Goal: Task Accomplishment & Management: Complete application form

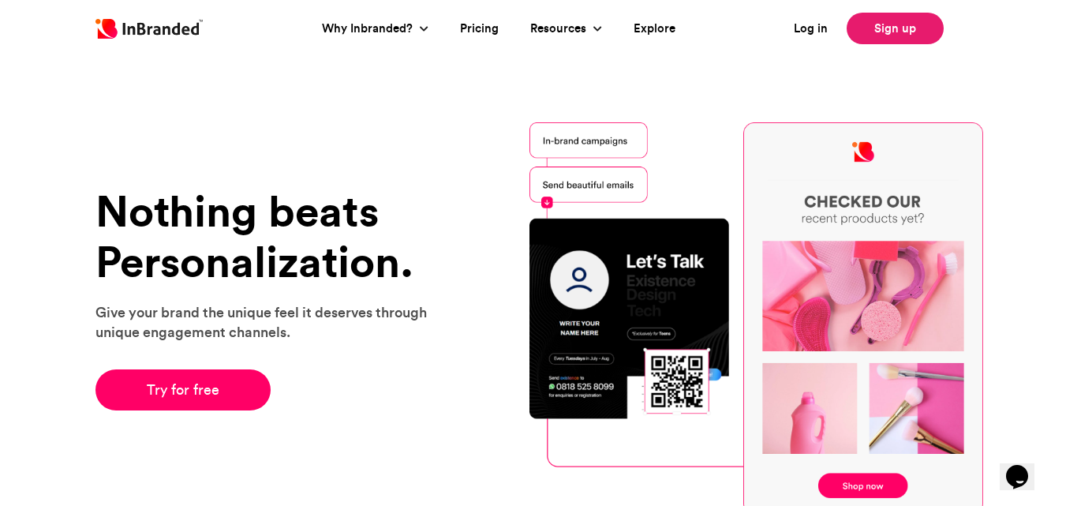
click at [878, 41] on link "Sign up" at bounding box center [895, 29] width 97 height 32
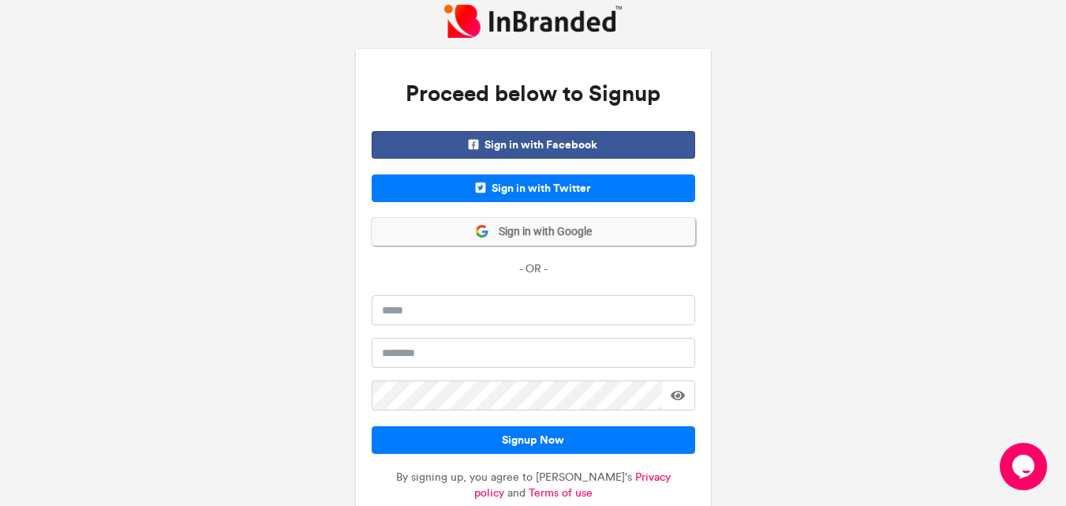
click at [510, 230] on span "Sign in with Google" at bounding box center [540, 232] width 103 height 16
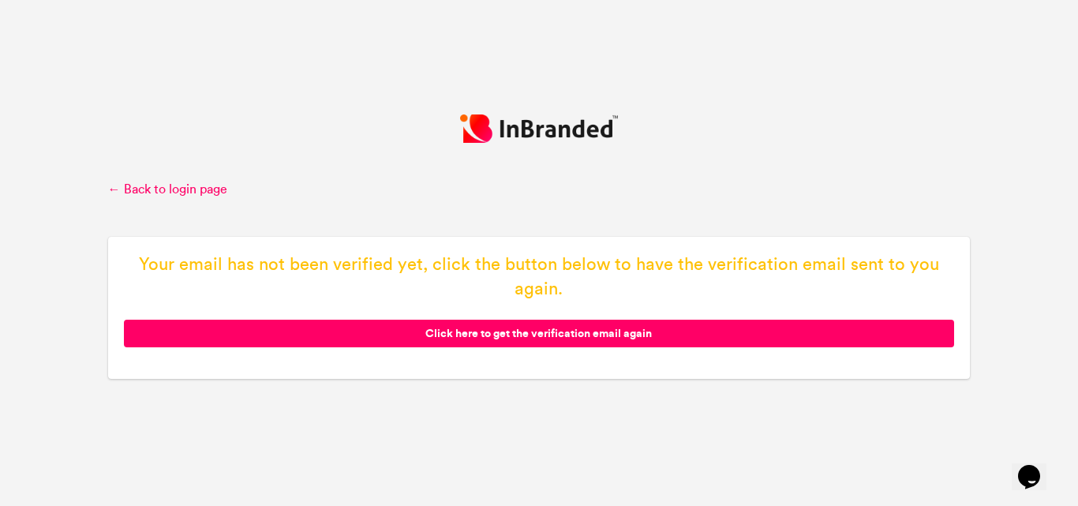
click at [545, 340] on span "Click here to get the verification email again" at bounding box center [539, 334] width 831 height 28
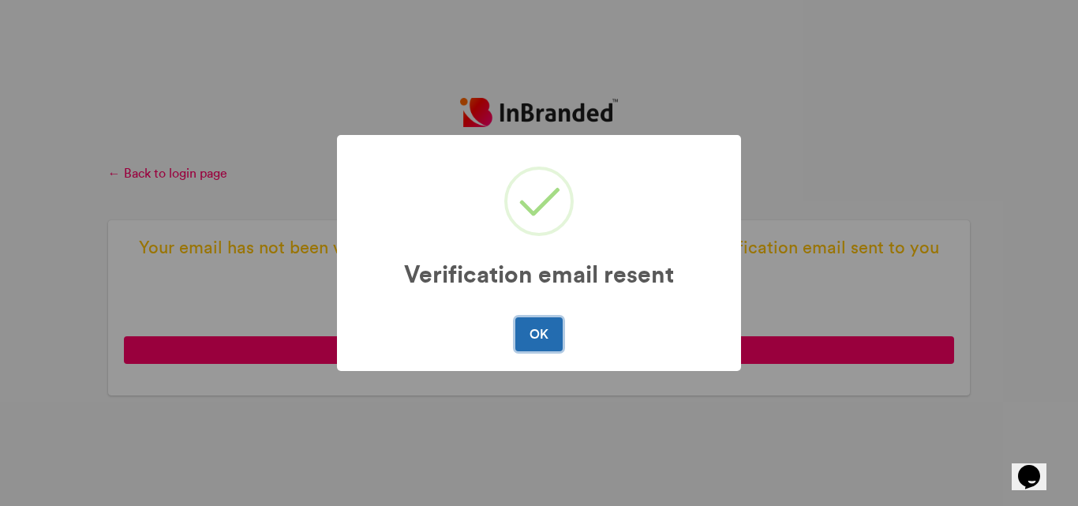
click at [533, 349] on button "OK" at bounding box center [538, 333] width 47 height 33
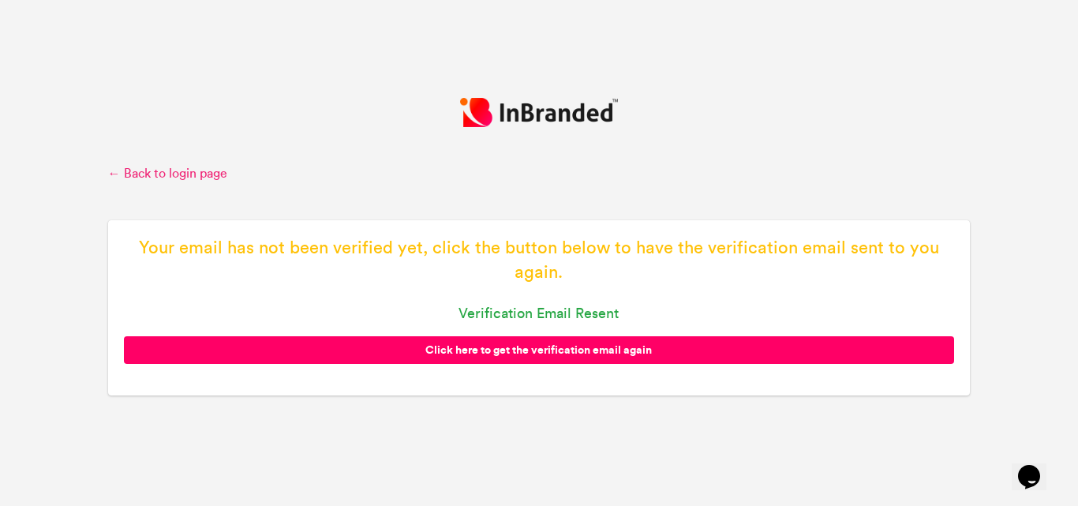
click at [151, 174] on link "← Back to login page" at bounding box center [539, 173] width 862 height 17
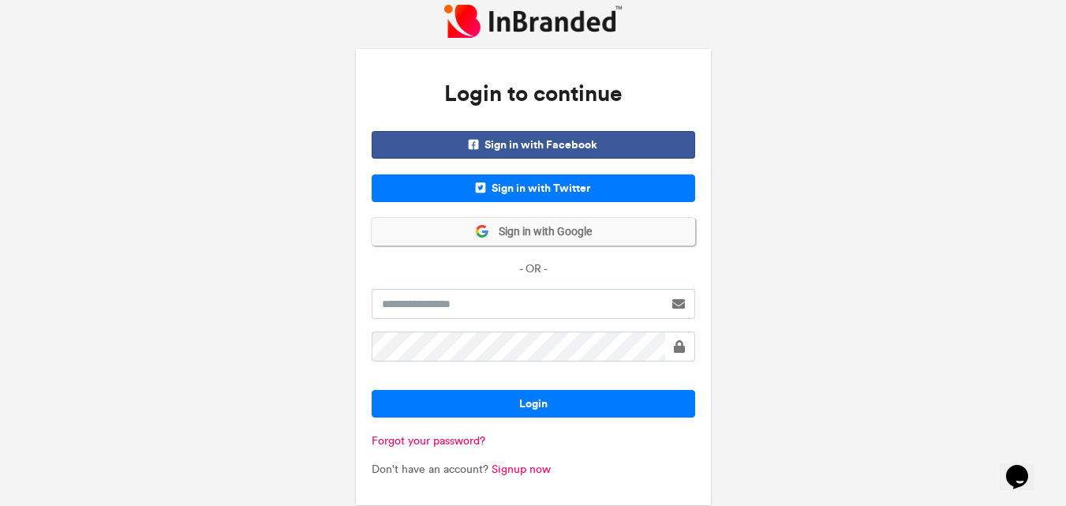
click at [539, 233] on span "Sign in with Google" at bounding box center [540, 232] width 103 height 16
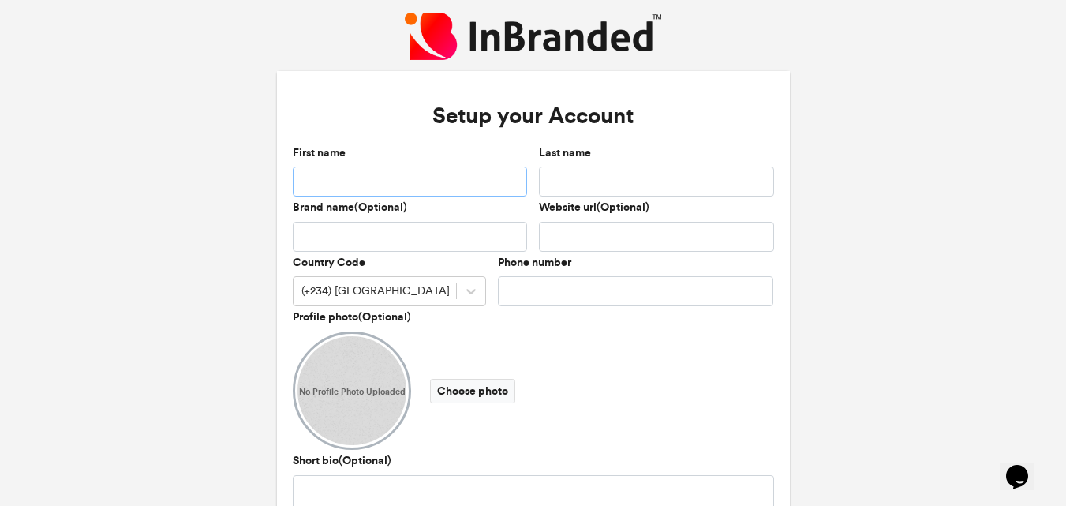
click at [401, 192] on input "First name" at bounding box center [410, 181] width 235 height 30
type input "******"
click at [615, 180] on input "Last name" at bounding box center [656, 181] width 235 height 30
type input "******"
click at [497, 196] on input "******" at bounding box center [410, 181] width 235 height 30
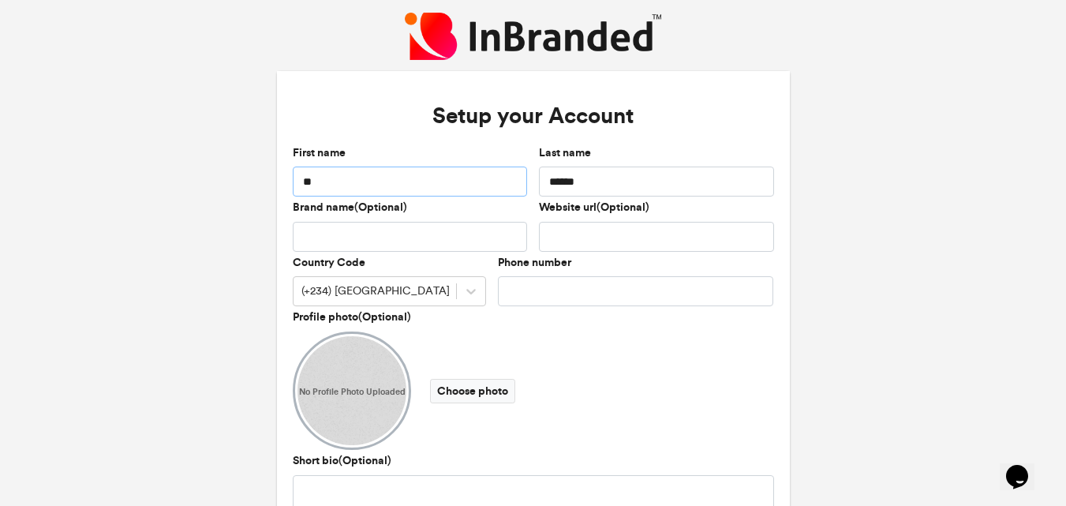
type input "*"
type input "******"
click at [406, 240] on input "Brand name(Optional)" at bounding box center [410, 237] width 235 height 30
type input "**********"
click at [467, 298] on div "Country Code (+234) [GEOGRAPHIC_DATA]" at bounding box center [388, 282] width 205 height 55
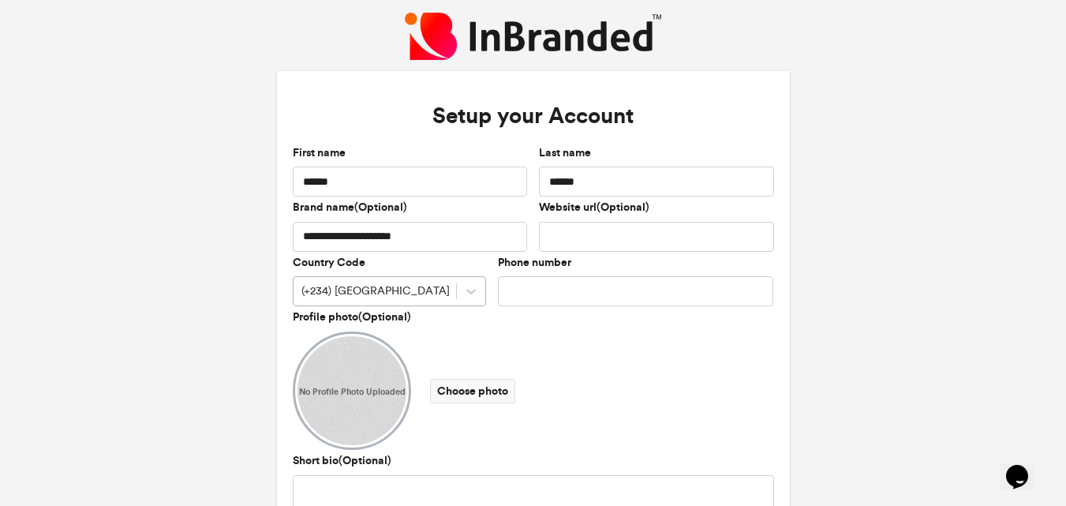
click at [468, 295] on div at bounding box center [471, 291] width 28 height 28
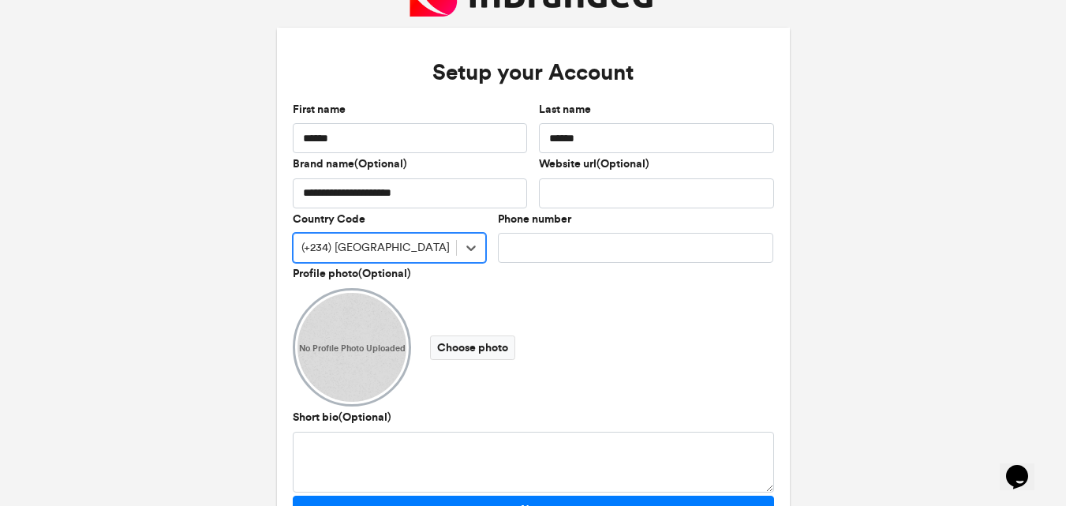
scroll to position [50, 0]
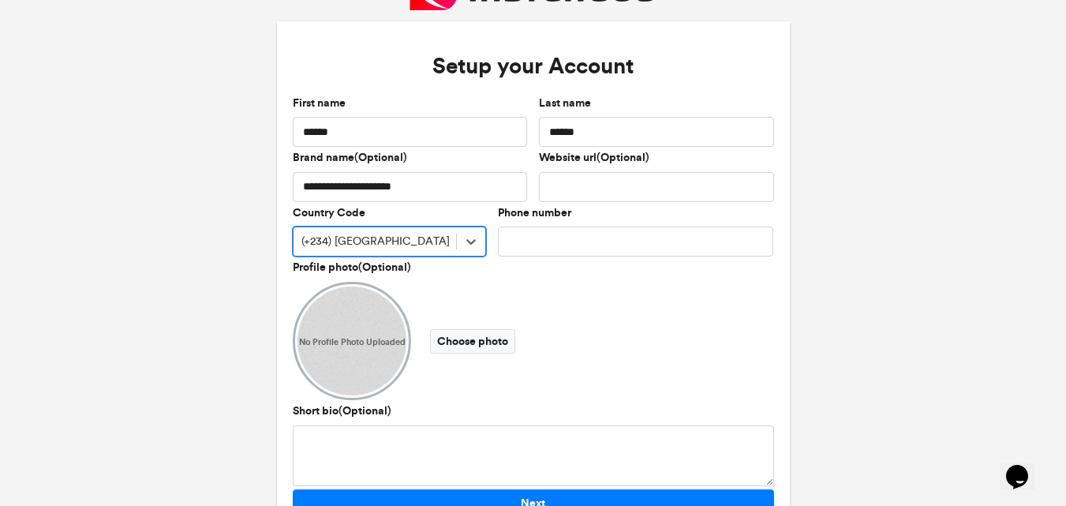
click at [318, 245] on div "(+234) [GEOGRAPHIC_DATA]" at bounding box center [375, 242] width 148 height 16
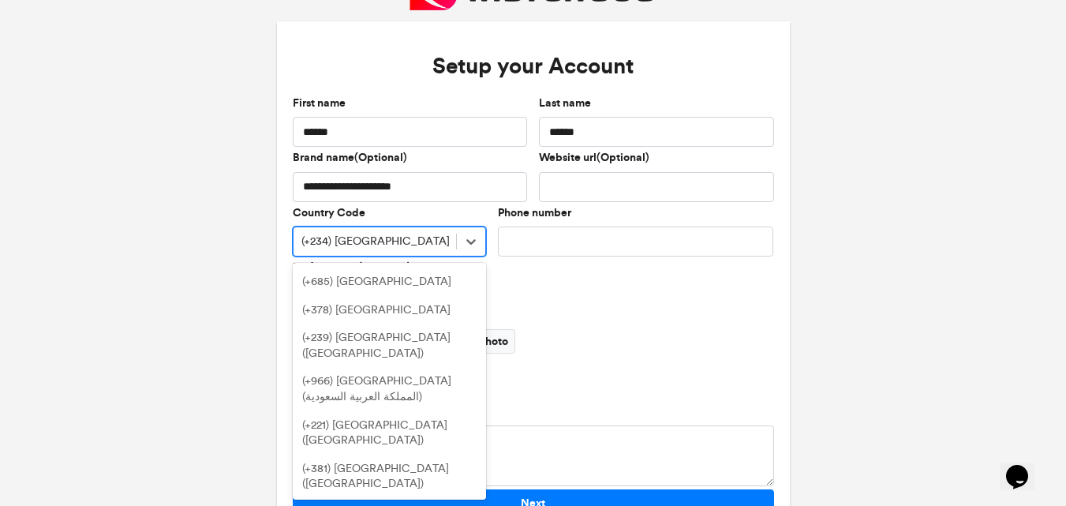
scroll to position [6745, 0]
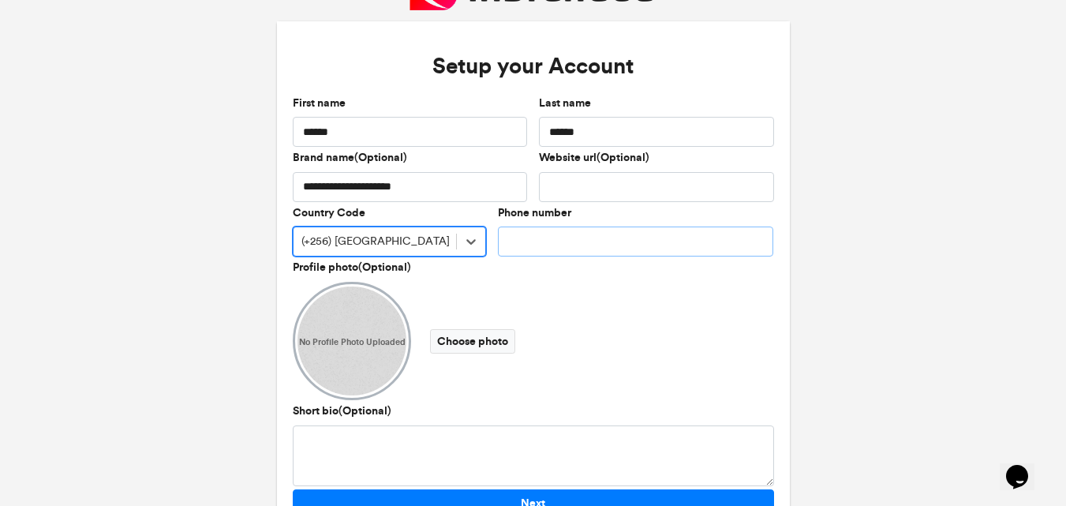
click at [581, 249] on input "Phone number" at bounding box center [636, 241] width 276 height 30
type input "*"
type input "*********"
click at [530, 286] on div "No Profile Photo Uploaded Choose photo" at bounding box center [533, 341] width 481 height 118
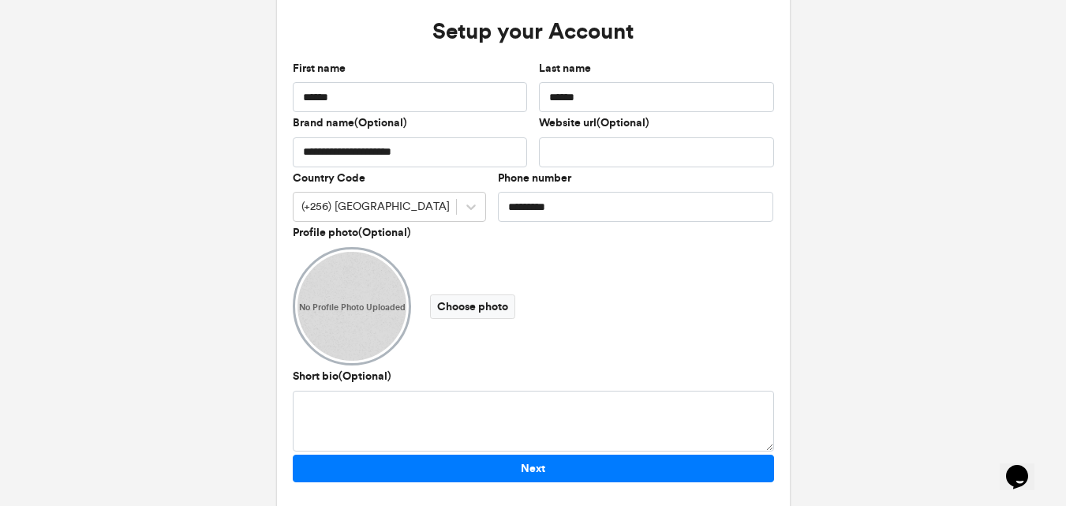
scroll to position [118, 0]
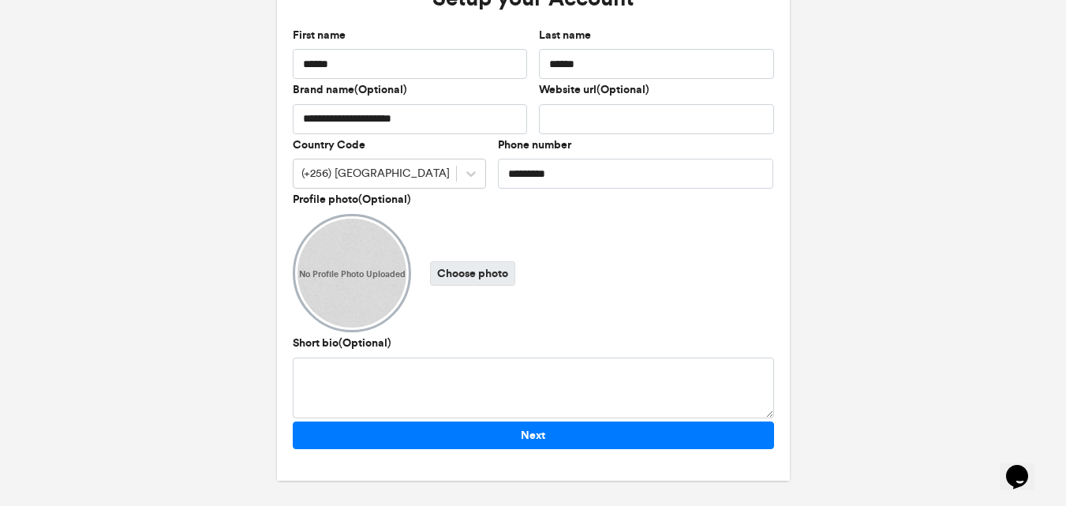
click at [475, 280] on label "Choose photo" at bounding box center [472, 273] width 85 height 24
click at [0, 0] on input "Choose photo" at bounding box center [0, 0] width 0 height 0
click at [456, 270] on label "Choose photo" at bounding box center [472, 273] width 85 height 24
click at [0, 0] on input "Choose photo" at bounding box center [0, 0] width 0 height 0
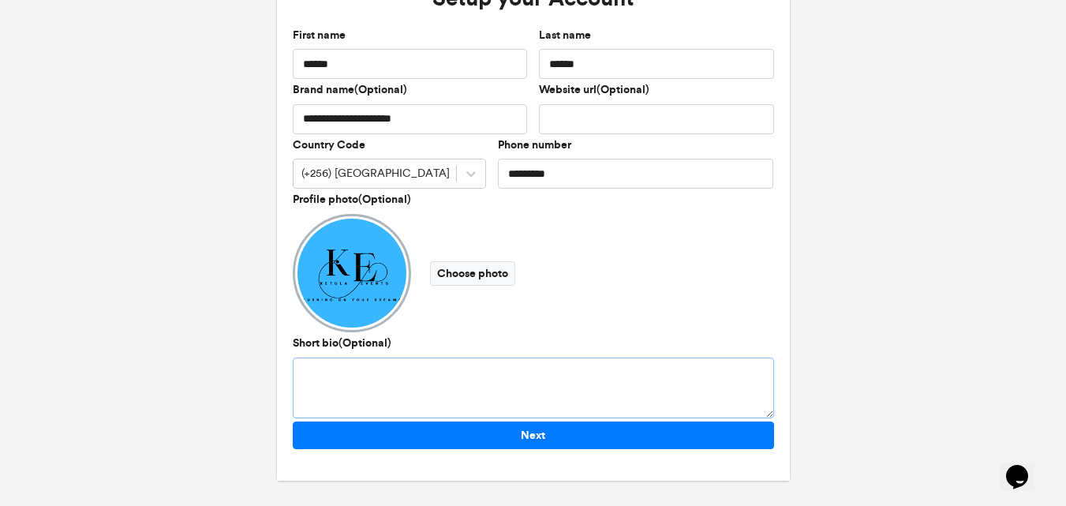
click at [421, 380] on textarea "Short bio(Optional)" at bounding box center [533, 387] width 481 height 61
paste textarea "**********"
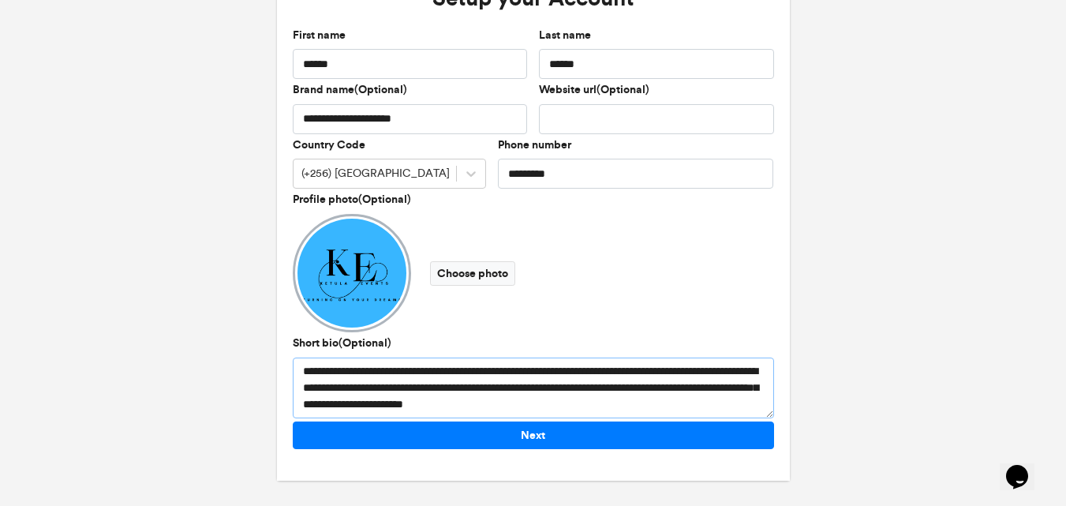
scroll to position [0, 0]
click at [325, 372] on textarea "**********" at bounding box center [533, 387] width 481 height 61
click at [388, 391] on textarea "**********" at bounding box center [533, 387] width 481 height 61
click at [388, 390] on textarea "**********" at bounding box center [533, 387] width 481 height 61
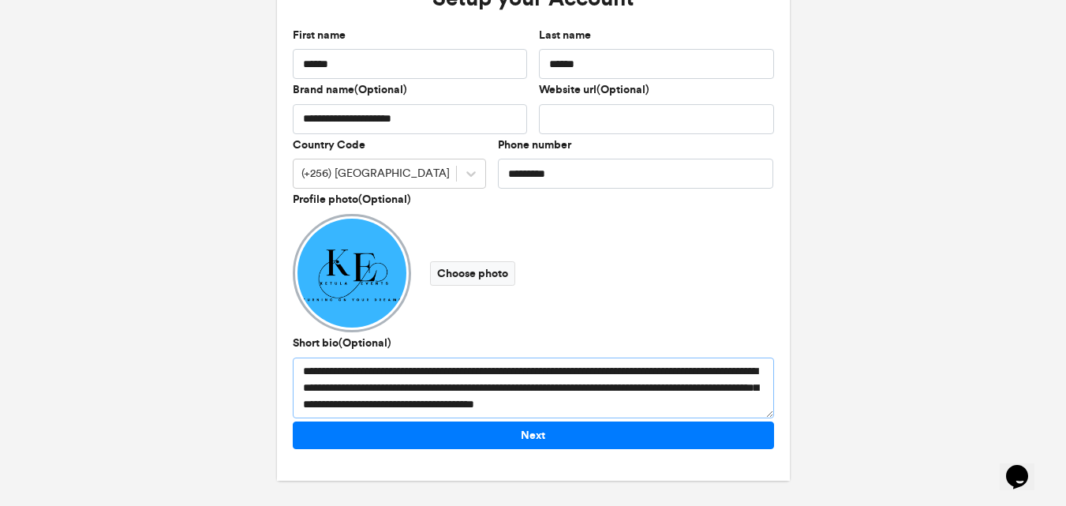
scroll to position [0, 0]
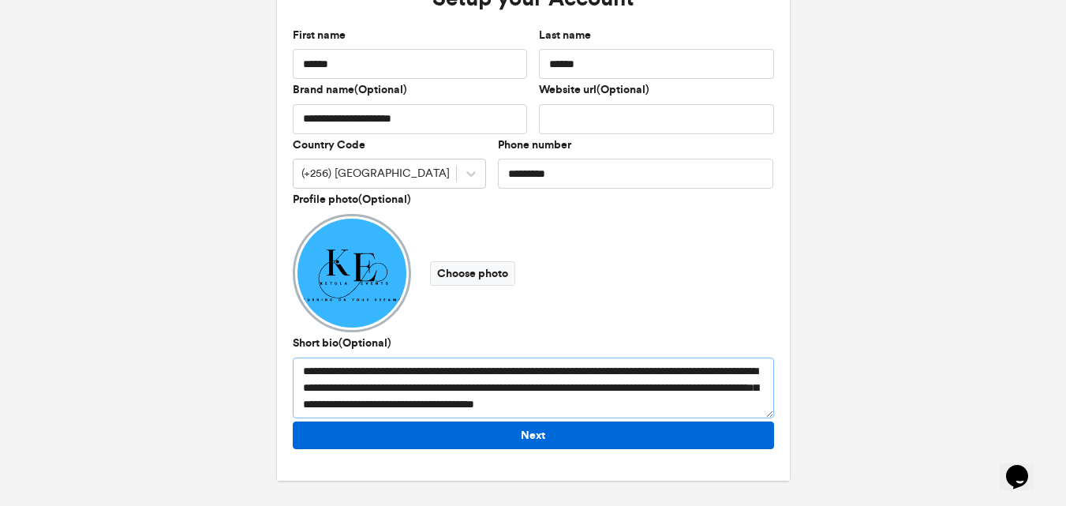
type textarea "**********"
click at [534, 440] on button "Next" at bounding box center [533, 435] width 481 height 28
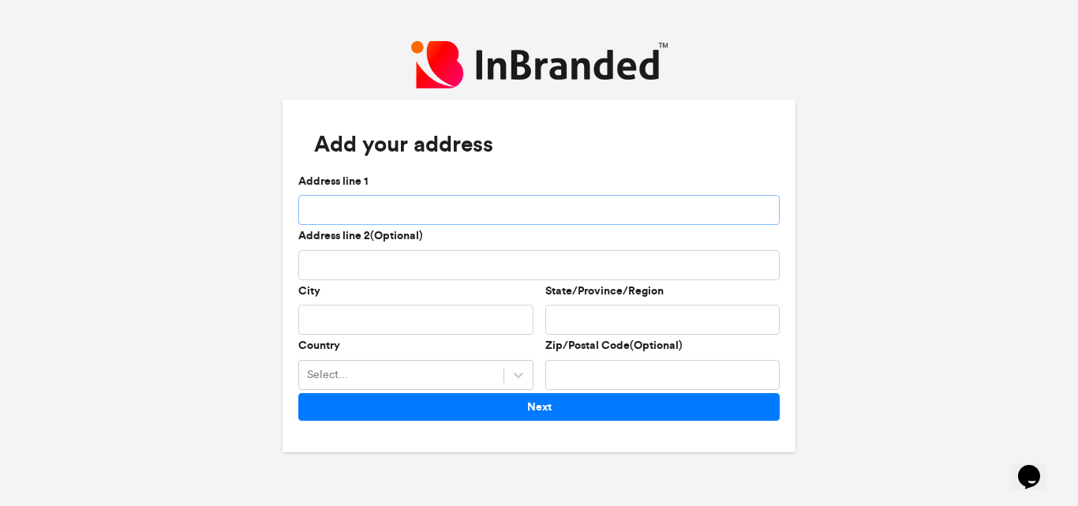
click at [351, 198] on input "Address line 1" at bounding box center [538, 210] width 481 height 30
type input "**********"
type input "******"
click at [580, 311] on input "State/Province/Region" at bounding box center [662, 320] width 235 height 30
click at [508, 374] on div "Select..." at bounding box center [415, 375] width 235 height 30
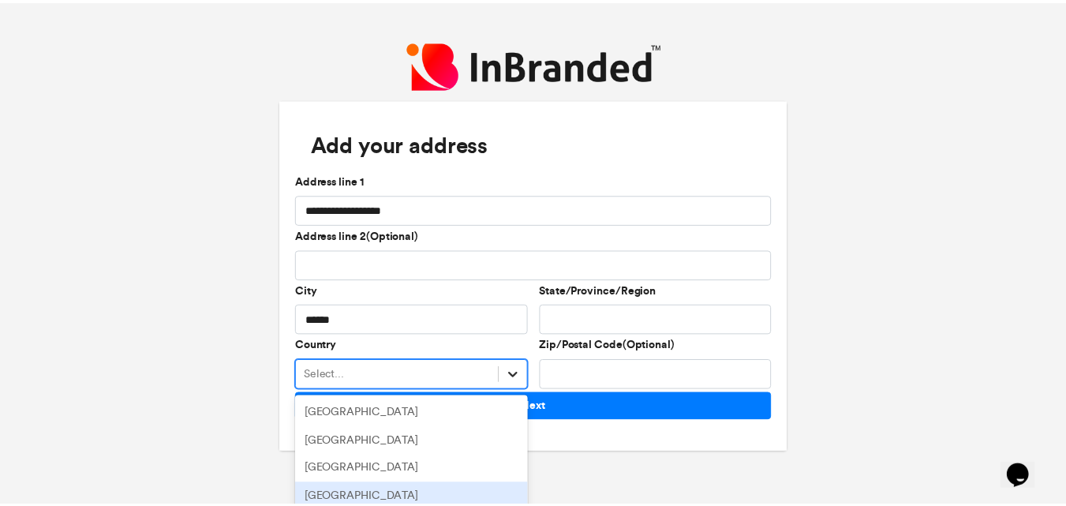
scroll to position [127, 0]
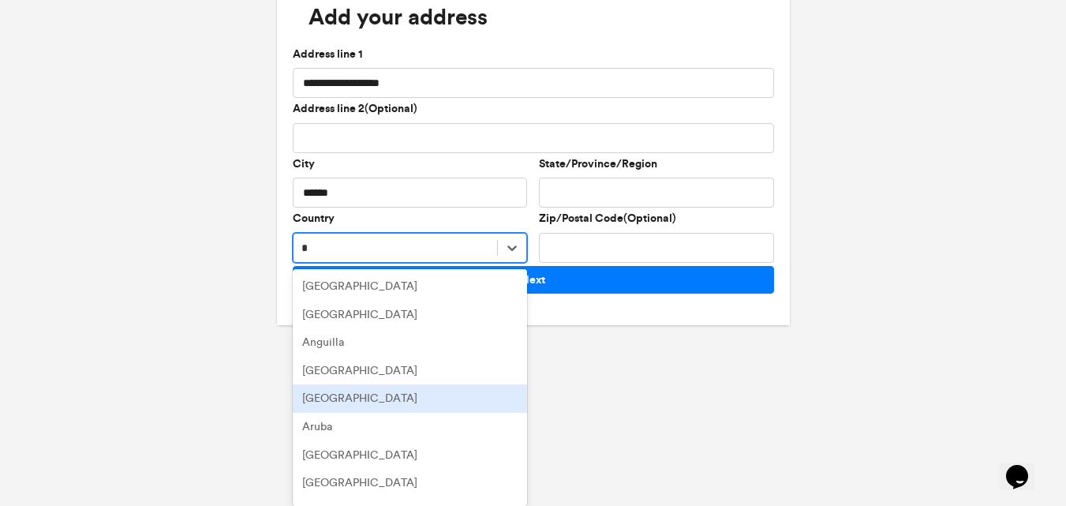
type input "**"
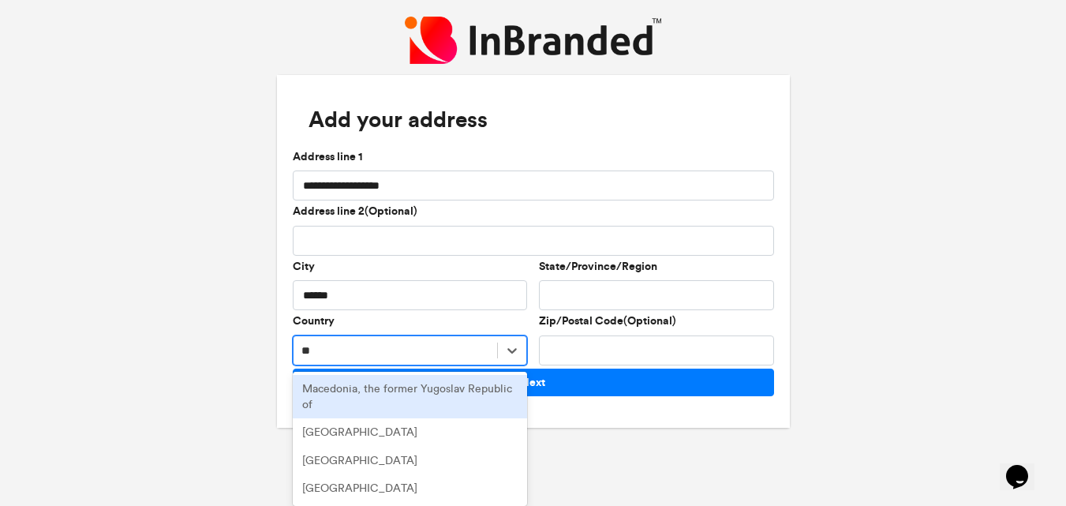
scroll to position [24, 0]
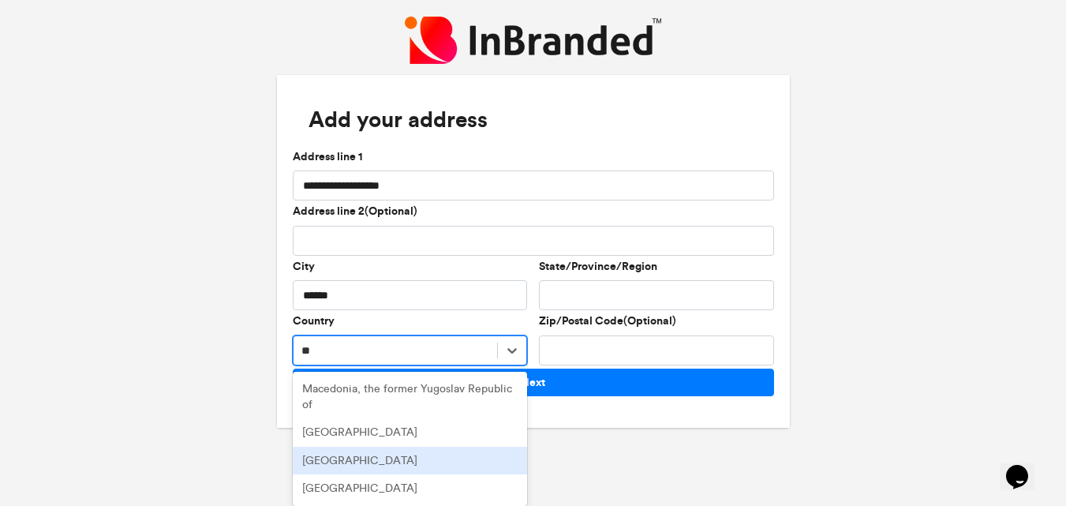
click at [362, 465] on div "Uganda" at bounding box center [410, 461] width 235 height 28
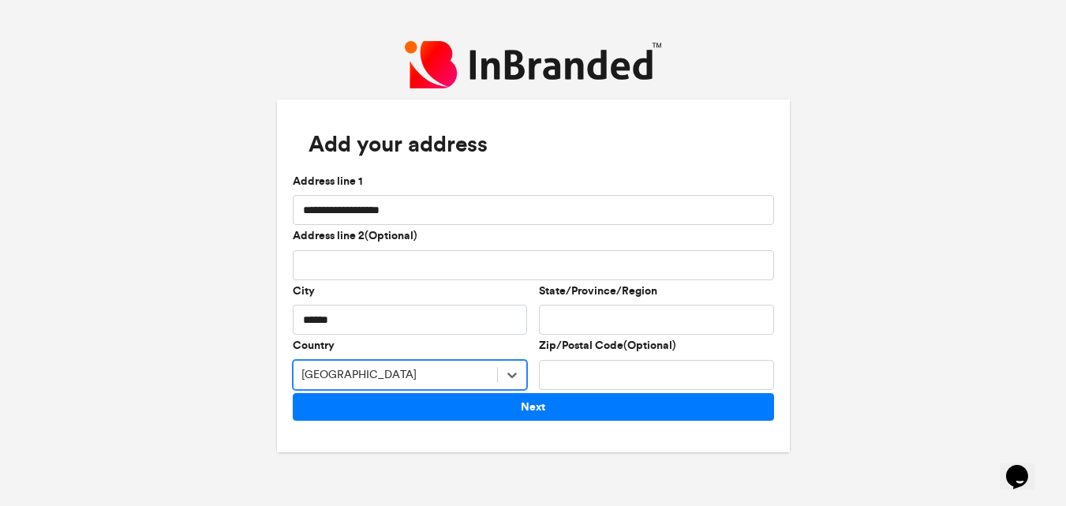
scroll to position [0, 0]
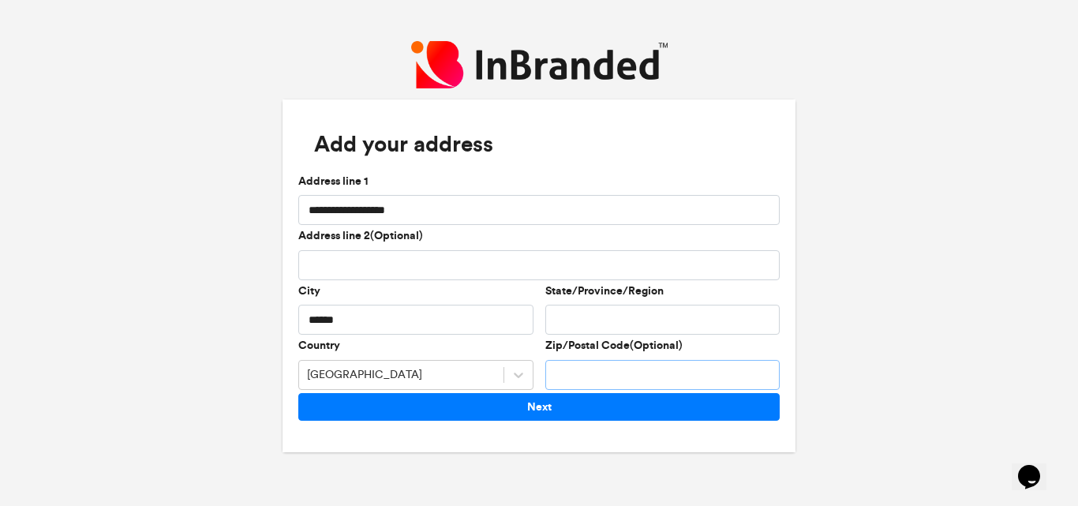
click at [619, 370] on input "Zip/Postal Code(Optional)" at bounding box center [662, 375] width 235 height 30
type input "****"
click at [596, 315] on input "State/Province/Region" at bounding box center [662, 320] width 235 height 30
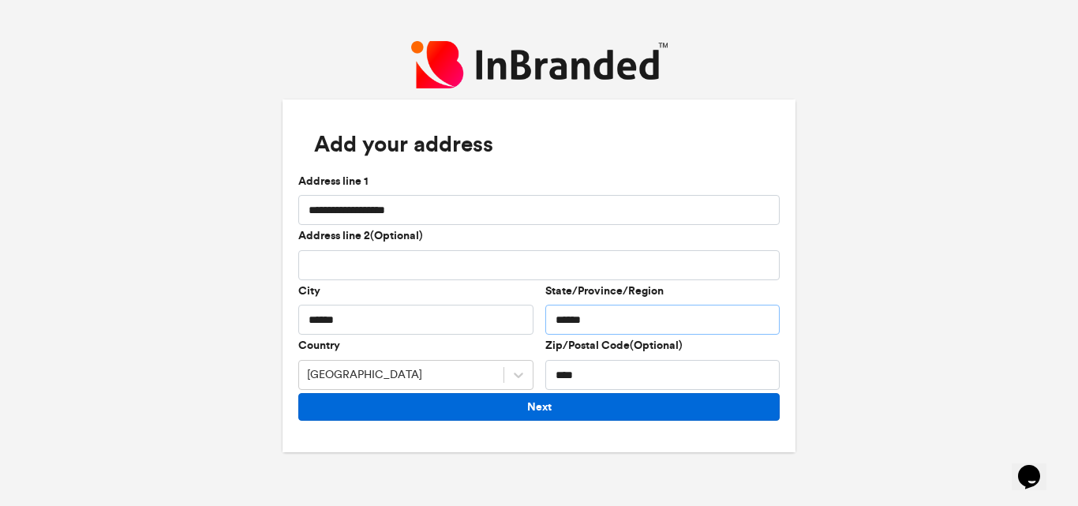
type input "******"
click at [542, 415] on button "Next" at bounding box center [538, 407] width 481 height 28
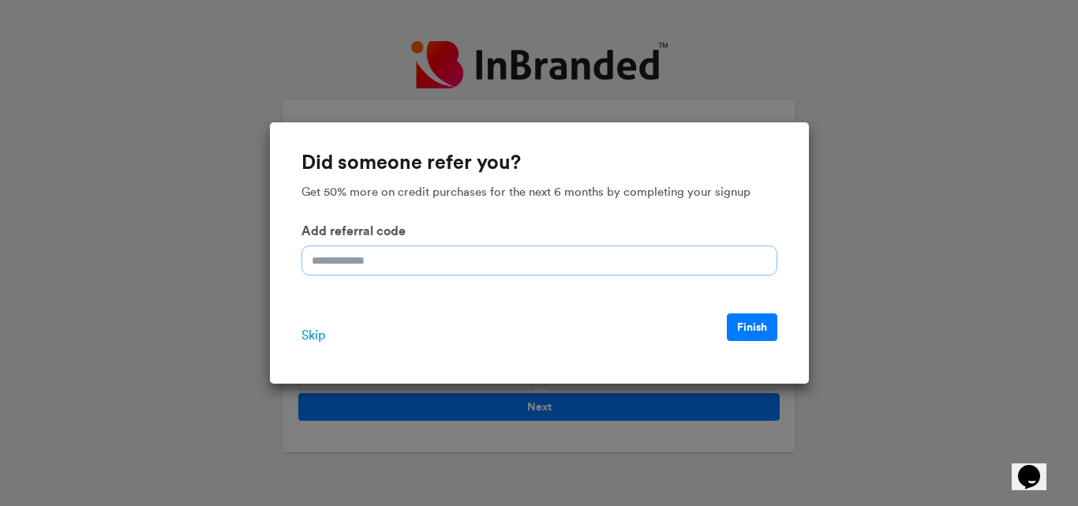
click at [455, 263] on input "Add referral code" at bounding box center [539, 260] width 476 height 30
click at [738, 339] on button "Finish" at bounding box center [752, 327] width 50 height 28
click at [312, 335] on span "Skip" at bounding box center [313, 335] width 24 height 19
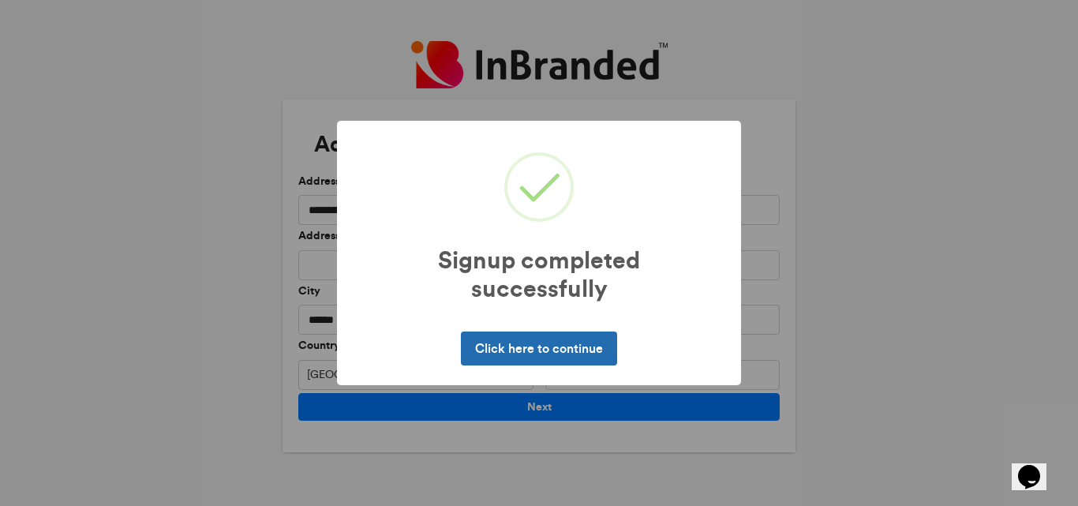
click at [539, 352] on button "Click here to continue" at bounding box center [538, 347] width 155 height 33
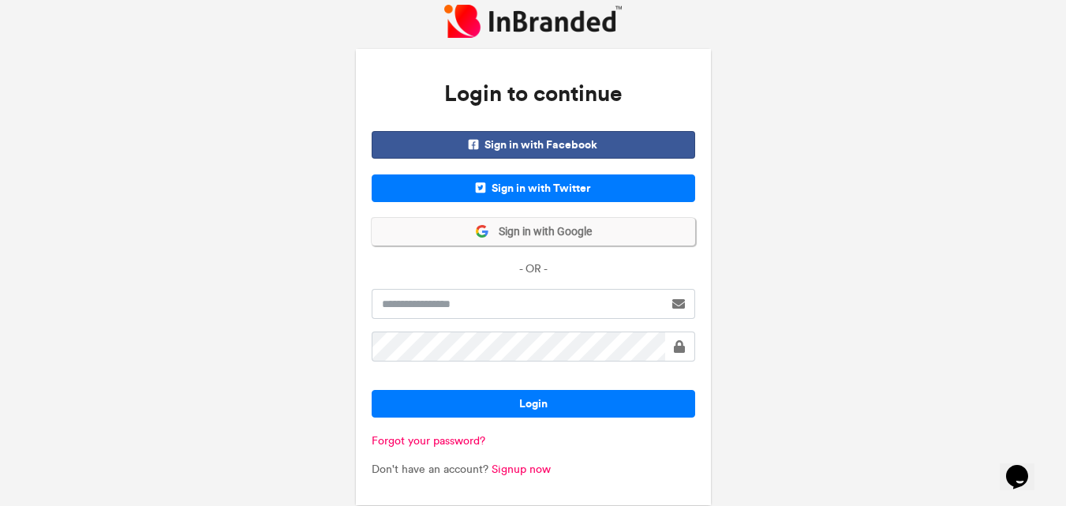
click at [449, 238] on button "Sign in with Google" at bounding box center [533, 232] width 323 height 28
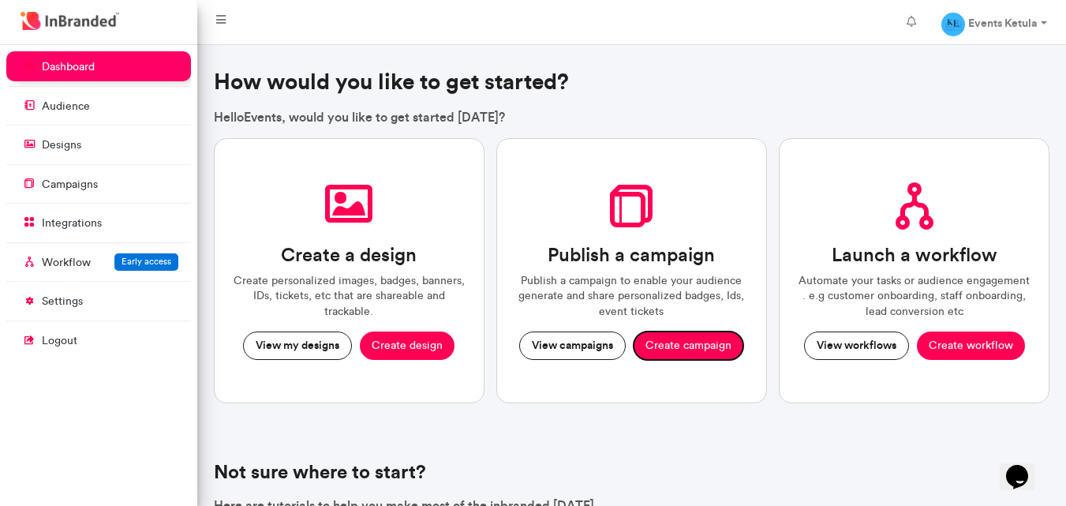
click at [649, 353] on button "Create campaign" at bounding box center [689, 345] width 110 height 28
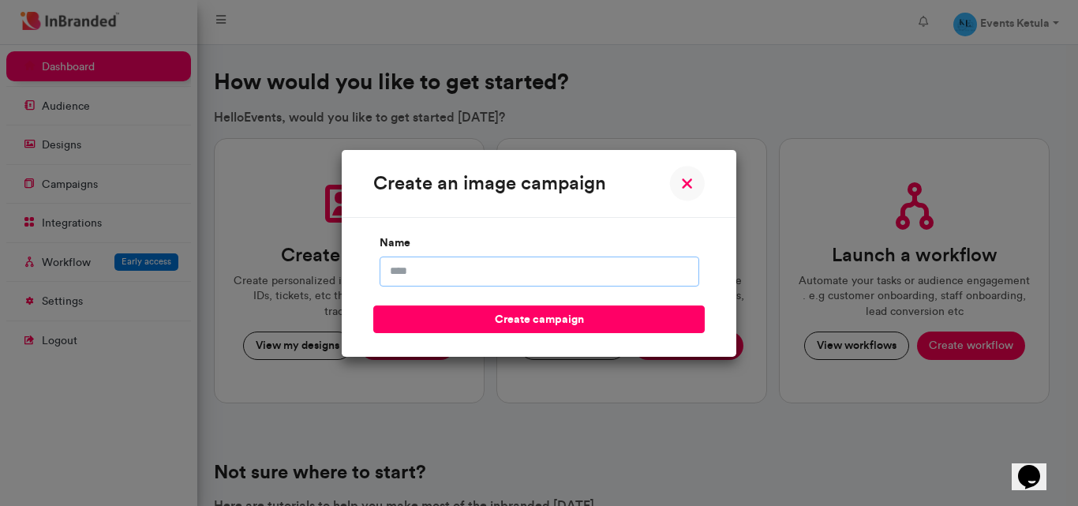
click at [439, 276] on input "name" at bounding box center [540, 271] width 320 height 30
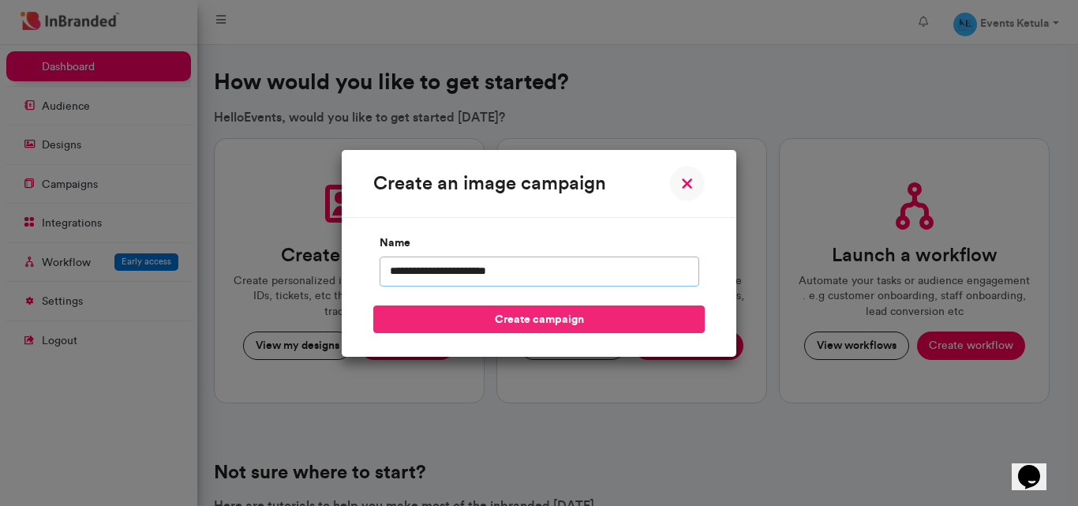
type input "**********"
click at [493, 314] on button "create campaign" at bounding box center [538, 319] width 331 height 28
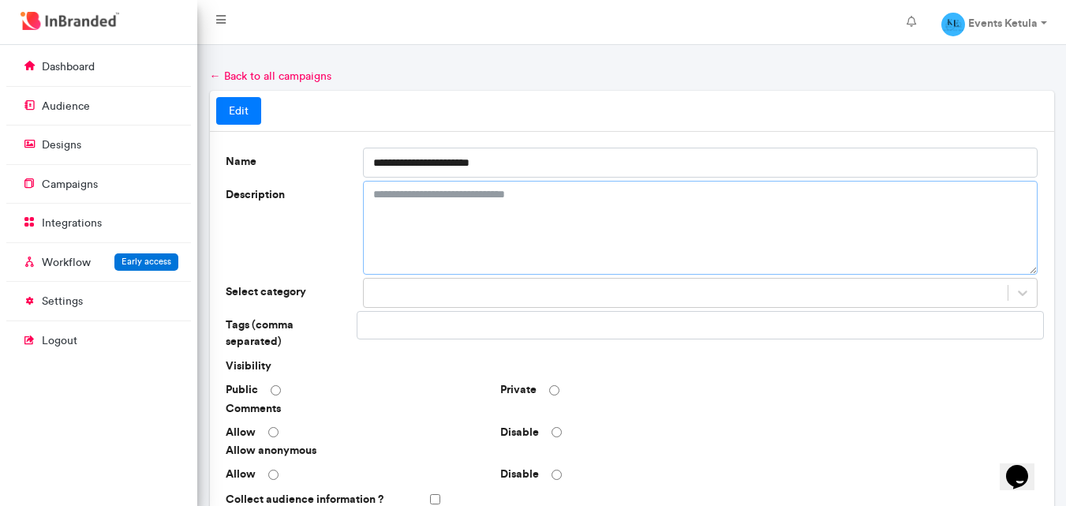
click at [422, 188] on textarea "Description" at bounding box center [700, 228] width 675 height 94
click at [463, 225] on textarea "Description" at bounding box center [700, 228] width 675 height 94
paste textarea "**********"
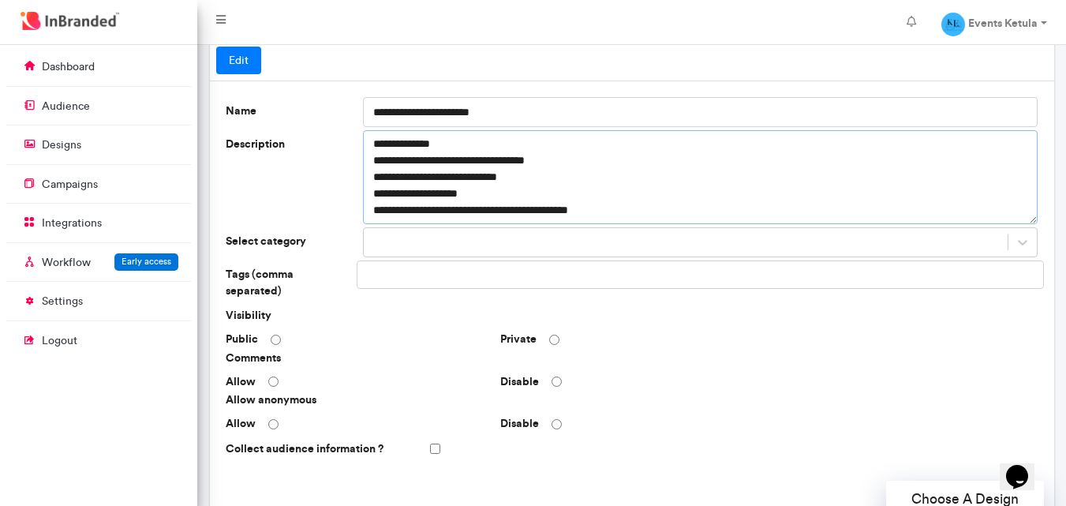
scroll to position [58, 0]
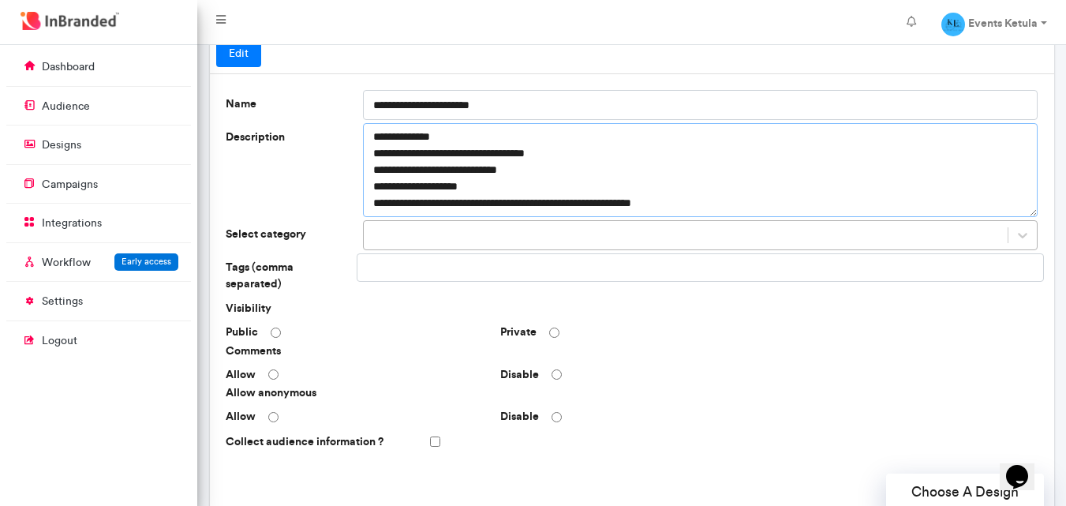
type textarea "**********"
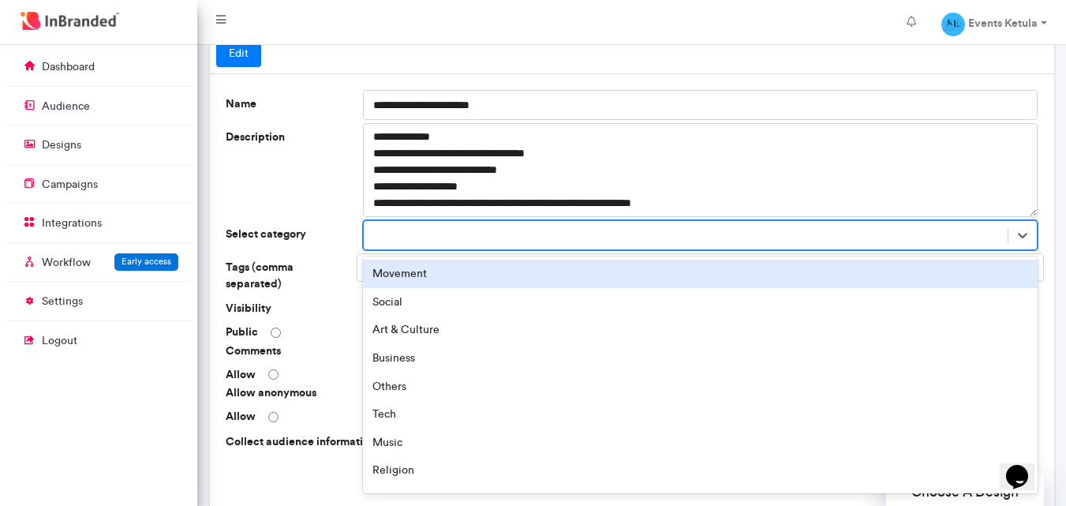
click at [545, 227] on div at bounding box center [686, 235] width 645 height 26
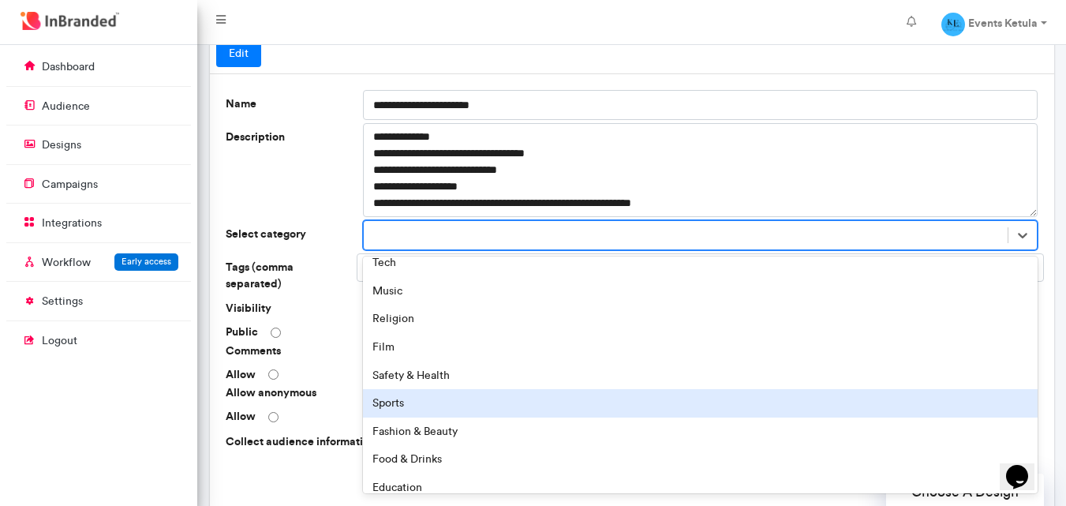
scroll to position [151, 0]
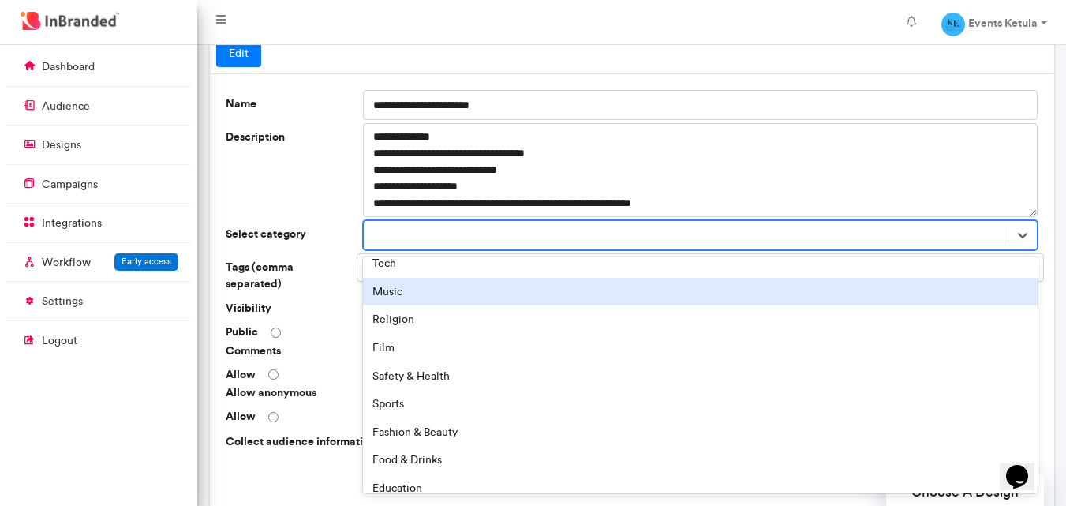
click at [384, 292] on div "Music" at bounding box center [700, 292] width 675 height 28
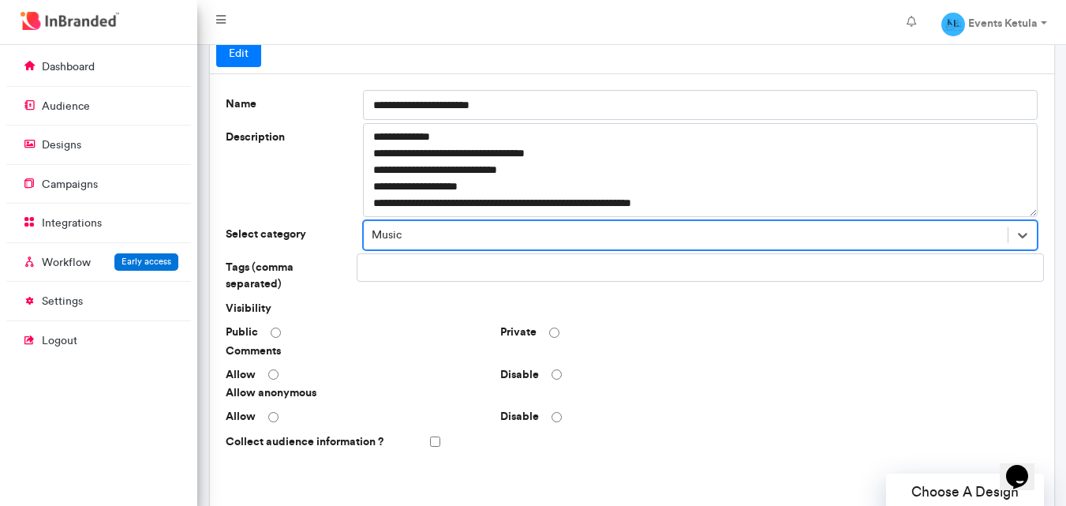
click at [416, 272] on input "text" at bounding box center [420, 267] width 113 height 27
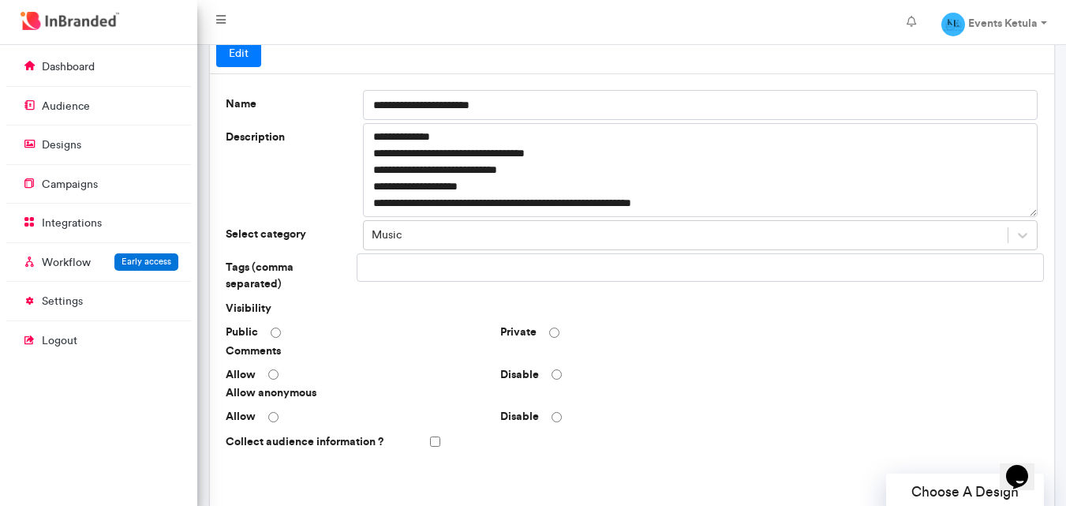
click at [409, 301] on span "Visibility" at bounding box center [356, 309] width 275 height 16
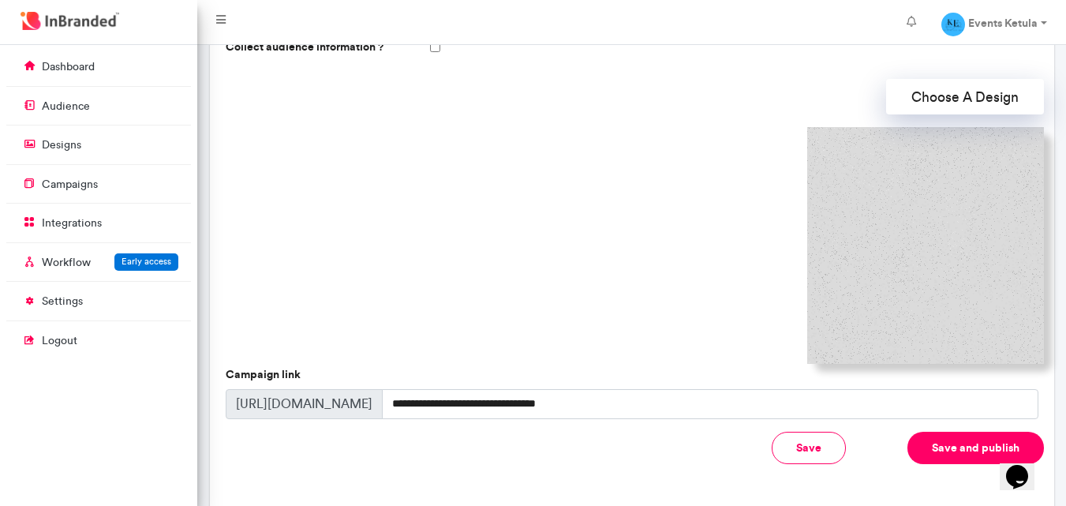
scroll to position [447, 0]
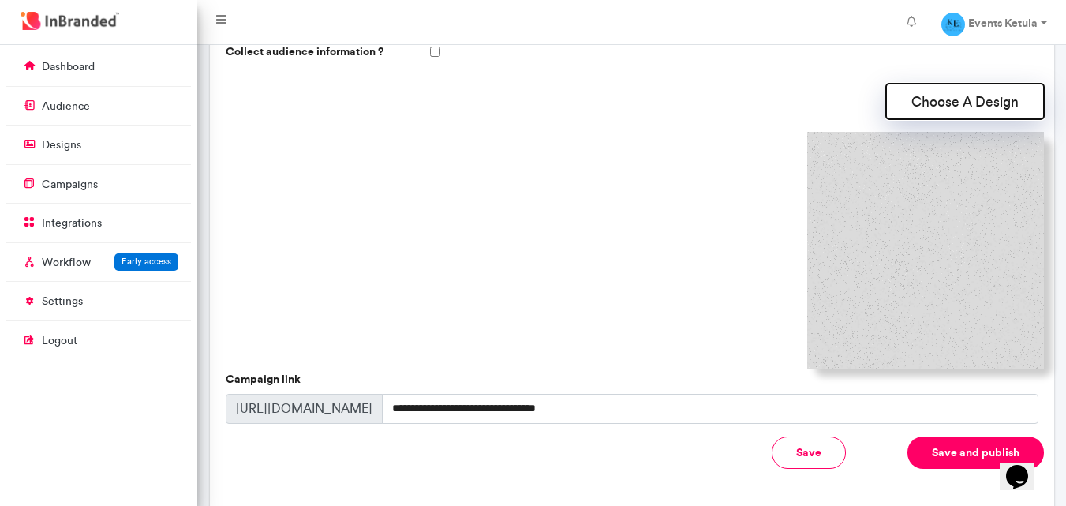
click at [953, 94] on button "Choose A Design" at bounding box center [965, 102] width 158 height 36
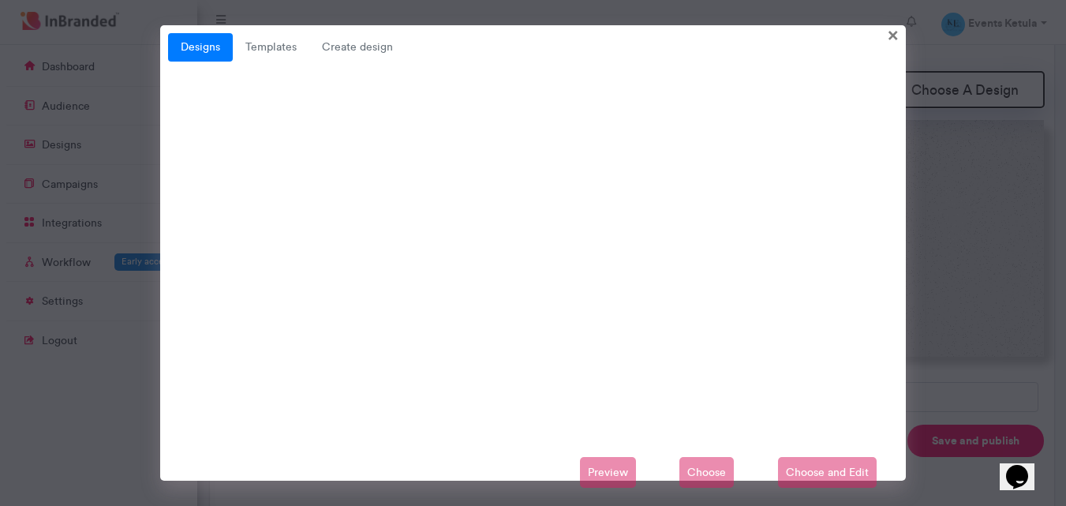
scroll to position [449, 0]
click at [286, 55] on link "Templates" at bounding box center [271, 47] width 77 height 28
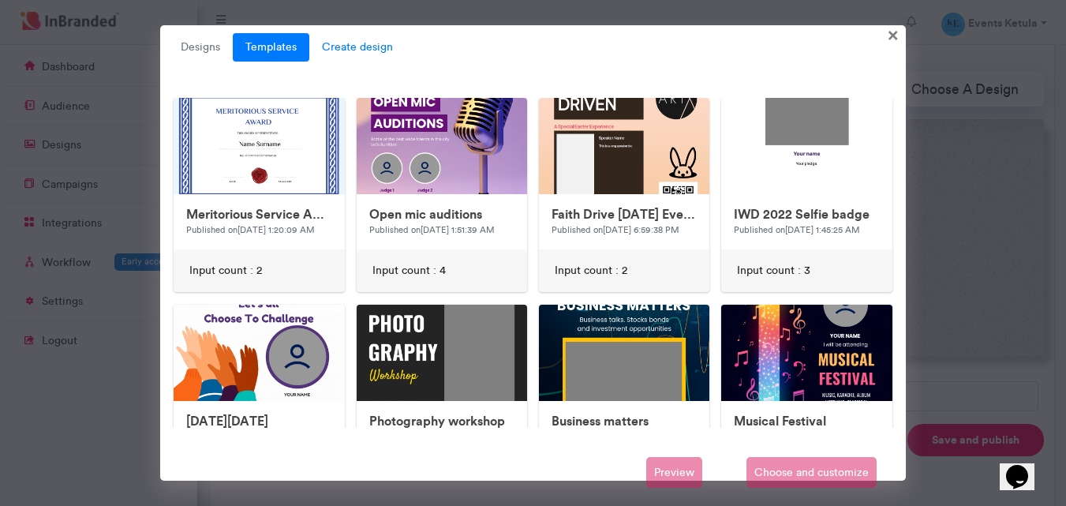
scroll to position [465, 0]
click at [359, 52] on span "Create design" at bounding box center [357, 47] width 96 height 28
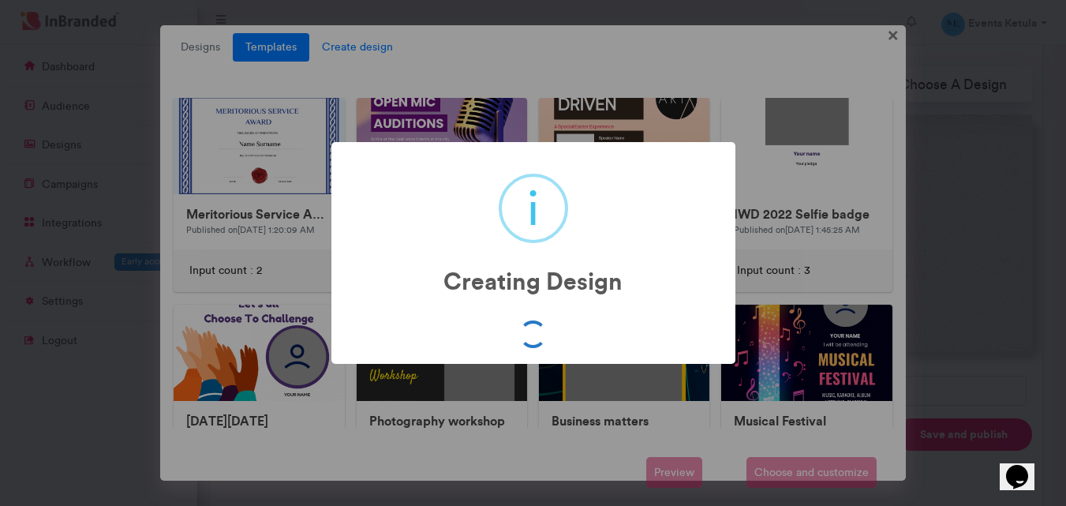
scroll to position [466, 0]
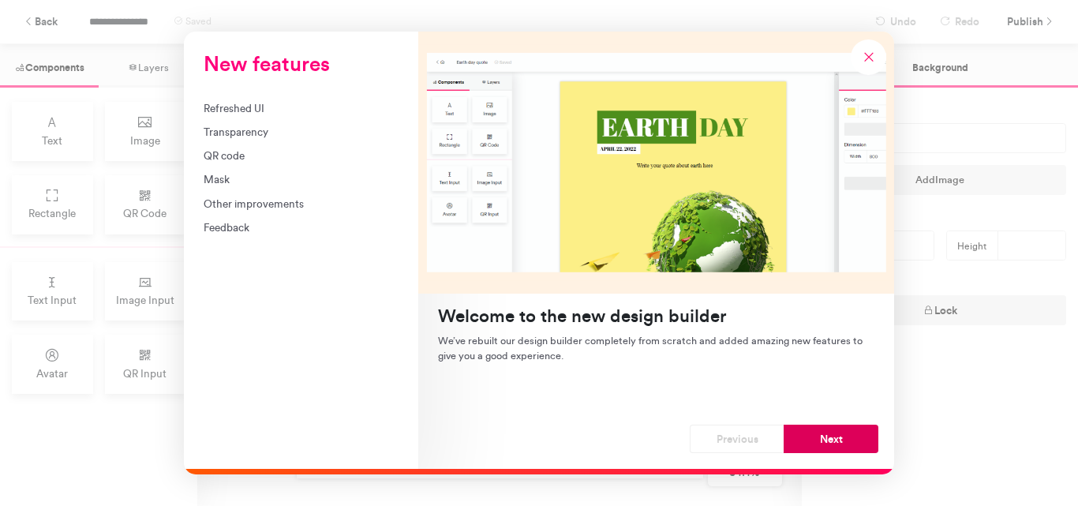
click at [832, 435] on button "Next" at bounding box center [830, 438] width 95 height 28
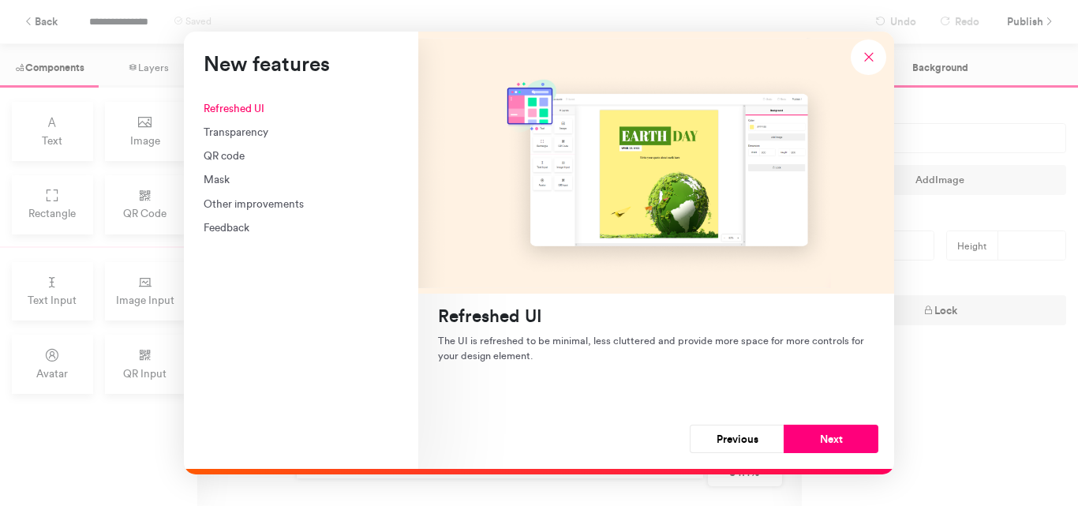
click at [832, 435] on button "Next" at bounding box center [830, 438] width 95 height 28
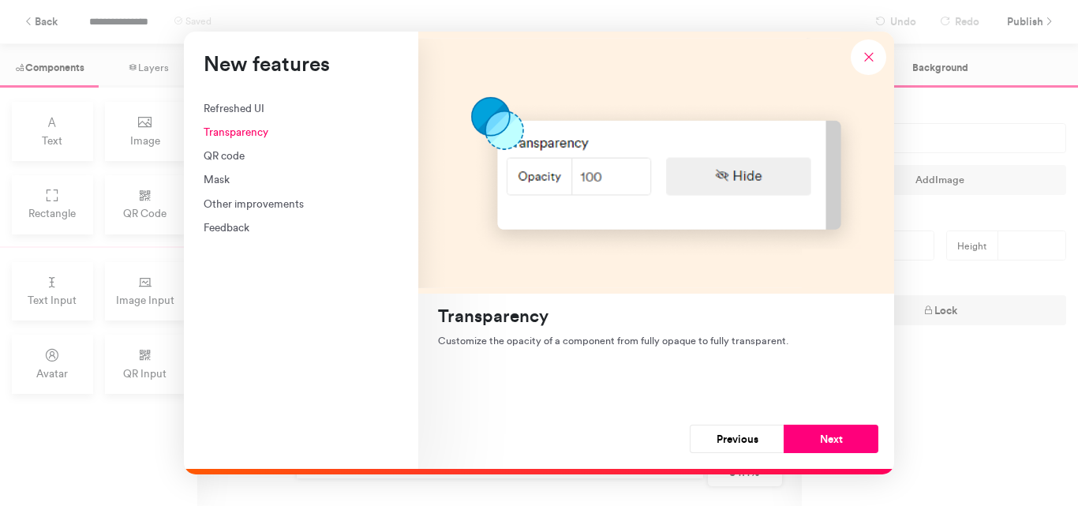
click at [832, 435] on button "Next" at bounding box center [830, 438] width 95 height 28
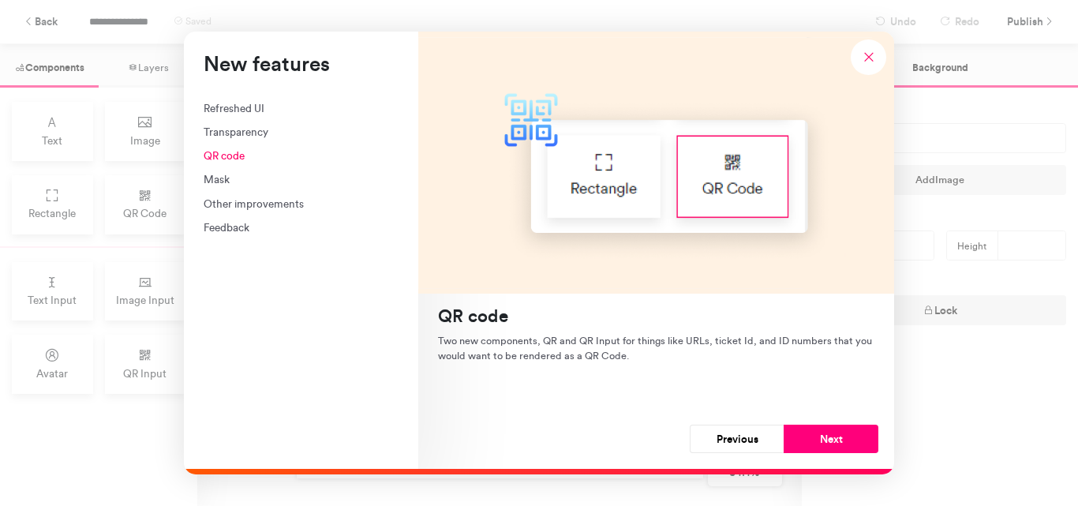
click at [832, 435] on button "Next" at bounding box center [830, 438] width 95 height 28
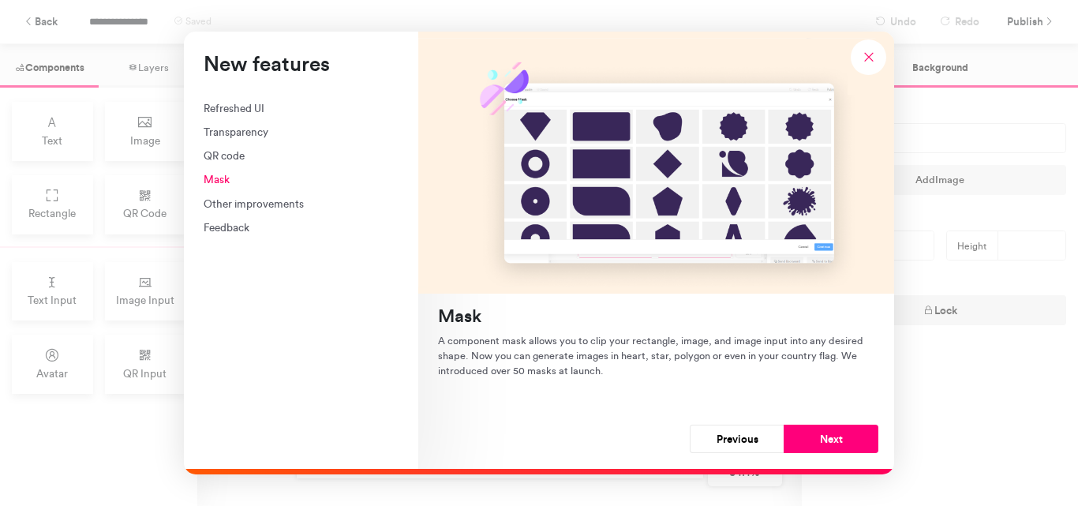
click at [832, 435] on button "Next" at bounding box center [830, 438] width 95 height 28
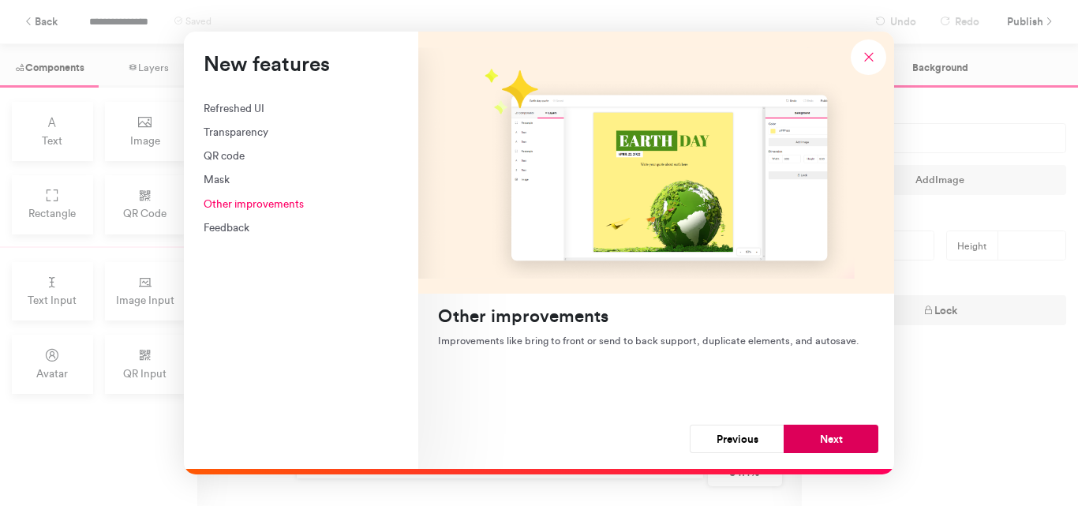
click at [832, 436] on button "Next" at bounding box center [830, 438] width 95 height 28
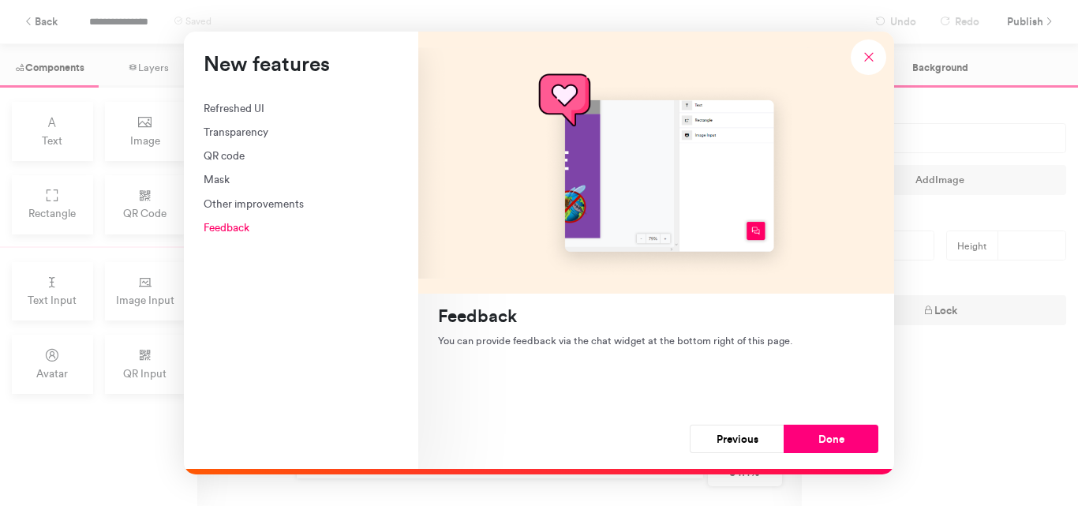
click at [832, 436] on button "Done" at bounding box center [830, 438] width 95 height 28
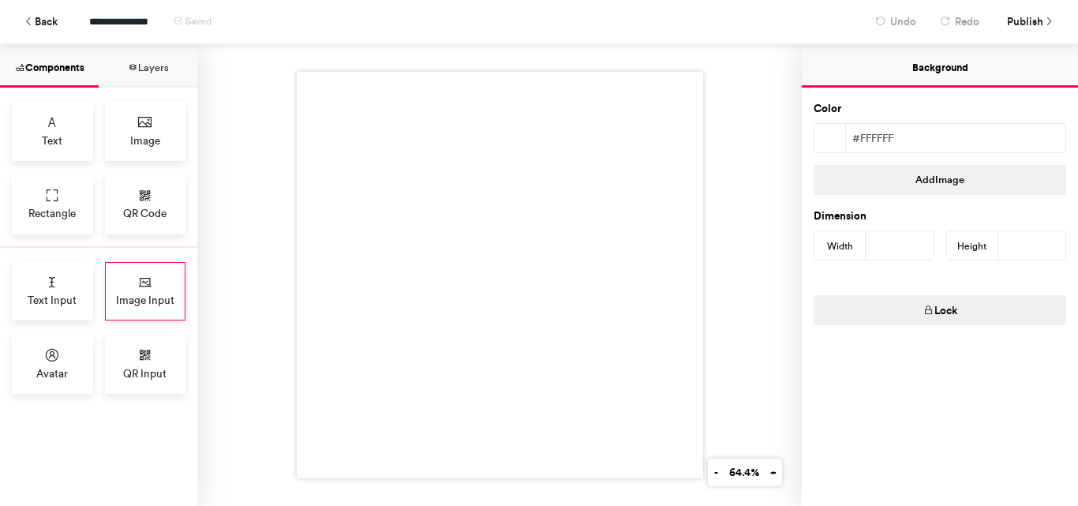
click at [137, 294] on span "Image Input" at bounding box center [145, 300] width 58 height 16
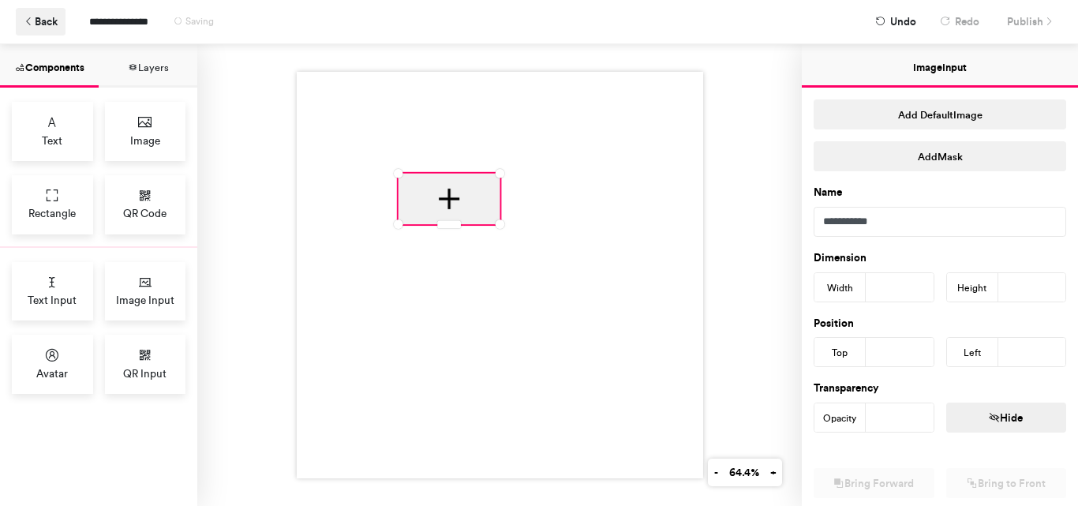
click at [41, 15] on button "Back" at bounding box center [41, 22] width 50 height 28
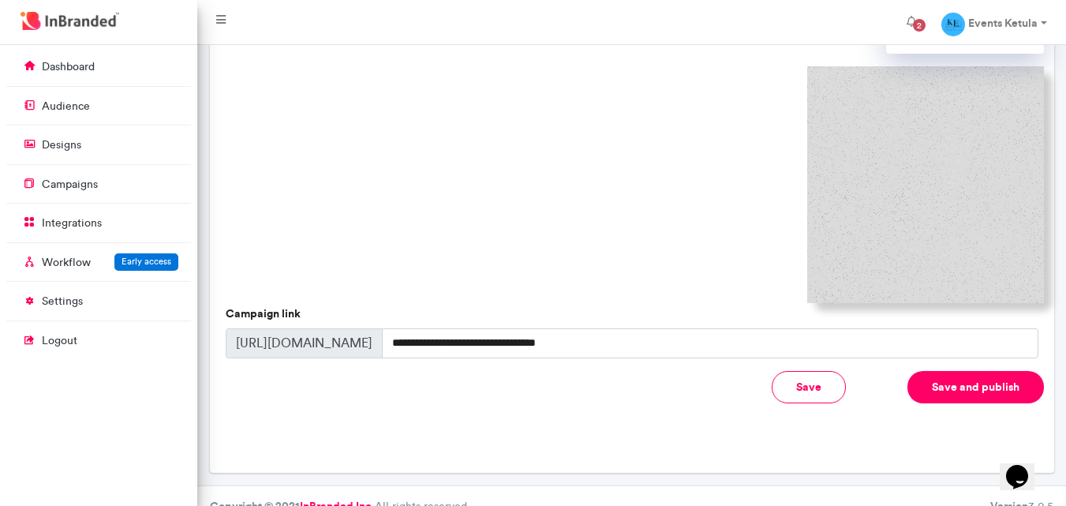
scroll to position [518, 0]
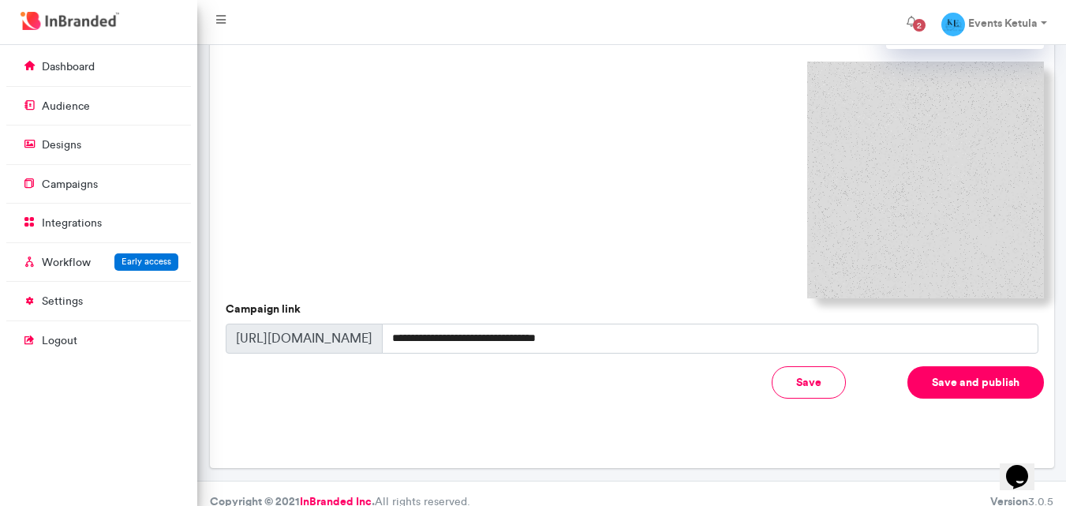
click at [596, 339] on div "Subject Maximum of 150 characters Preview Text Maximum of 150 characters Focus …" at bounding box center [632, 206] width 813 height 416
click at [598, 323] on input "**********" at bounding box center [710, 338] width 656 height 30
click at [589, 373] on div "Save Save and publish" at bounding box center [631, 390] width 824 height 48
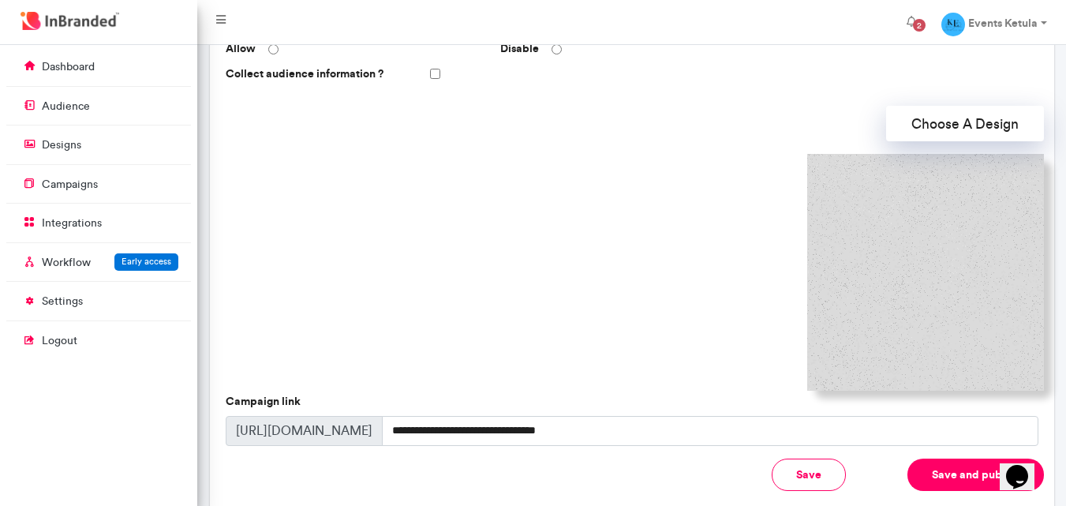
scroll to position [423, 0]
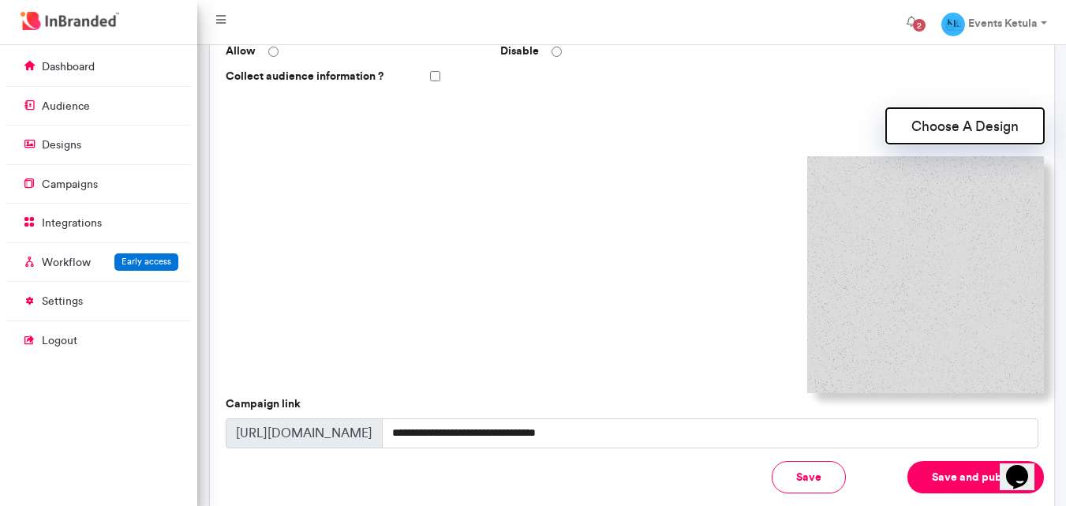
click at [953, 119] on button "Choose A Design" at bounding box center [965, 126] width 158 height 36
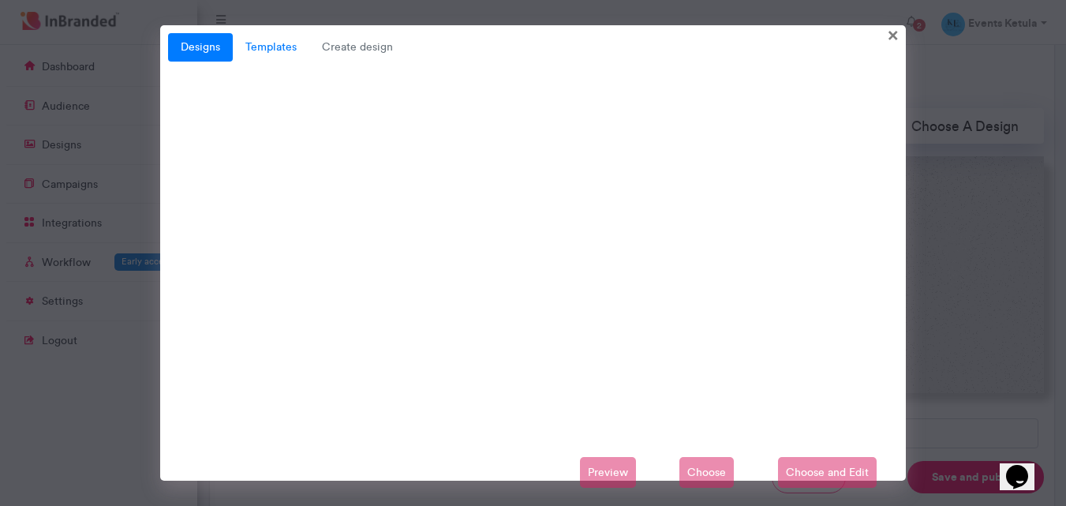
click at [253, 49] on link "Templates" at bounding box center [271, 47] width 77 height 28
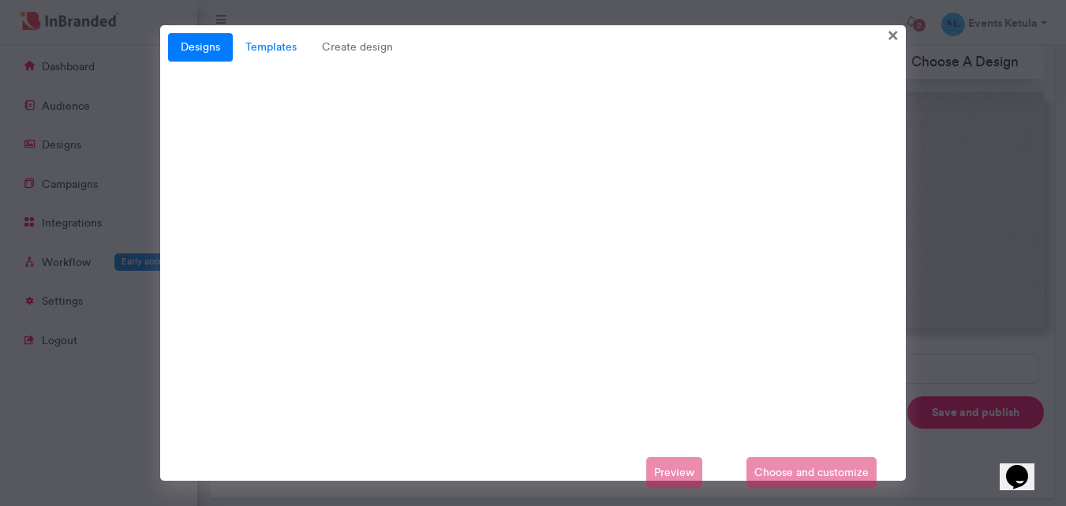
click at [282, 57] on link "Templates" at bounding box center [271, 47] width 77 height 28
click at [301, 48] on link "Templates" at bounding box center [271, 47] width 77 height 28
click at [361, 53] on span "Create design" at bounding box center [357, 47] width 96 height 28
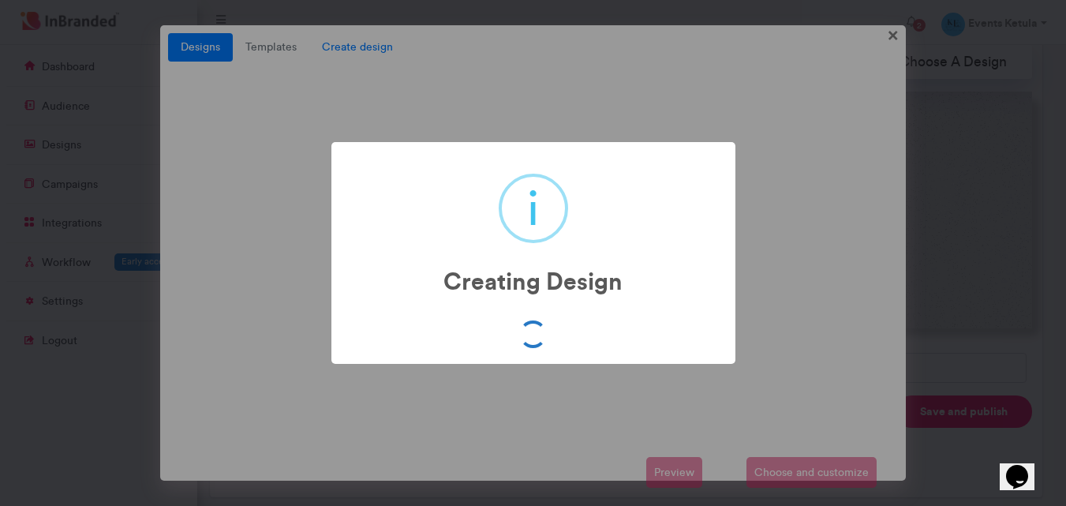
scroll to position [488, 0]
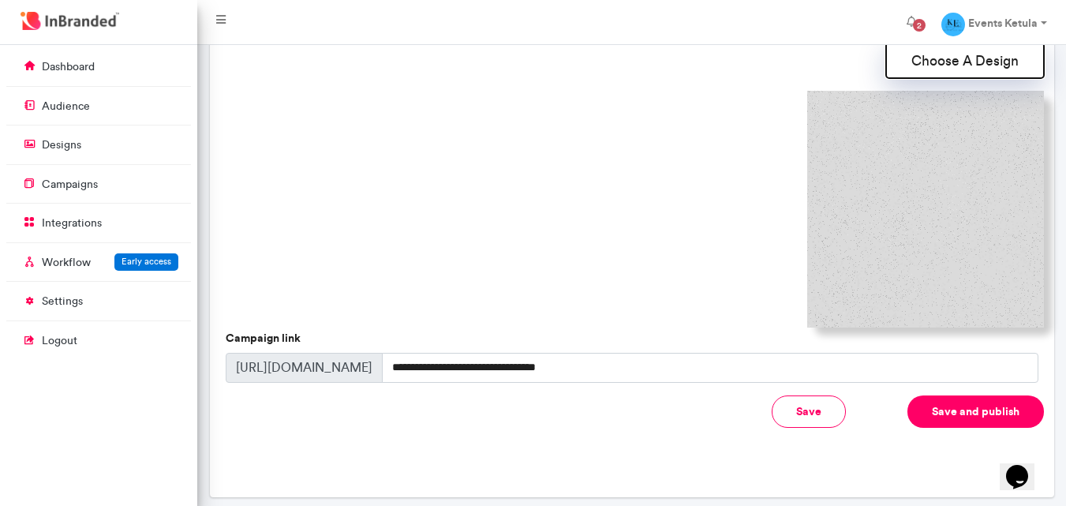
click at [922, 54] on button "Choose A Design" at bounding box center [965, 61] width 158 height 36
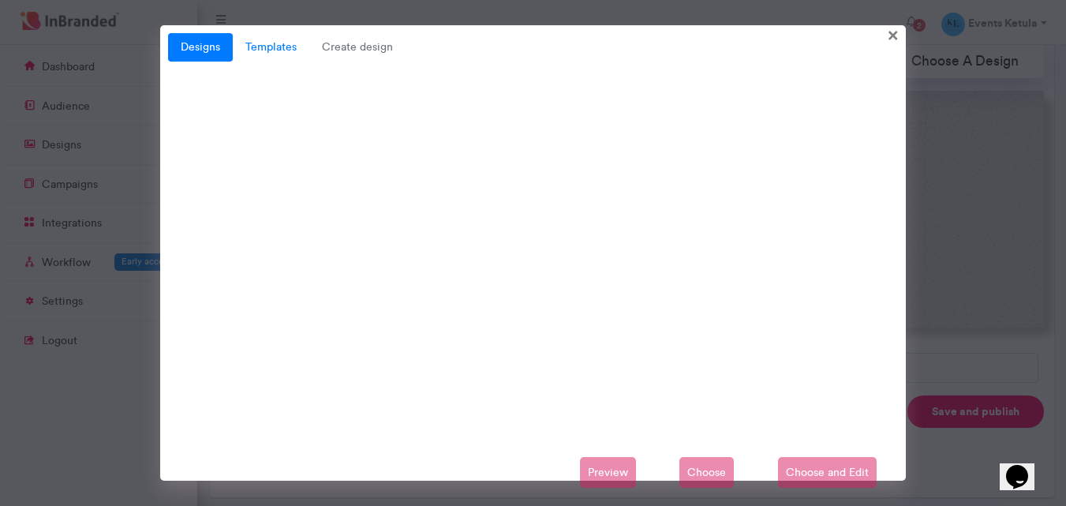
click at [272, 52] on link "Templates" at bounding box center [271, 47] width 77 height 28
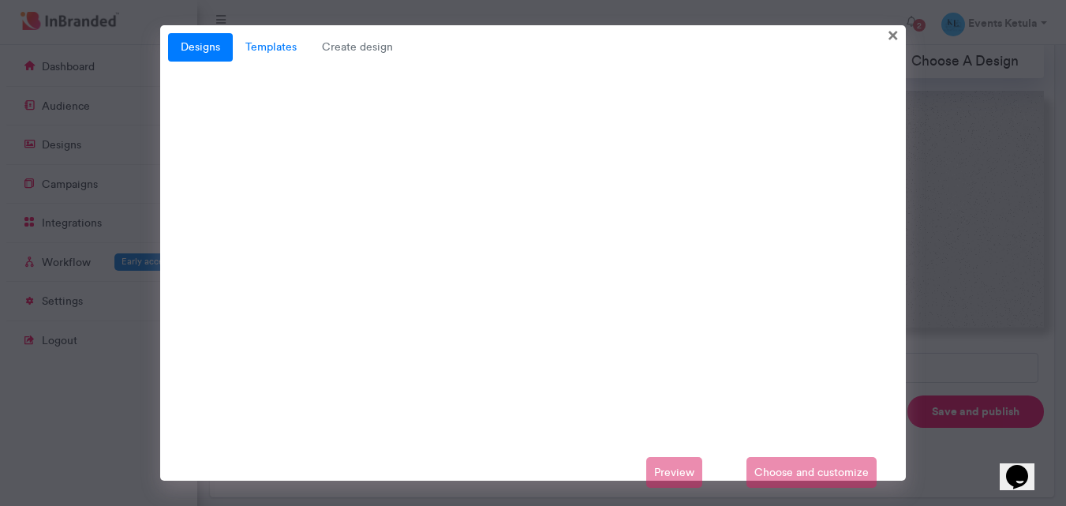
click at [272, 52] on link "Templates" at bounding box center [271, 47] width 77 height 28
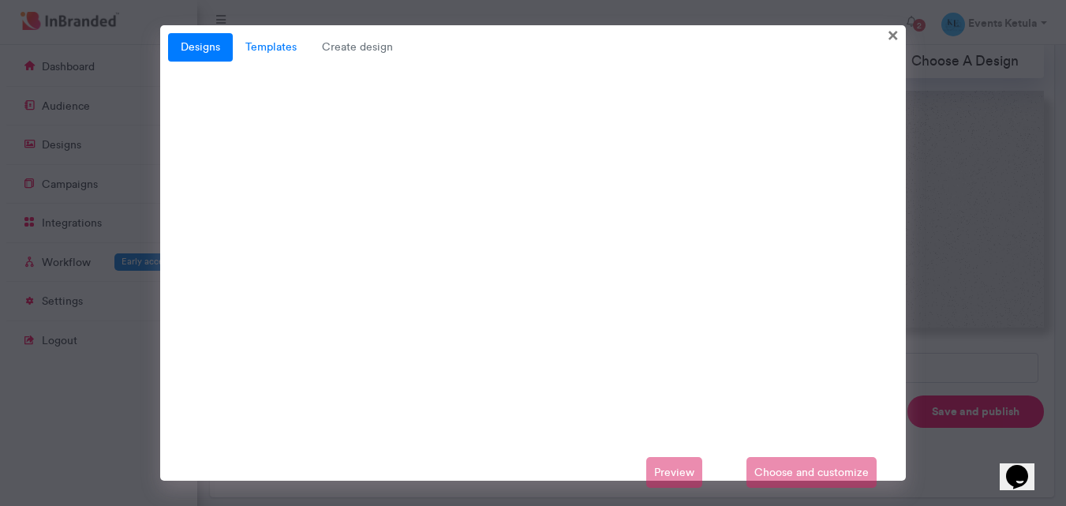
click at [272, 52] on link "Templates" at bounding box center [271, 47] width 77 height 28
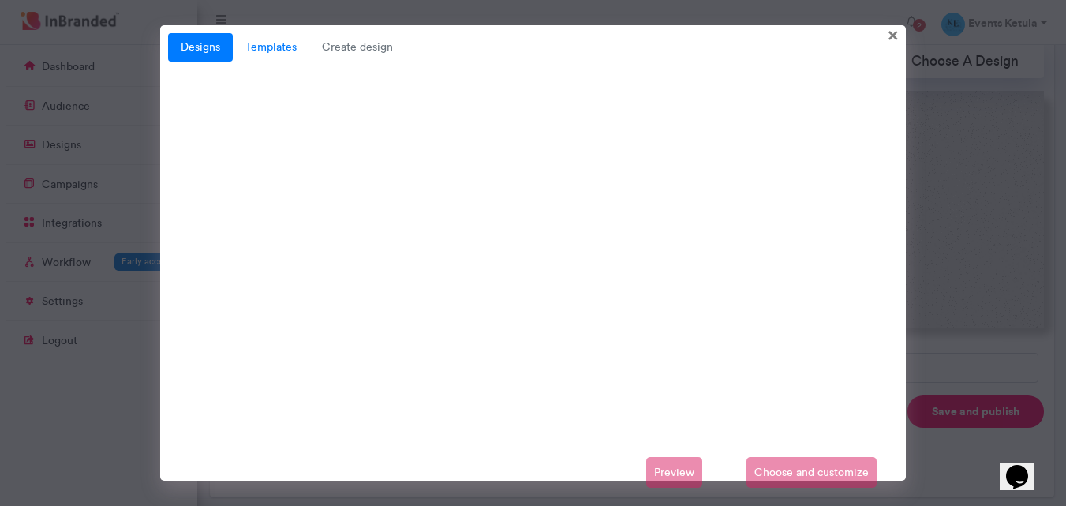
click at [272, 52] on link "Templates" at bounding box center [271, 47] width 77 height 28
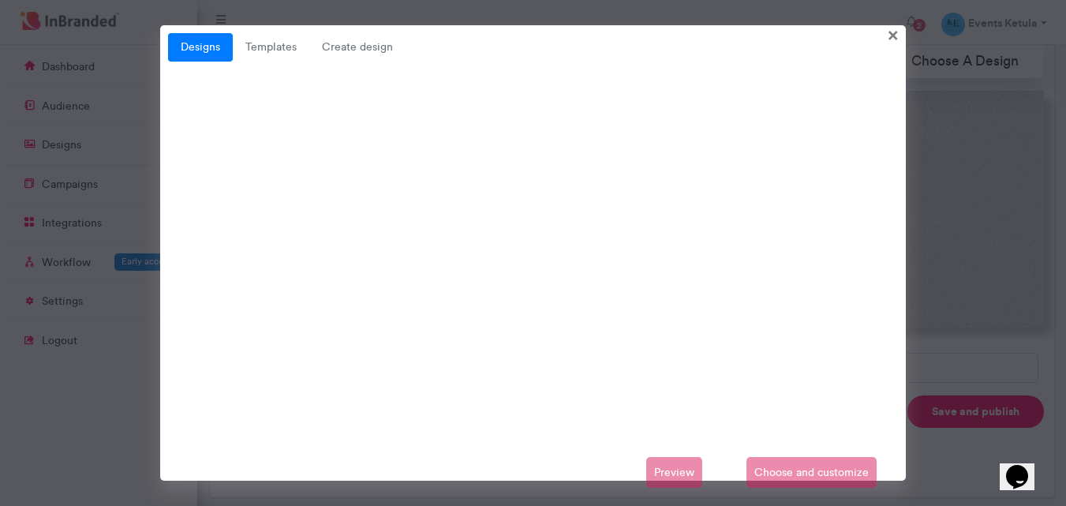
click at [801, 470] on div "Preview Choose and customize" at bounding box center [533, 473] width 731 height 32
click at [806, 466] on div "Preview Choose and customize" at bounding box center [533, 473] width 731 height 32
click at [785, 468] on div "Preview Choose and customize" at bounding box center [533, 473] width 731 height 32
click at [672, 473] on div "Preview Choose and customize" at bounding box center [533, 473] width 731 height 32
click at [211, 50] on link "Designs" at bounding box center [200, 47] width 65 height 28
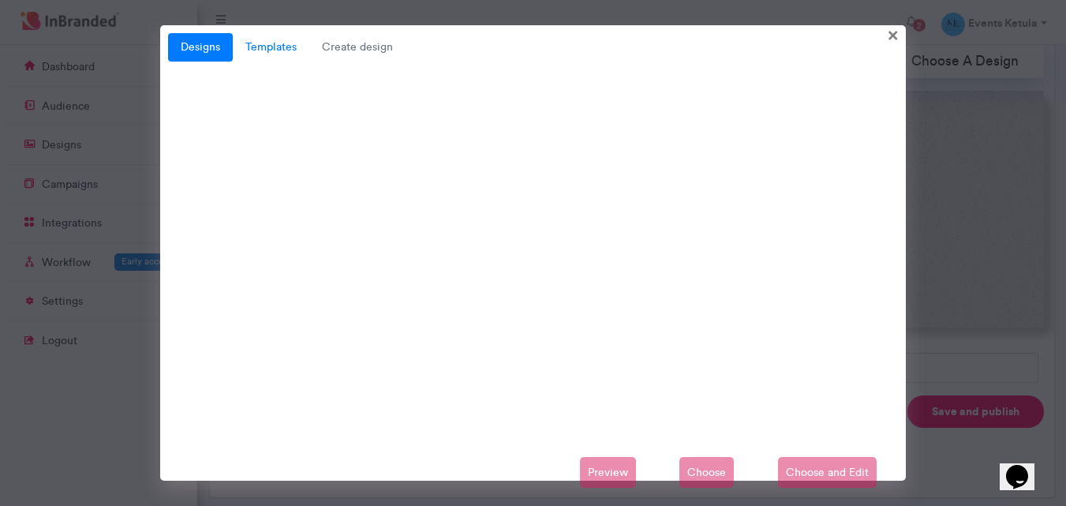
click at [246, 50] on link "Templates" at bounding box center [271, 47] width 77 height 28
click at [245, 48] on link "Templates" at bounding box center [271, 47] width 77 height 28
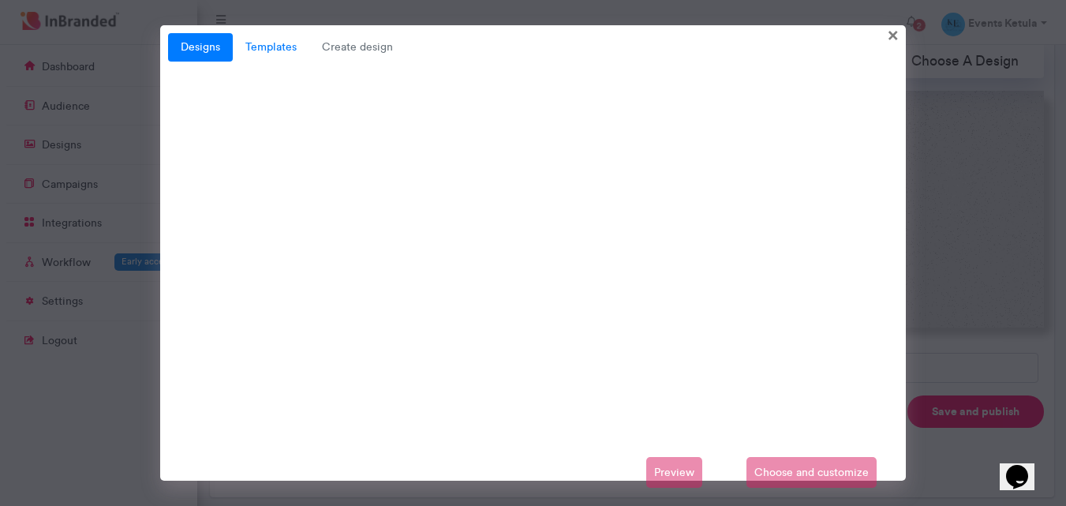
click at [245, 48] on link "Templates" at bounding box center [271, 47] width 77 height 28
click at [245, 47] on link "Templates" at bounding box center [271, 47] width 77 height 28
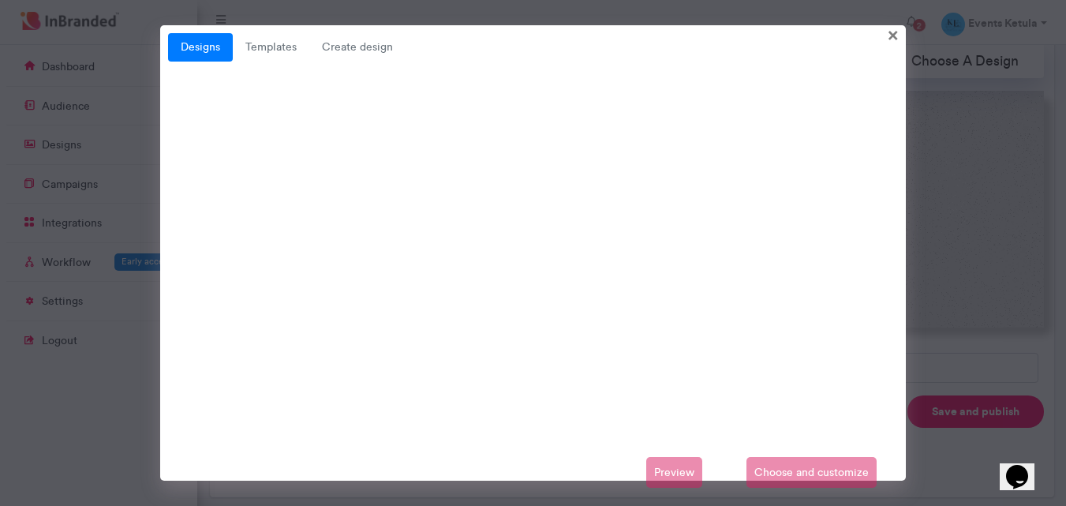
click at [691, 470] on div "Preview Choose and customize" at bounding box center [533, 473] width 731 height 32
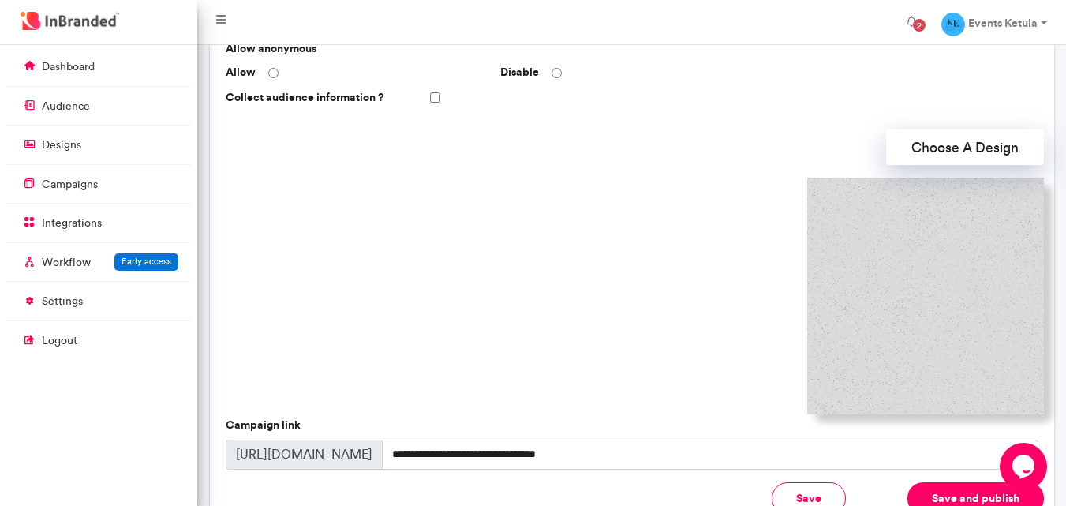
scroll to position [384, 0]
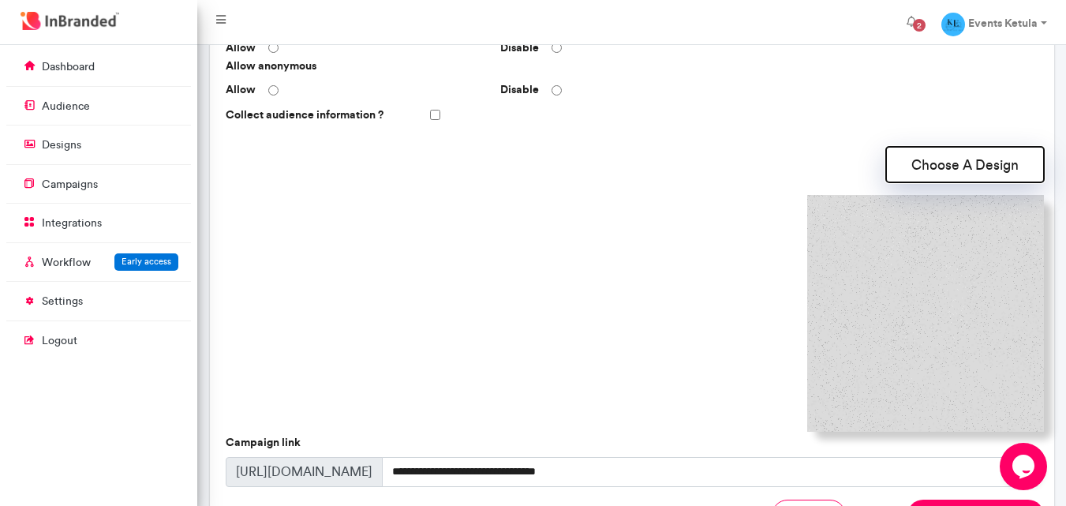
click at [925, 165] on button "Choose A Design" at bounding box center [965, 165] width 158 height 36
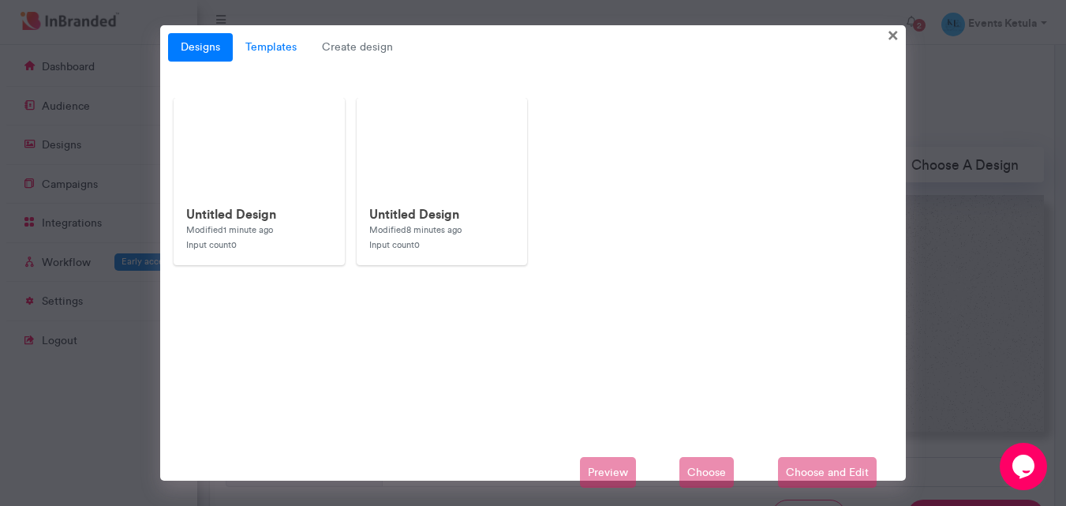
click at [284, 46] on link "Templates" at bounding box center [271, 47] width 77 height 28
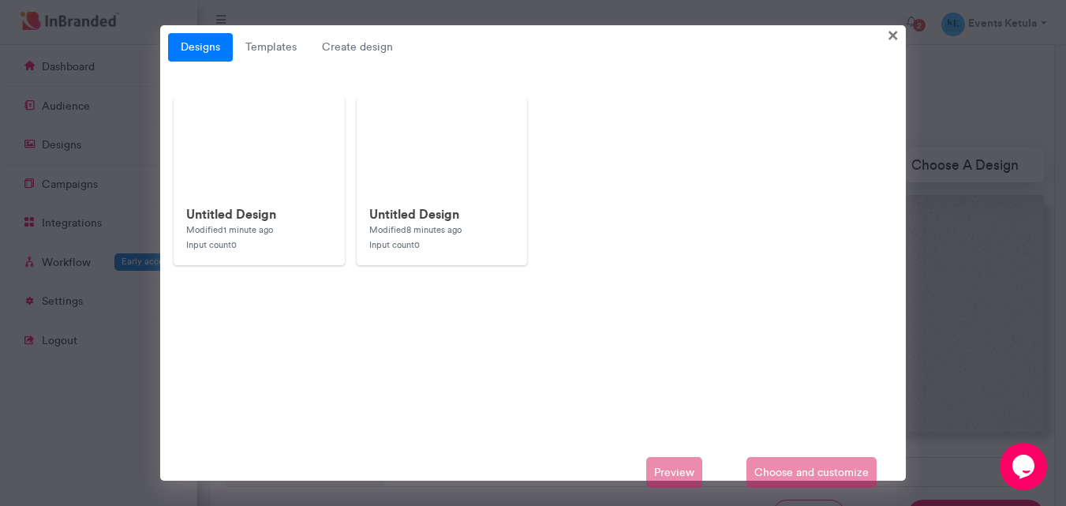
click at [112, 43] on div "Designs Templates Create design × Untitled Design Modified 1 minute ago Input c…" at bounding box center [533, 253] width 1066 height 506
click at [896, 33] on span "×" at bounding box center [893, 34] width 11 height 24
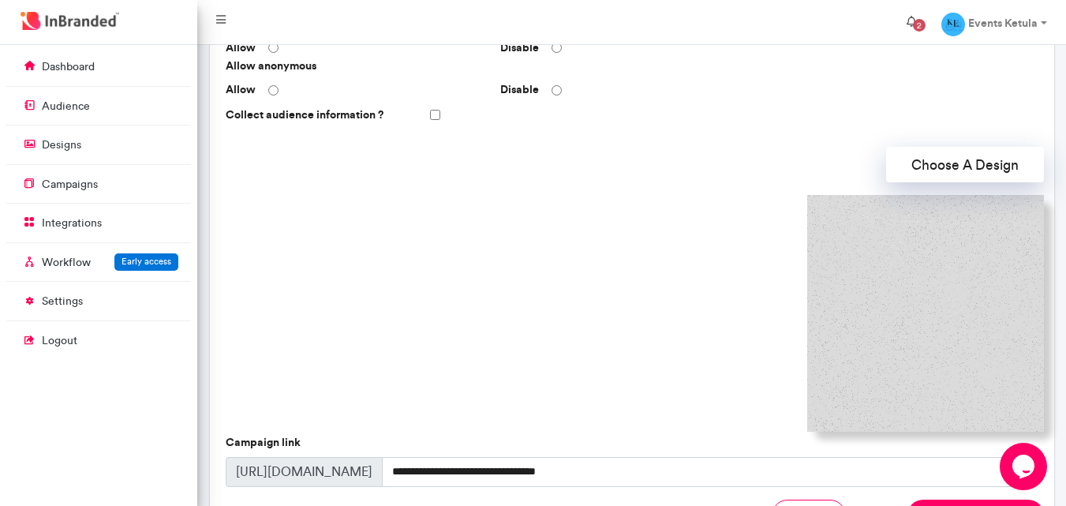
click at [927, 15] on span "2" at bounding box center [919, 25] width 25 height 25
click at [860, 18] on nav "Events Ketula Account settings Change password Logout" at bounding box center [631, 22] width 869 height 45
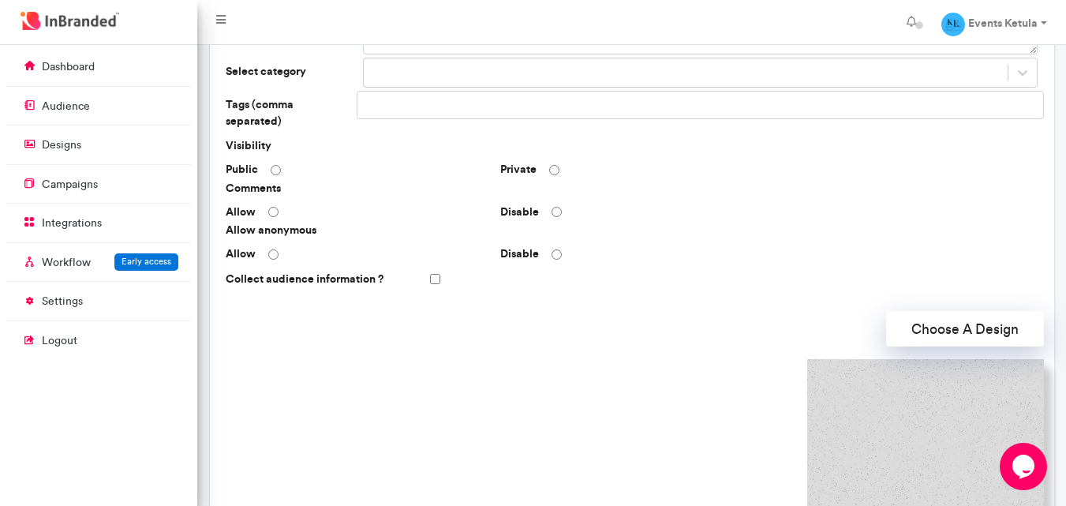
scroll to position [0, 0]
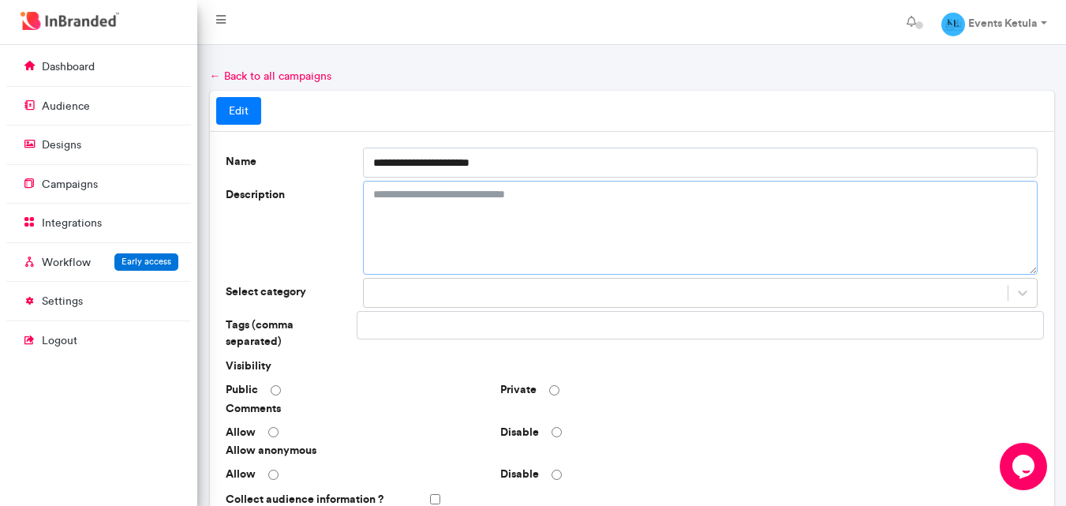
click at [395, 249] on textarea "Description" at bounding box center [700, 228] width 675 height 94
click at [413, 192] on textarea "Description" at bounding box center [700, 228] width 675 height 94
paste textarea "**********"
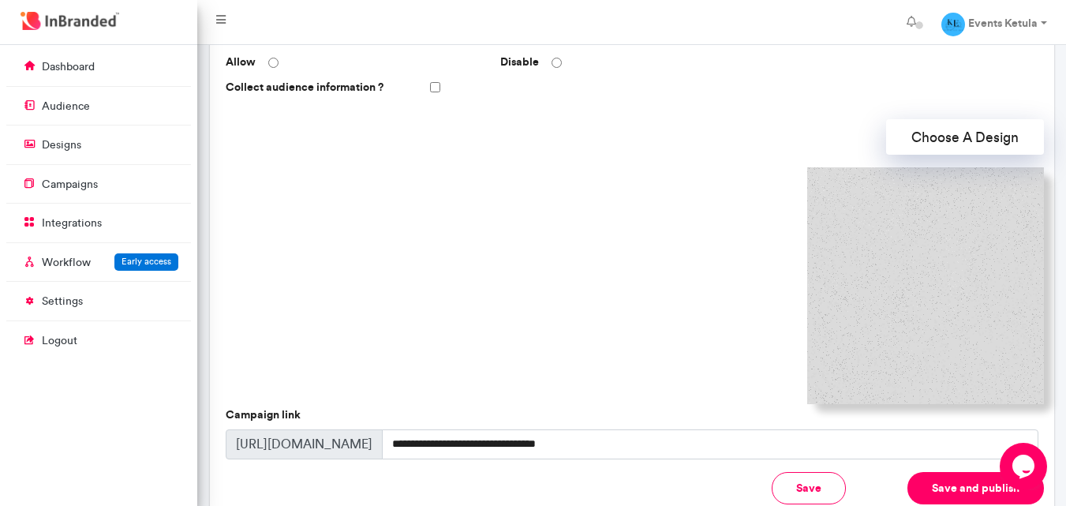
scroll to position [402, 0]
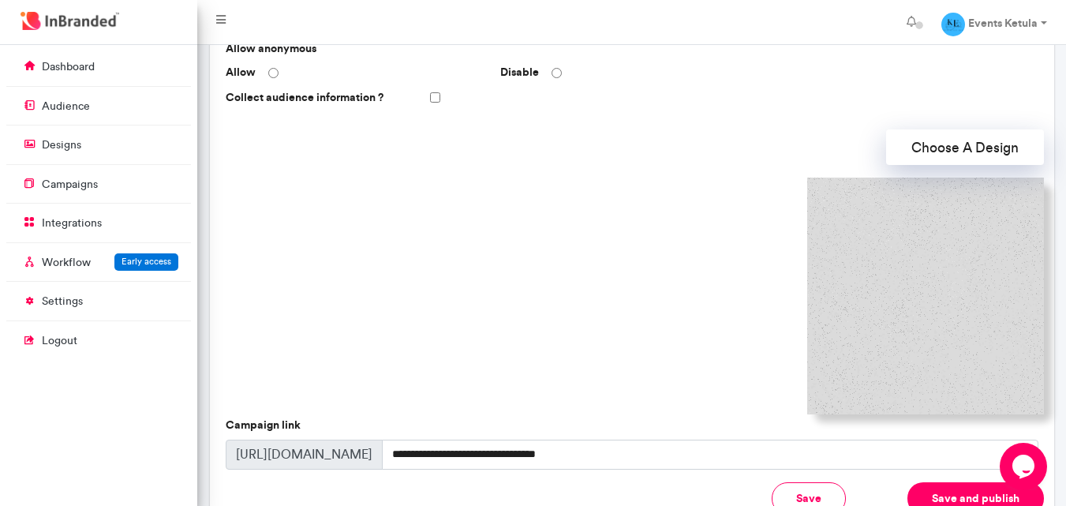
type textarea "**********"
click at [903, 135] on button "Choose A Design" at bounding box center [965, 147] width 158 height 36
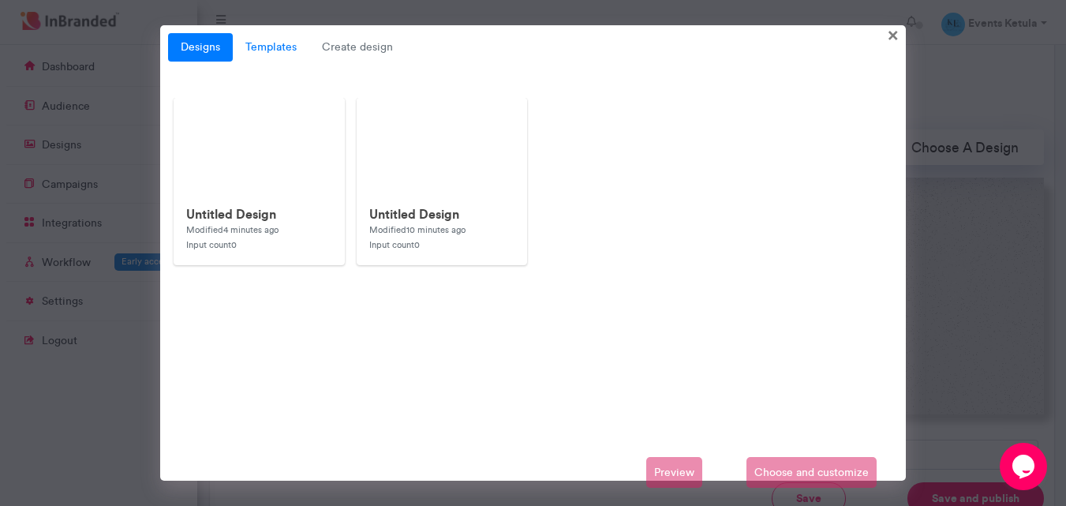
click at [294, 44] on link "Templates" at bounding box center [271, 47] width 77 height 28
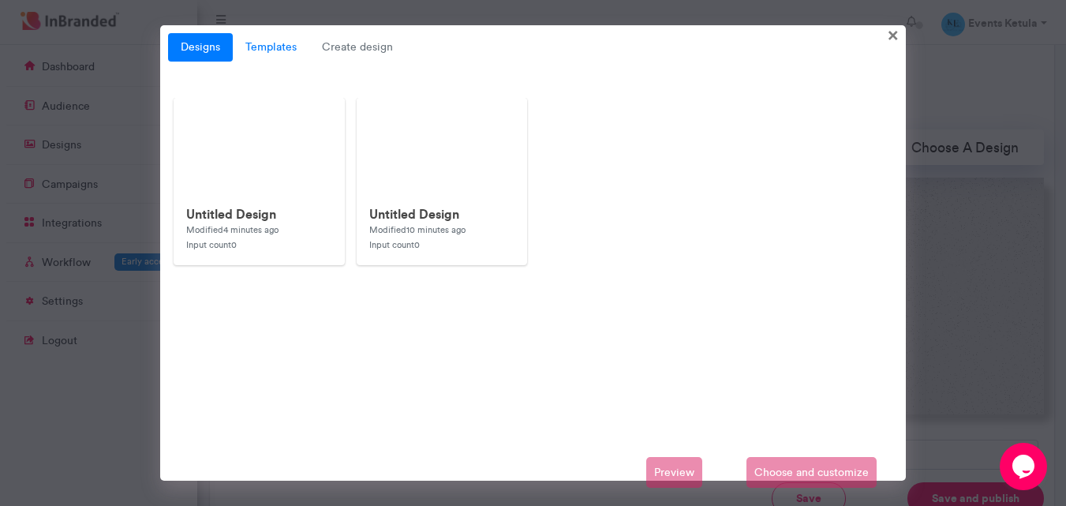
click at [294, 44] on link "Templates" at bounding box center [271, 47] width 77 height 28
click at [344, 54] on span "Create design" at bounding box center [357, 47] width 96 height 28
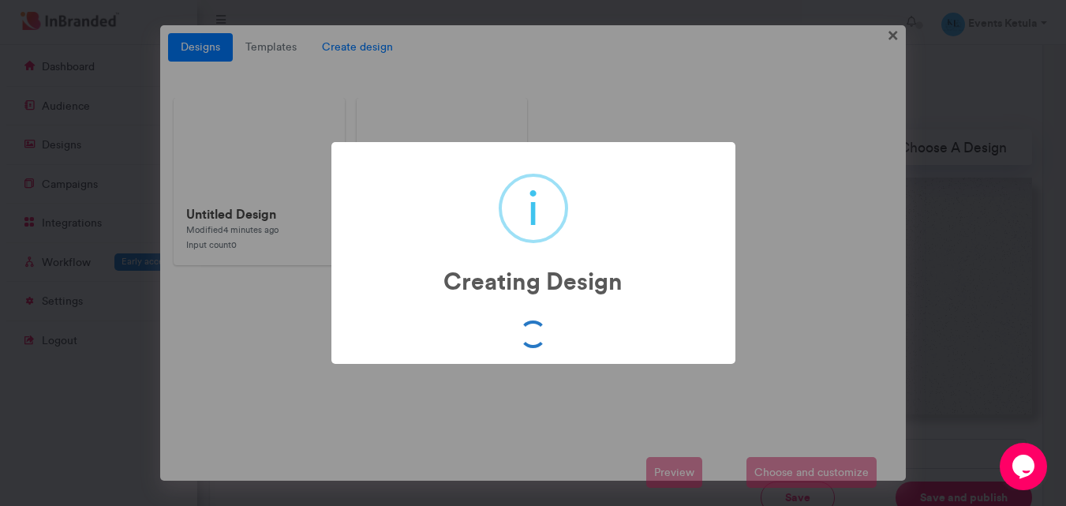
scroll to position [402, 0]
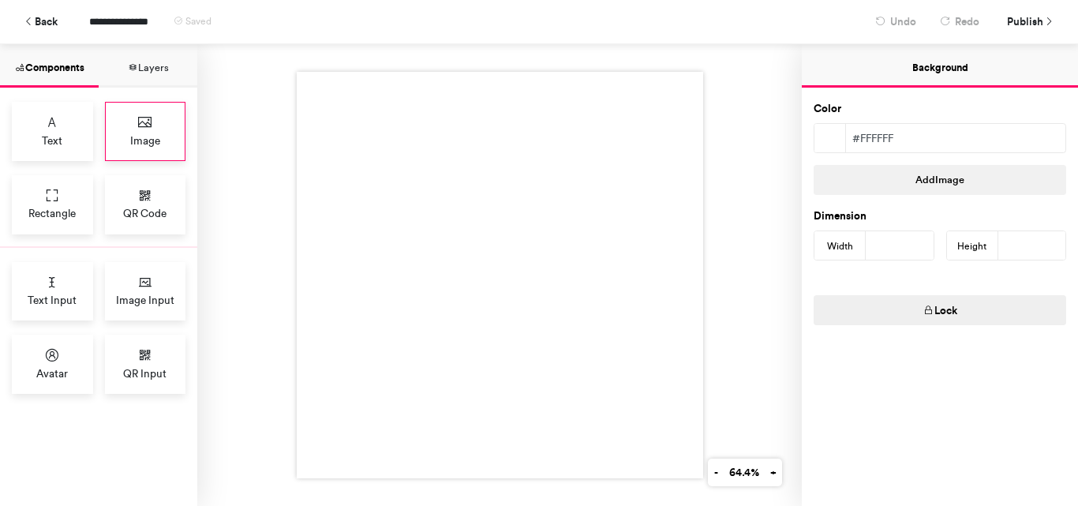
click at [140, 125] on icon at bounding box center [145, 122] width 16 height 16
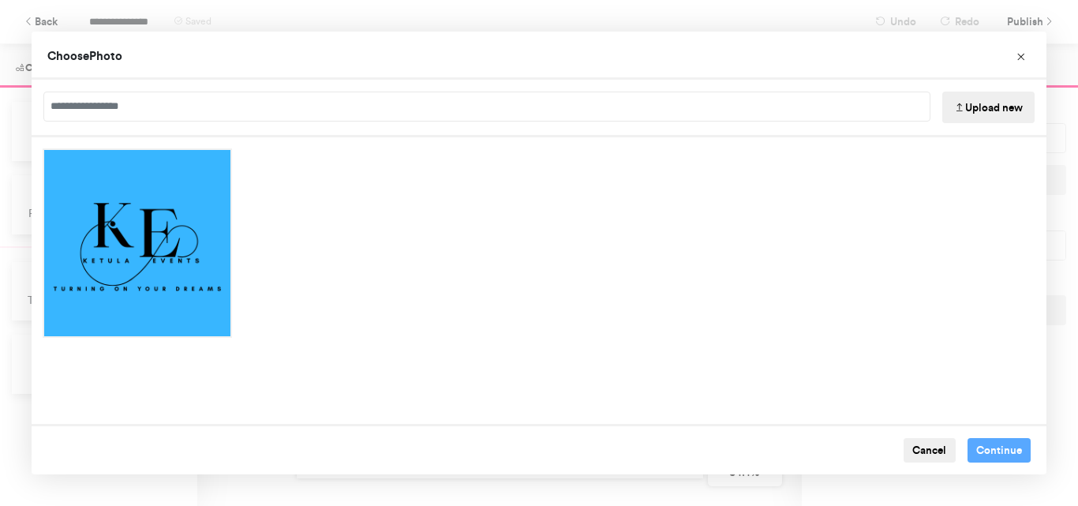
click at [96, 50] on span "Choose Photo" at bounding box center [84, 55] width 75 height 15
click at [983, 114] on button "Upload new" at bounding box center [988, 108] width 92 height 32
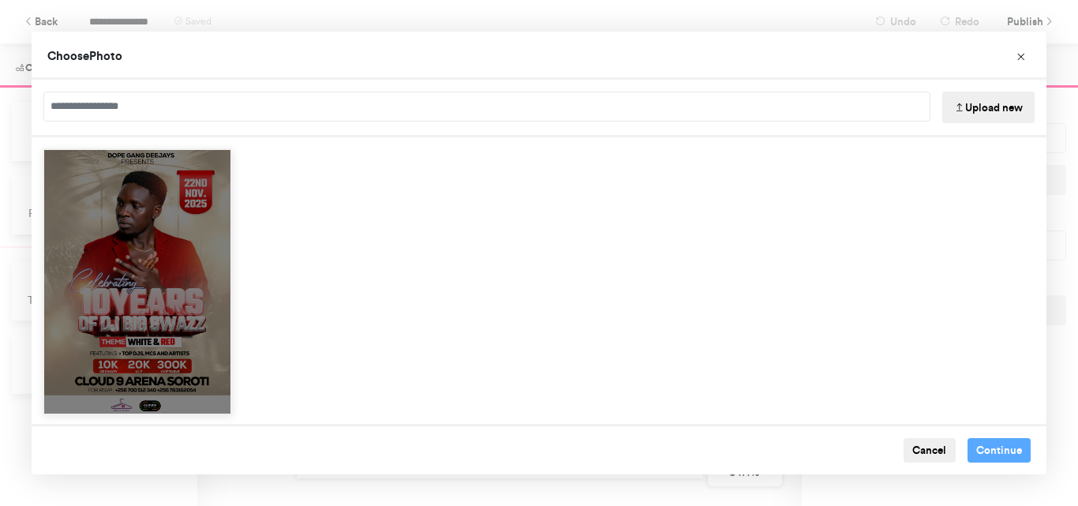
click at [207, 249] on div "Choose Image" at bounding box center [137, 281] width 189 height 267
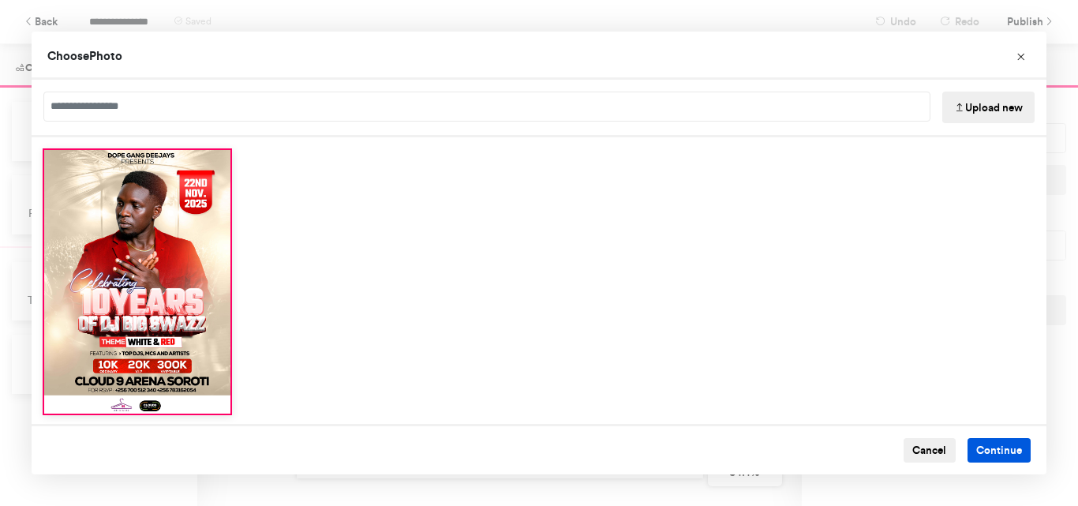
click at [970, 458] on button "Continue" at bounding box center [999, 450] width 64 height 25
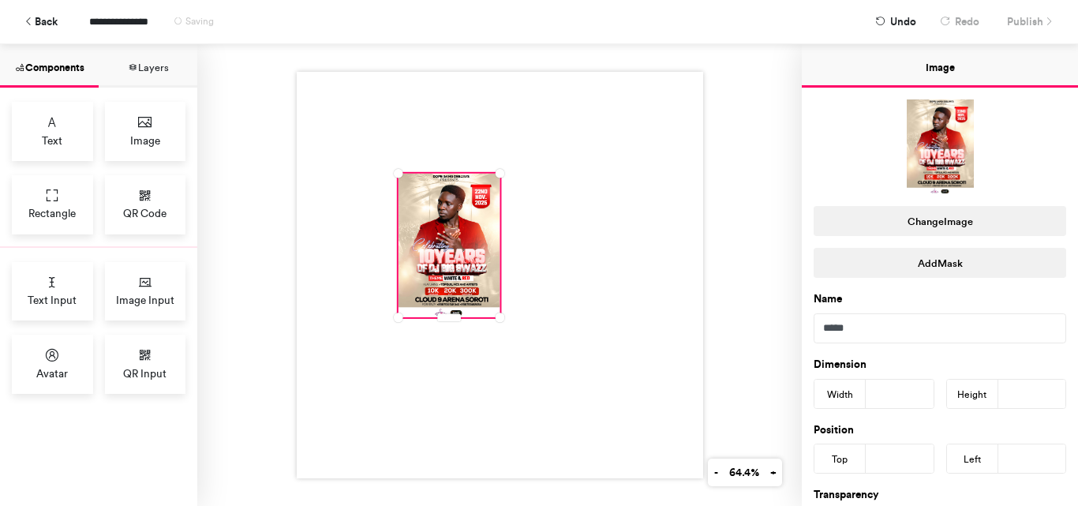
click at [449, 226] on div at bounding box center [449, 246] width 102 height 144
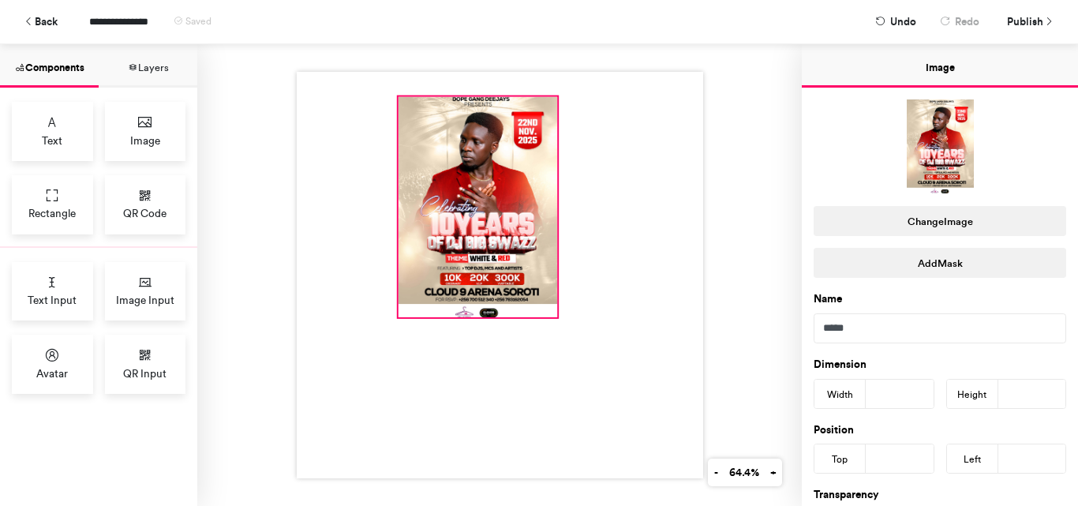
drag, startPoint x: 494, startPoint y: 170, endPoint x: 554, endPoint y: 69, distance: 117.5
click at [554, 72] on div at bounding box center [500, 275] width 406 height 406
type input "***"
type input "*"
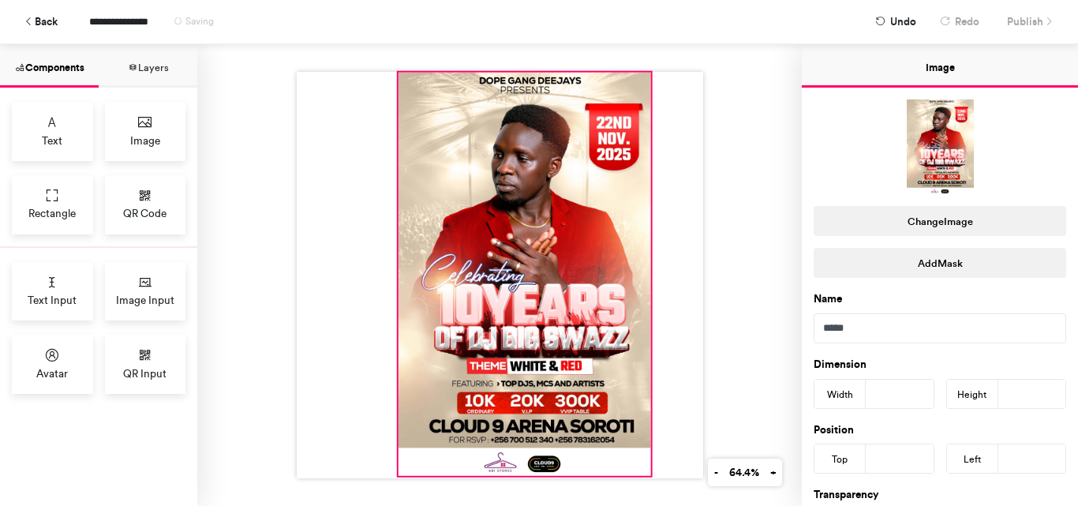
drag, startPoint x: 552, startPoint y: 316, endPoint x: 643, endPoint y: 474, distance: 182.7
click at [643, 474] on div at bounding box center [499, 275] width 604 height 462
type input "***"
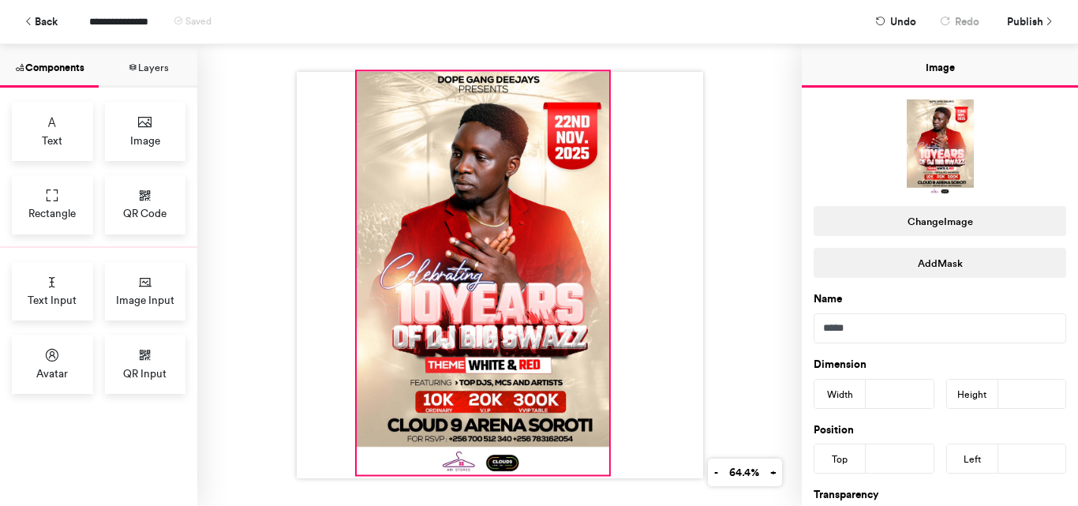
drag, startPoint x: 448, startPoint y: 230, endPoint x: 406, endPoint y: 230, distance: 41.8
click at [406, 230] on div at bounding box center [482, 272] width 252 height 403
type input "**"
type input "***"
click at [137, 25] on span "**********" at bounding box center [127, 22] width 77 height 28
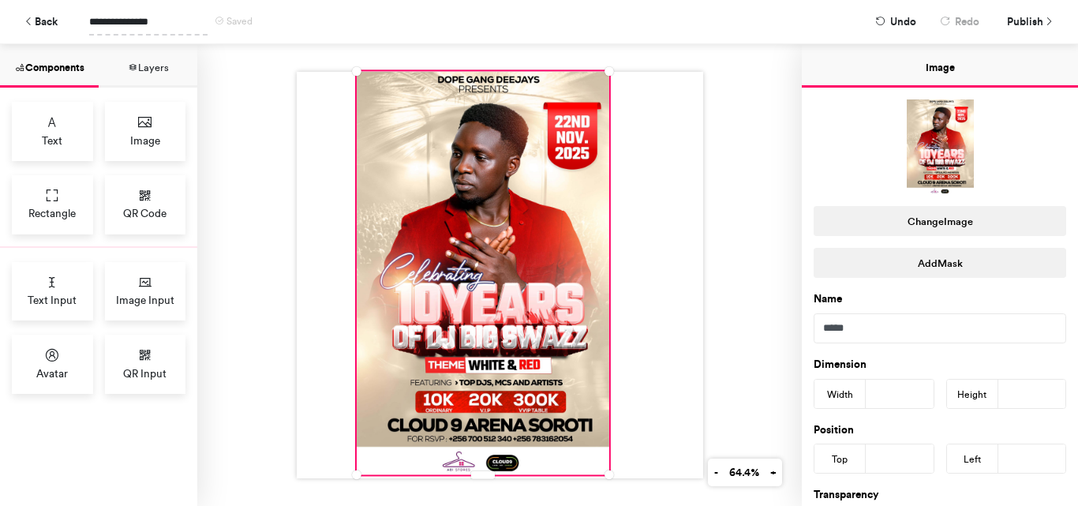
click at [165, 20] on span "**********" at bounding box center [148, 22] width 118 height 28
click at [738, 238] on div at bounding box center [499, 275] width 604 height 462
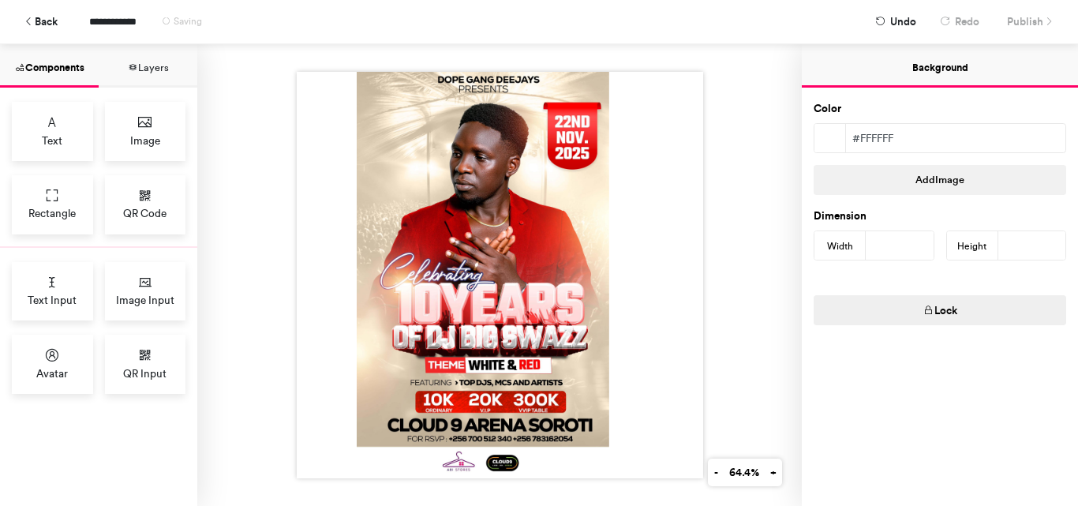
click at [738, 233] on div at bounding box center [499, 275] width 604 height 462
click at [160, 61] on button "Layers" at bounding box center [148, 65] width 99 height 43
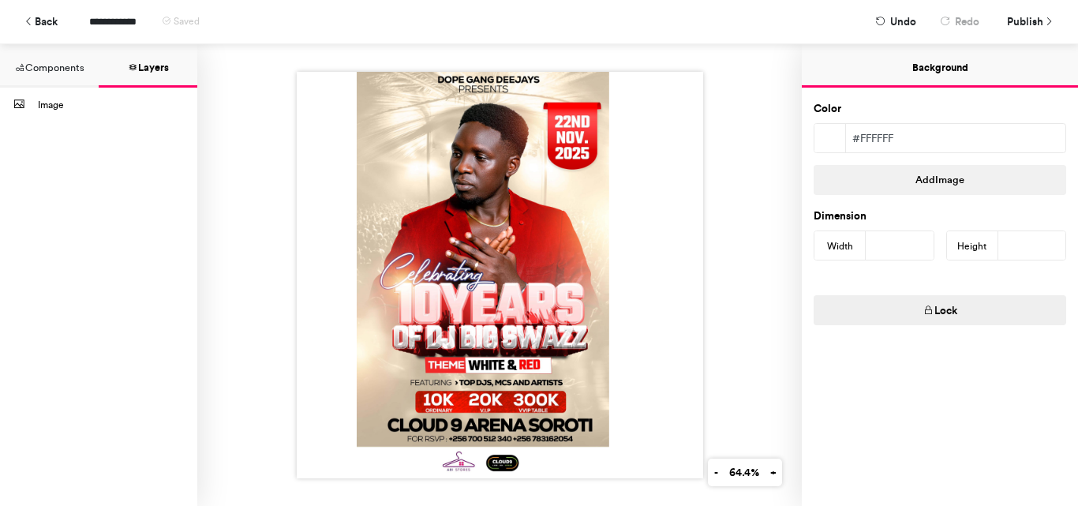
click at [69, 62] on button "Components" at bounding box center [49, 65] width 99 height 43
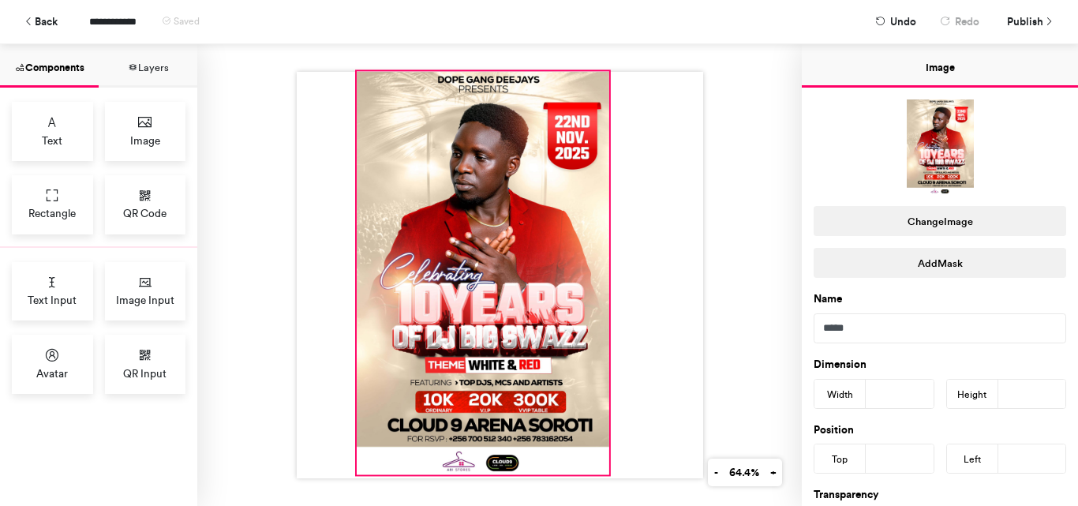
click at [514, 186] on div at bounding box center [482, 272] width 252 height 403
click at [1037, 20] on span "Publish" at bounding box center [1025, 22] width 36 height 28
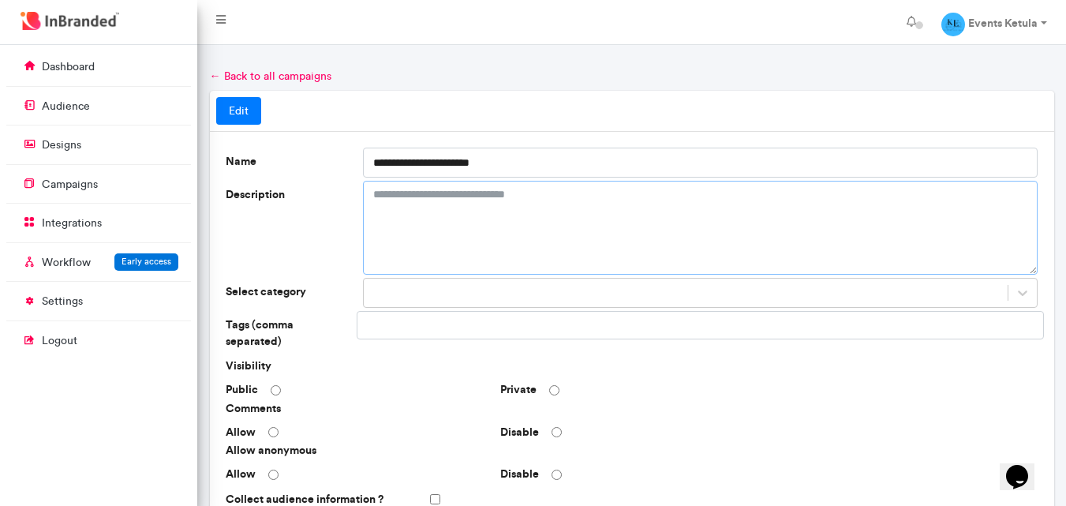
click at [547, 206] on textarea "Description" at bounding box center [700, 228] width 675 height 94
paste textarea "**********"
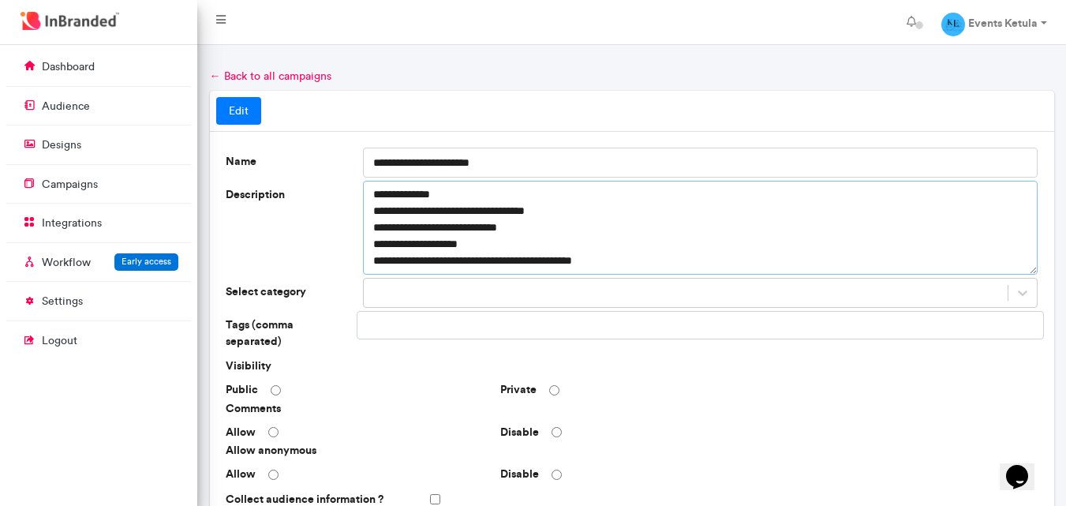
scroll to position [33, 0]
click at [506, 271] on textarea "**********" at bounding box center [700, 228] width 675 height 94
type textarea "**********"
click at [329, 248] on label "Description" at bounding box center [287, 228] width 137 height 94
click at [363, 248] on textarea "**********" at bounding box center [700, 228] width 675 height 94
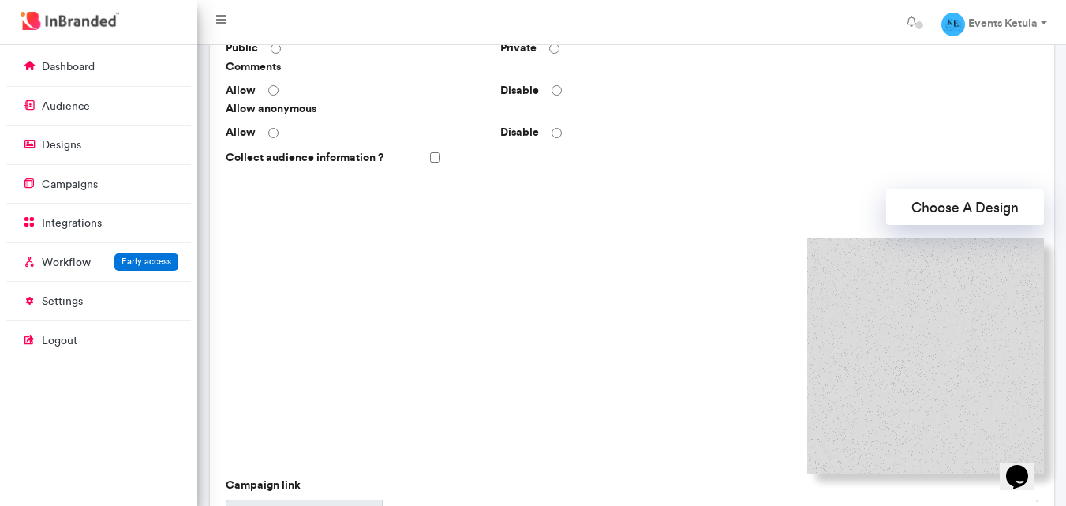
scroll to position [518, 0]
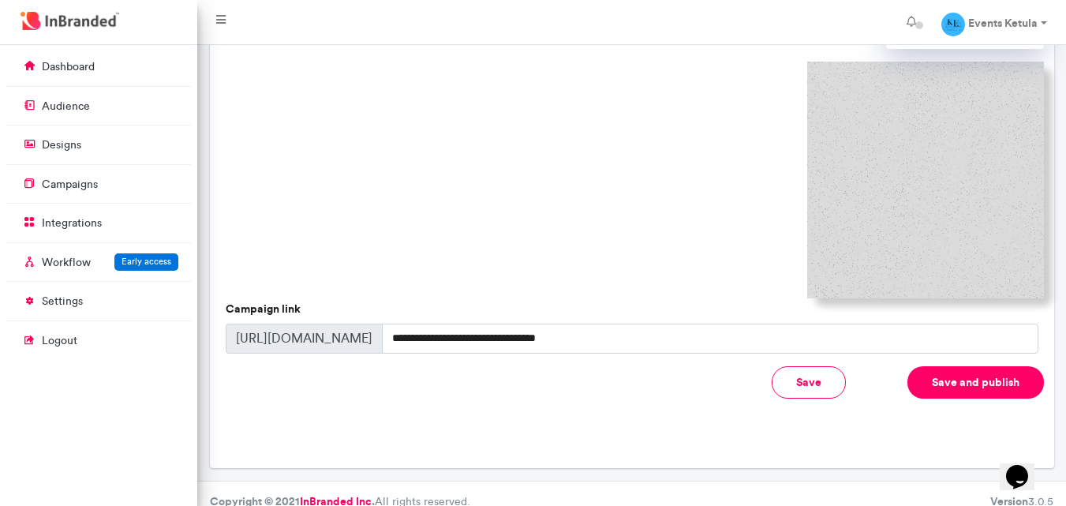
click at [937, 368] on button "Save and publish" at bounding box center [975, 382] width 136 height 32
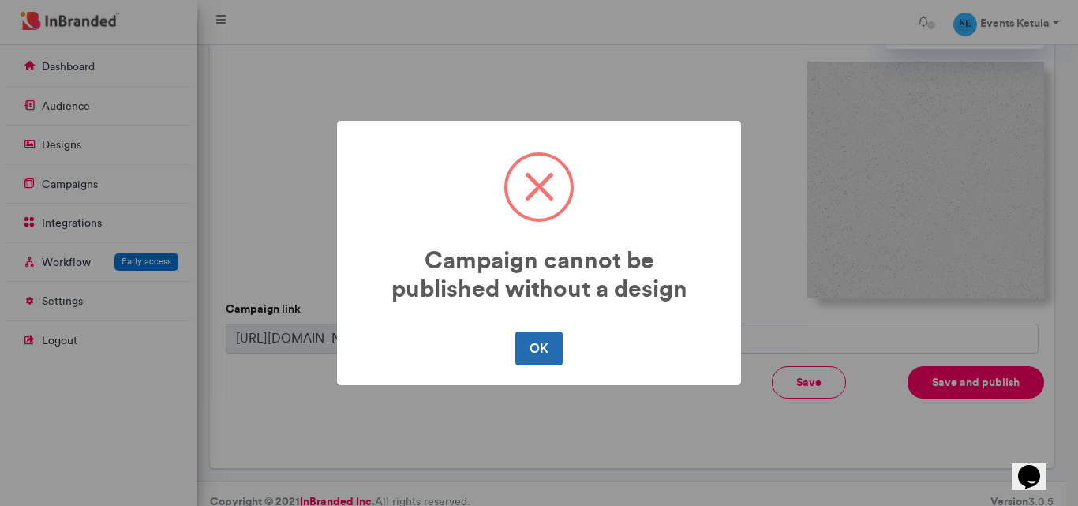
click at [520, 346] on button "OK" at bounding box center [538, 347] width 47 height 33
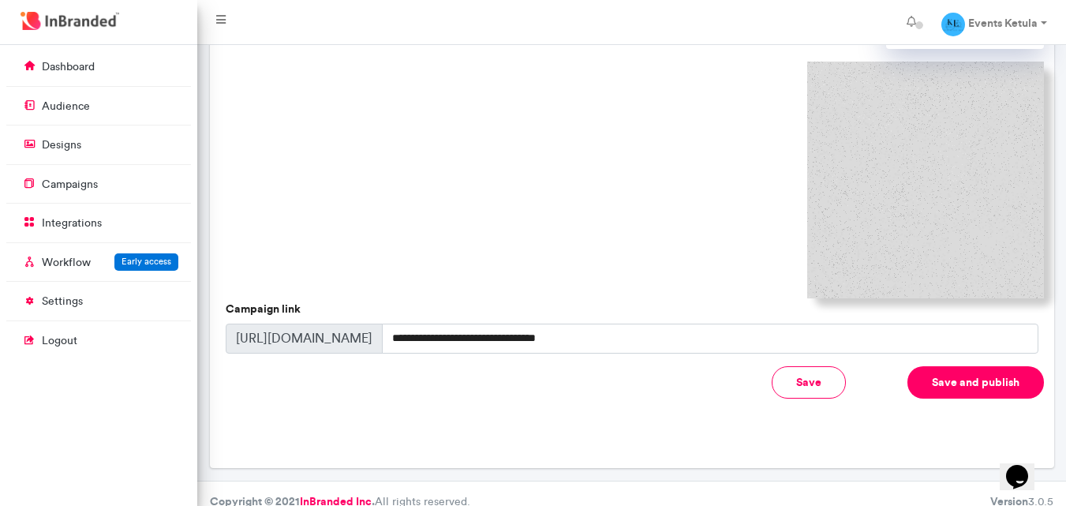
click at [843, 202] on img at bounding box center [925, 180] width 237 height 237
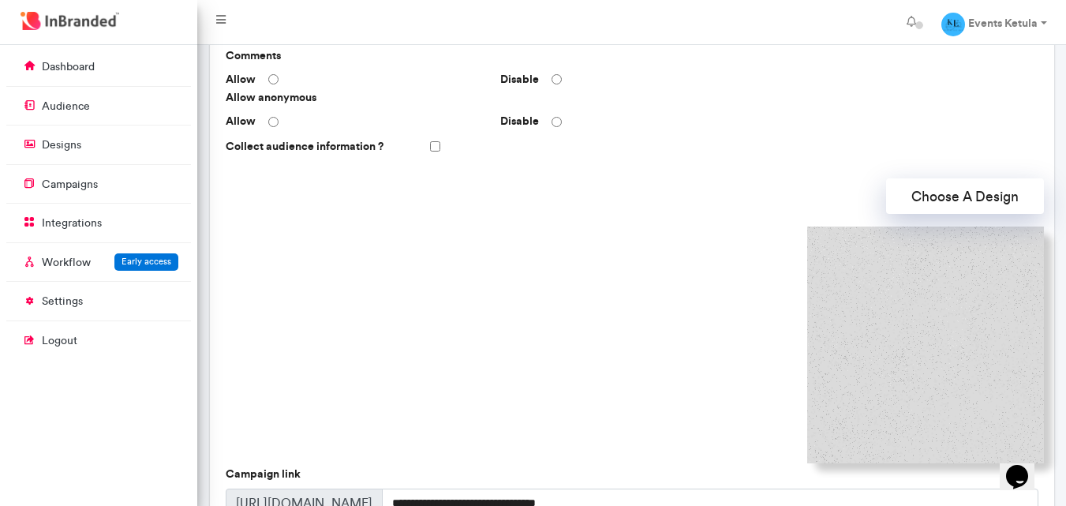
scroll to position [350, 0]
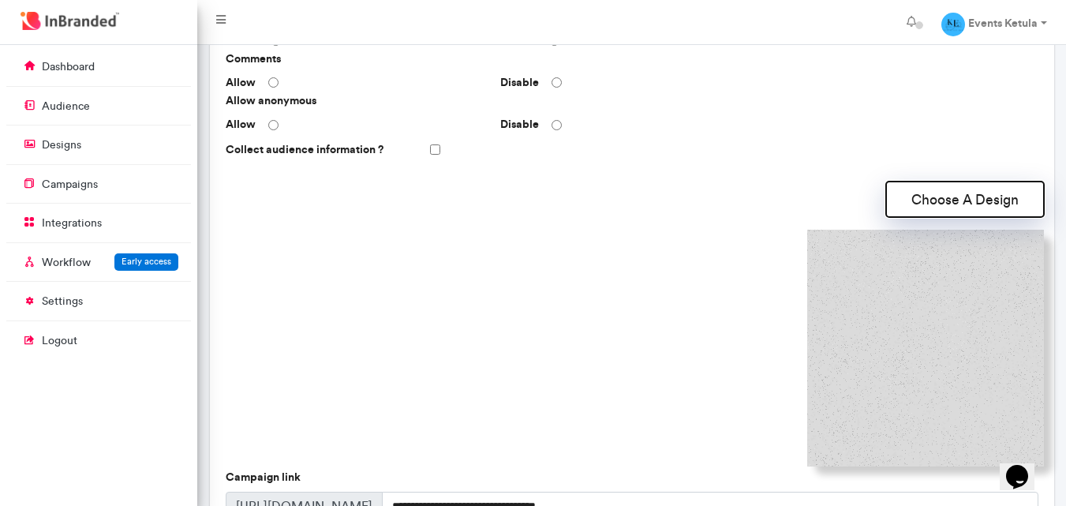
click at [931, 185] on button "Choose A Design" at bounding box center [965, 199] width 158 height 36
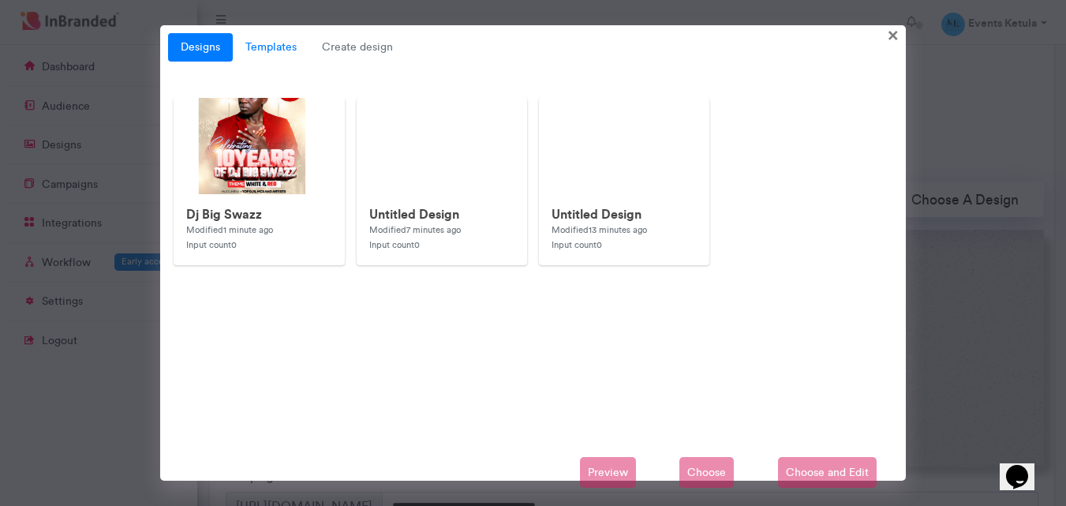
click at [255, 44] on link "Templates" at bounding box center [271, 47] width 77 height 28
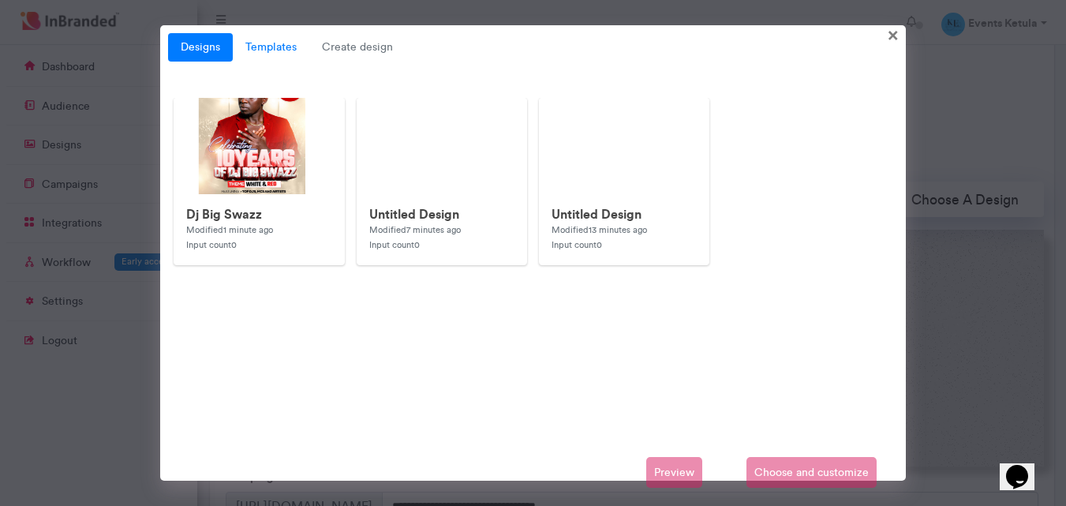
click at [255, 44] on link "Templates" at bounding box center [271, 47] width 77 height 28
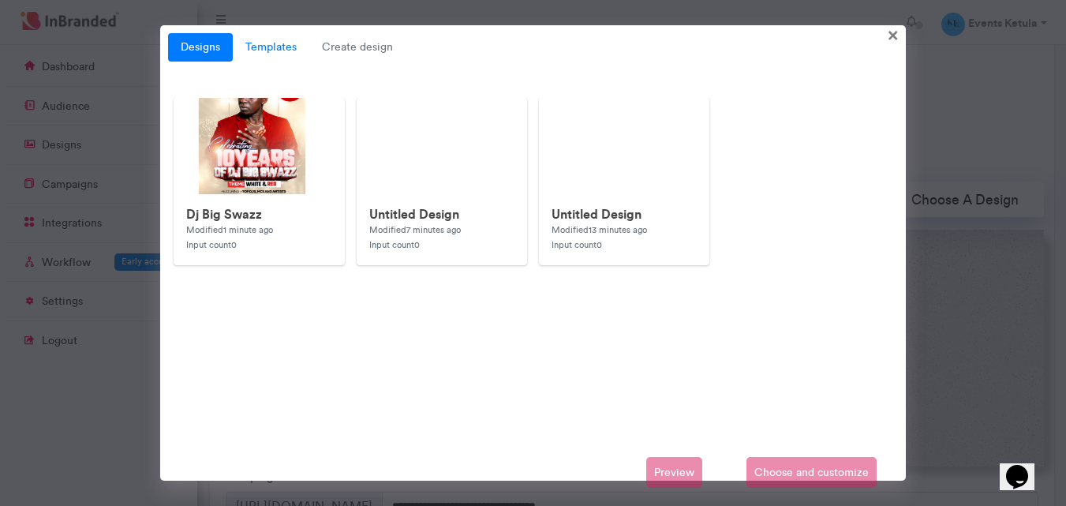
click at [255, 44] on link "Templates" at bounding box center [271, 47] width 77 height 28
click at [278, 117] on img at bounding box center [489, 414] width 631 height 631
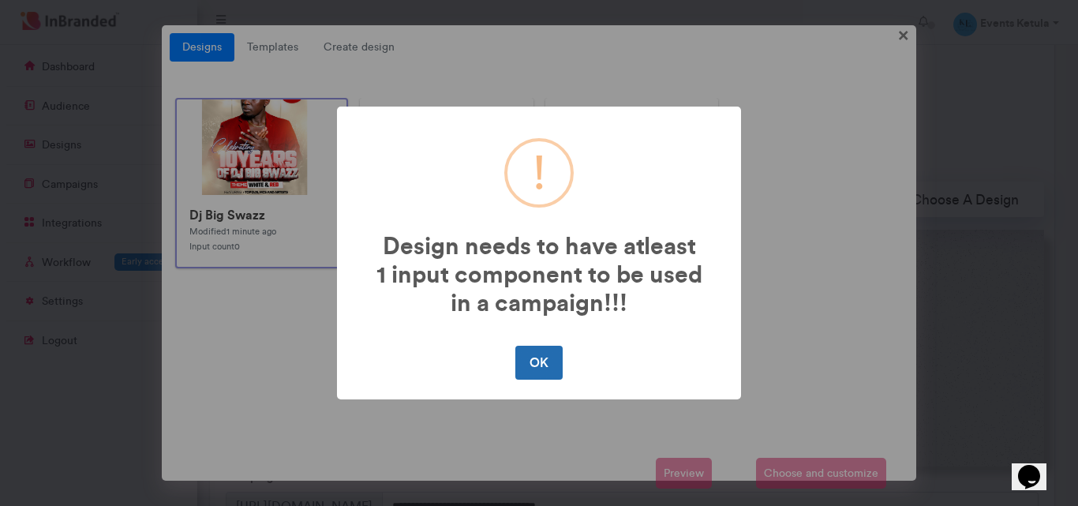
click at [540, 357] on button "OK" at bounding box center [538, 362] width 47 height 33
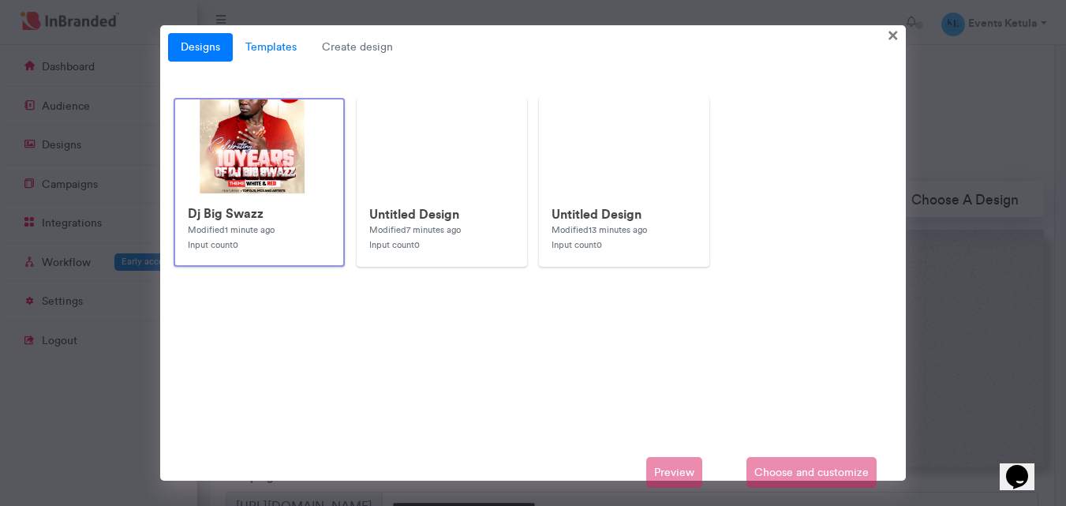
click at [270, 49] on link "Templates" at bounding box center [271, 47] width 77 height 28
click at [271, 49] on link "Templates" at bounding box center [271, 47] width 77 height 28
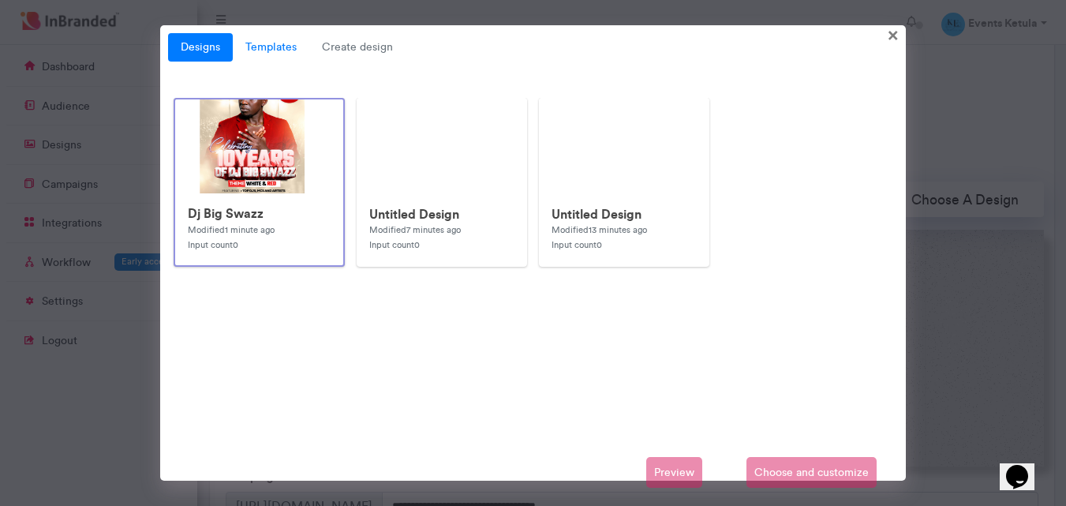
click at [271, 49] on link "Templates" at bounding box center [271, 47] width 77 height 28
click at [255, 148] on img at bounding box center [490, 414] width 631 height 631
click at [286, 159] on img at bounding box center [489, 414] width 631 height 631
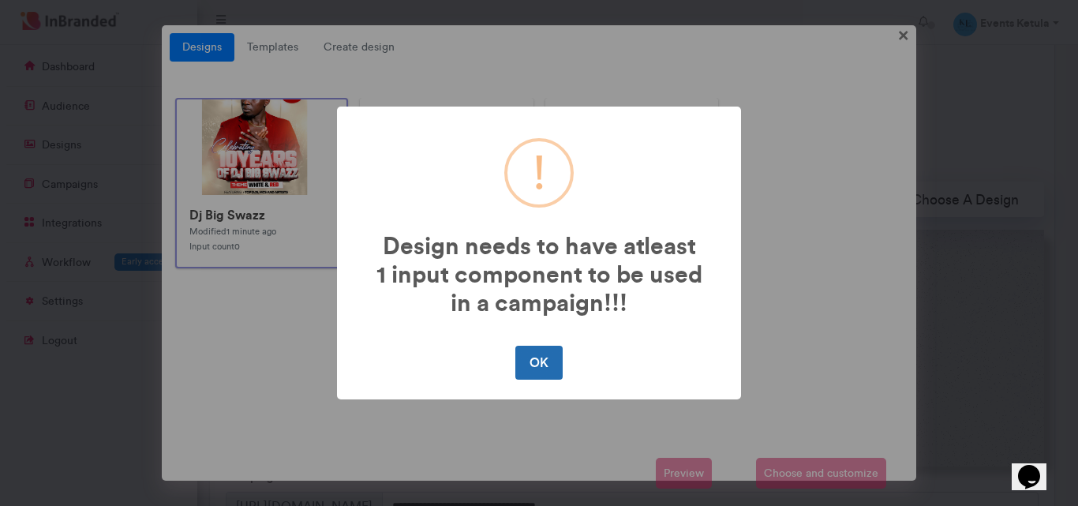
click at [541, 371] on button "OK" at bounding box center [538, 362] width 47 height 33
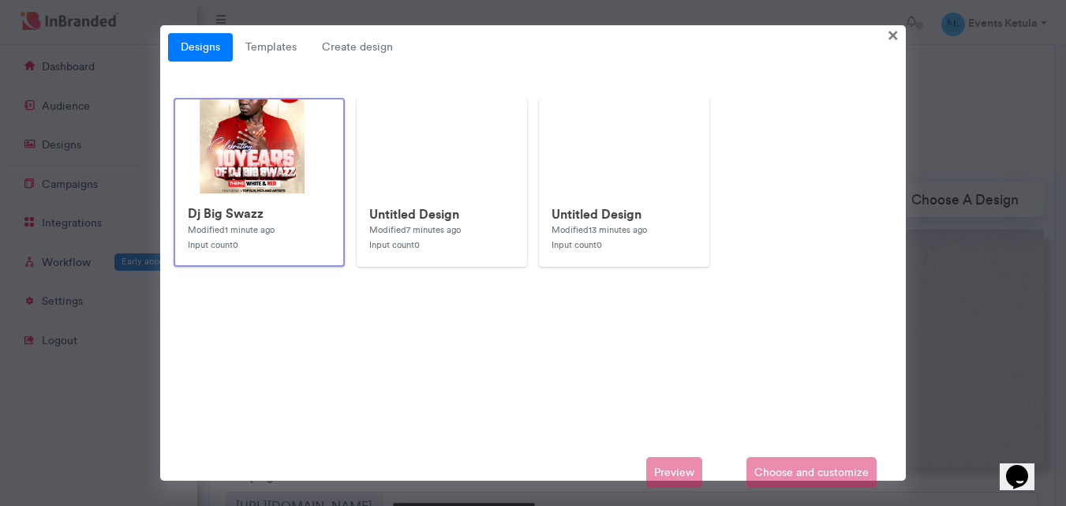
click at [762, 471] on div "Preview Choose and customize" at bounding box center [533, 473] width 731 height 32
click at [254, 49] on link "Templates" at bounding box center [271, 47] width 77 height 28
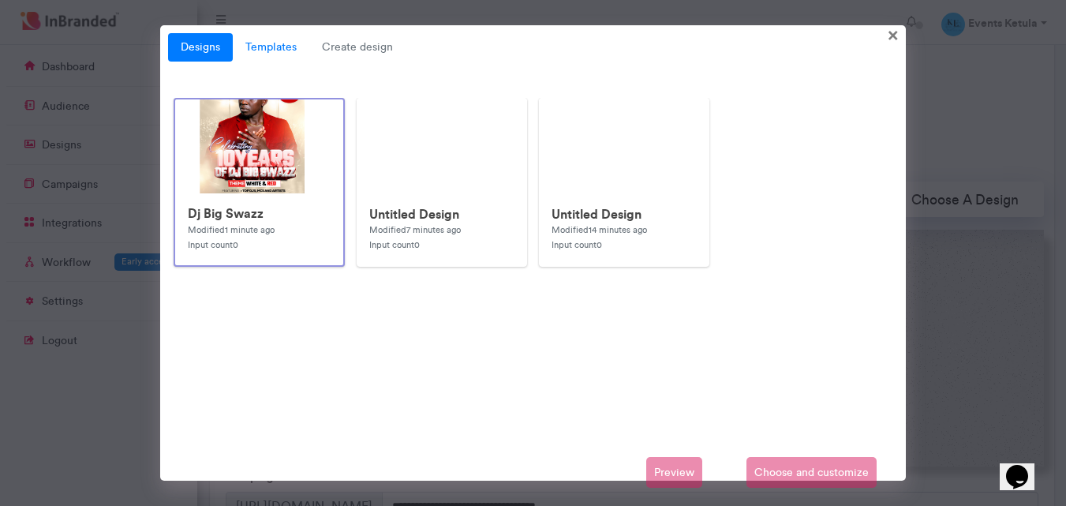
click at [254, 49] on link "Templates" at bounding box center [271, 47] width 77 height 28
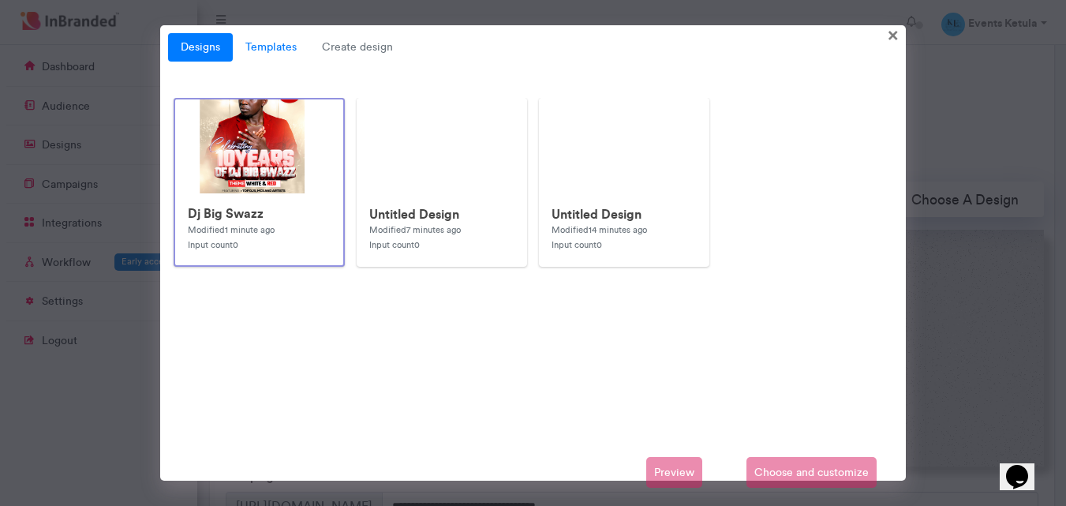
click at [254, 49] on link "Templates" at bounding box center [271, 47] width 77 height 28
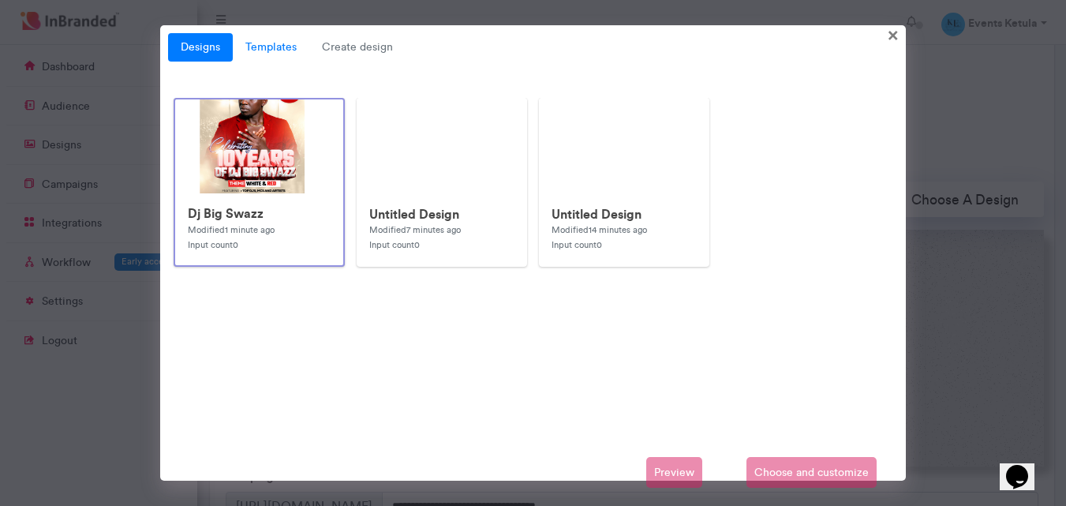
click at [254, 49] on link "Templates" at bounding box center [271, 47] width 77 height 28
click at [195, 47] on link "Designs" at bounding box center [200, 47] width 65 height 28
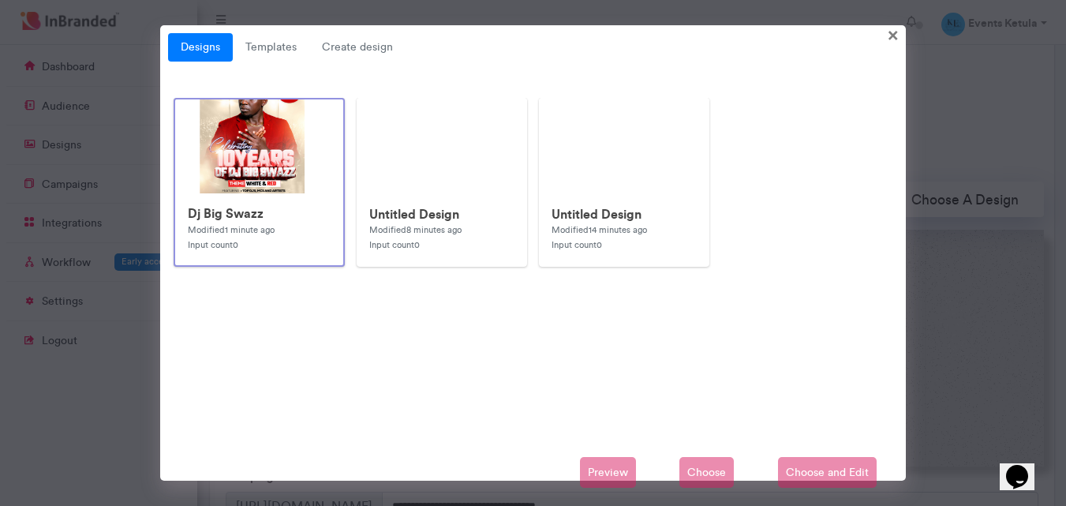
click at [287, 63] on div "Designs Templates Create design × Dj Big Swazz Modified 1 minute ago Input coun…" at bounding box center [533, 252] width 746 height 455
click at [413, 194] on div "Untitled Design Modified 8 minutes ago Input count 0" at bounding box center [441, 229] width 169 height 71
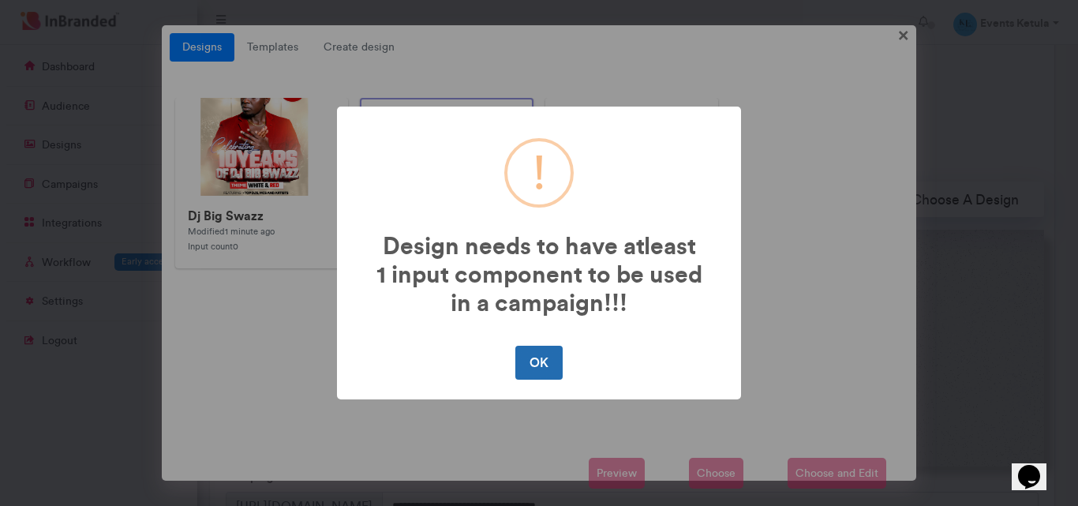
click at [536, 350] on button "OK" at bounding box center [538, 362] width 47 height 33
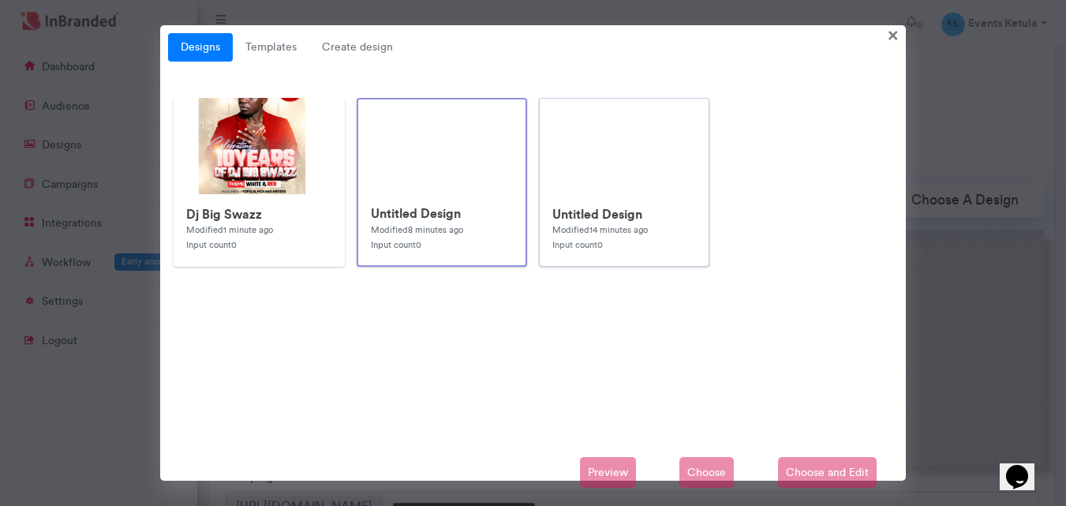
click at [552, 209] on h6 "Untitled Design" at bounding box center [624, 214] width 144 height 15
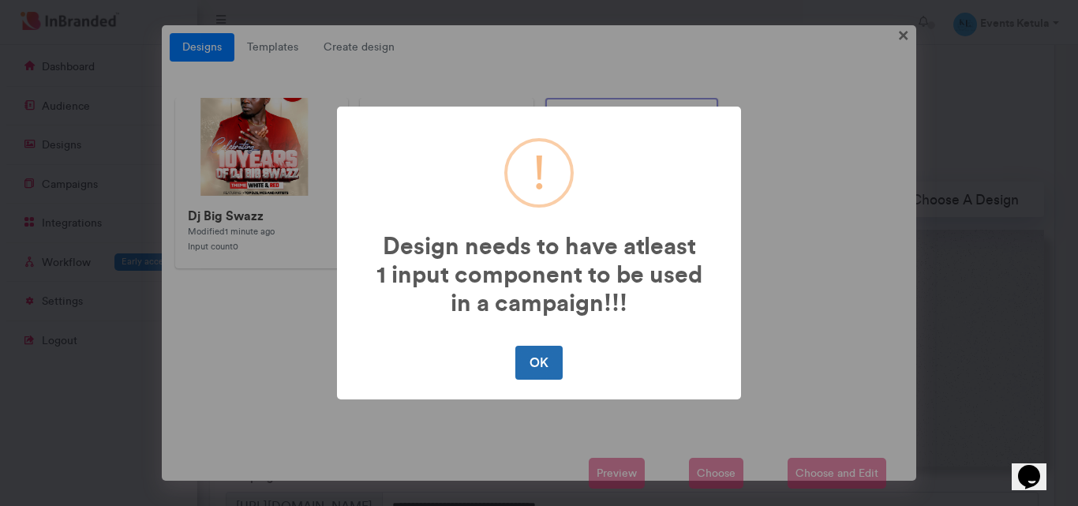
click at [525, 368] on button "OK" at bounding box center [538, 362] width 47 height 33
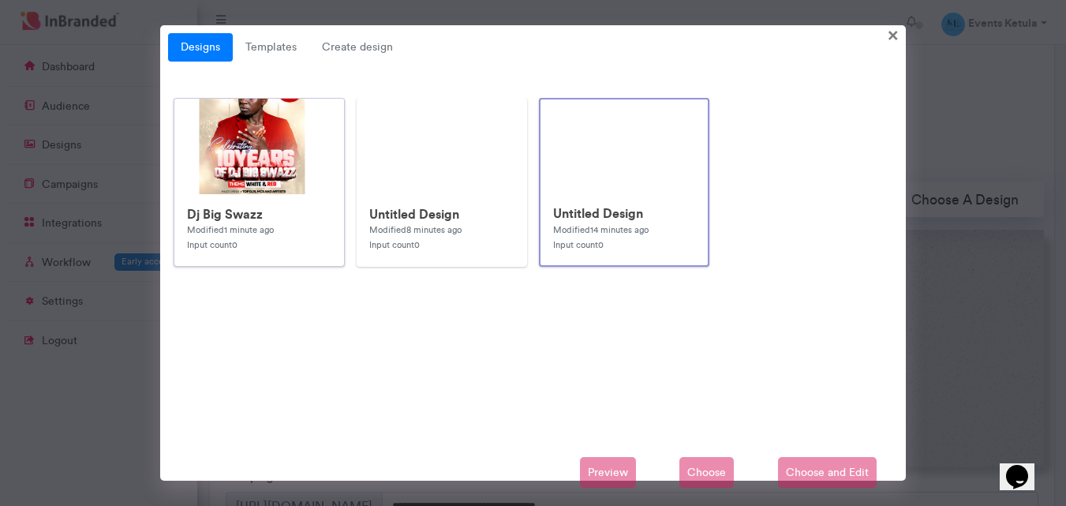
click at [275, 188] on img at bounding box center [489, 414] width 631 height 631
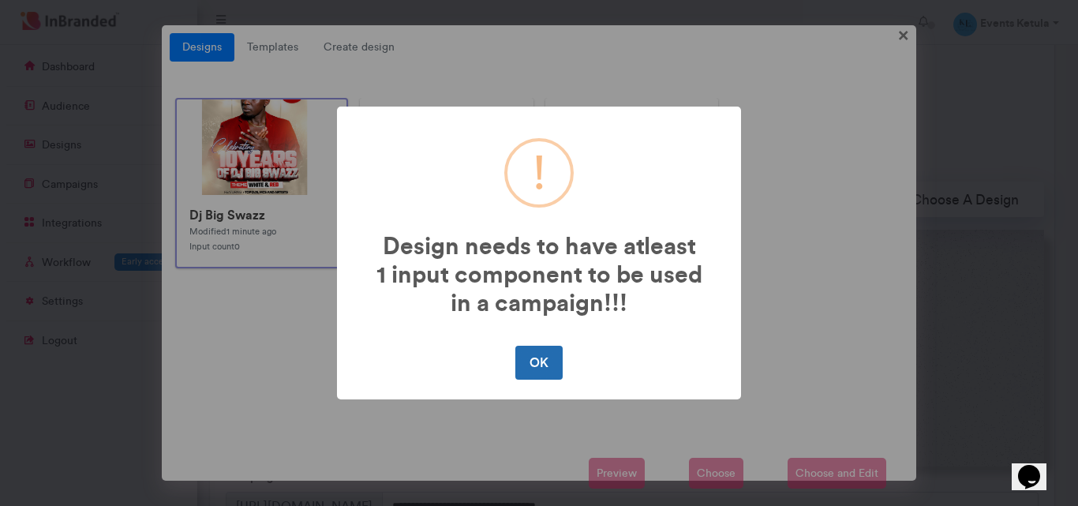
click at [541, 347] on button "OK" at bounding box center [538, 362] width 47 height 33
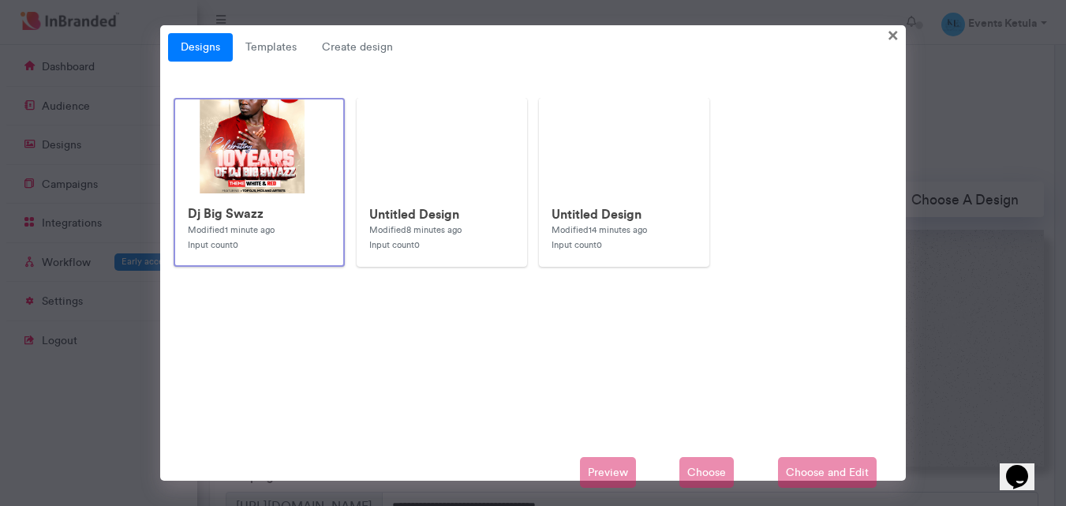
click at [713, 466] on div "Preview Choose Choose and Edit" at bounding box center [533, 473] width 731 height 32
click at [800, 464] on div "Preview Choose Choose and Edit" at bounding box center [533, 473] width 731 height 32
click at [283, 47] on link "Templates" at bounding box center [271, 47] width 77 height 28
click at [200, 47] on link "Designs" at bounding box center [200, 47] width 65 height 28
click at [284, 45] on link "Templates" at bounding box center [271, 47] width 77 height 28
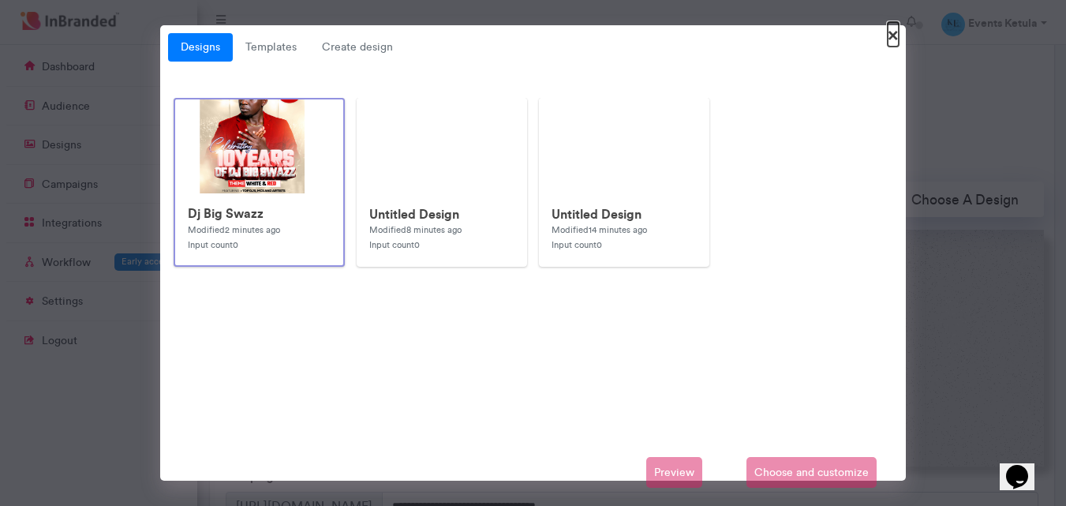
click at [897, 39] on span "×" at bounding box center [893, 34] width 11 height 24
